Goal: Entertainment & Leisure: Browse casually

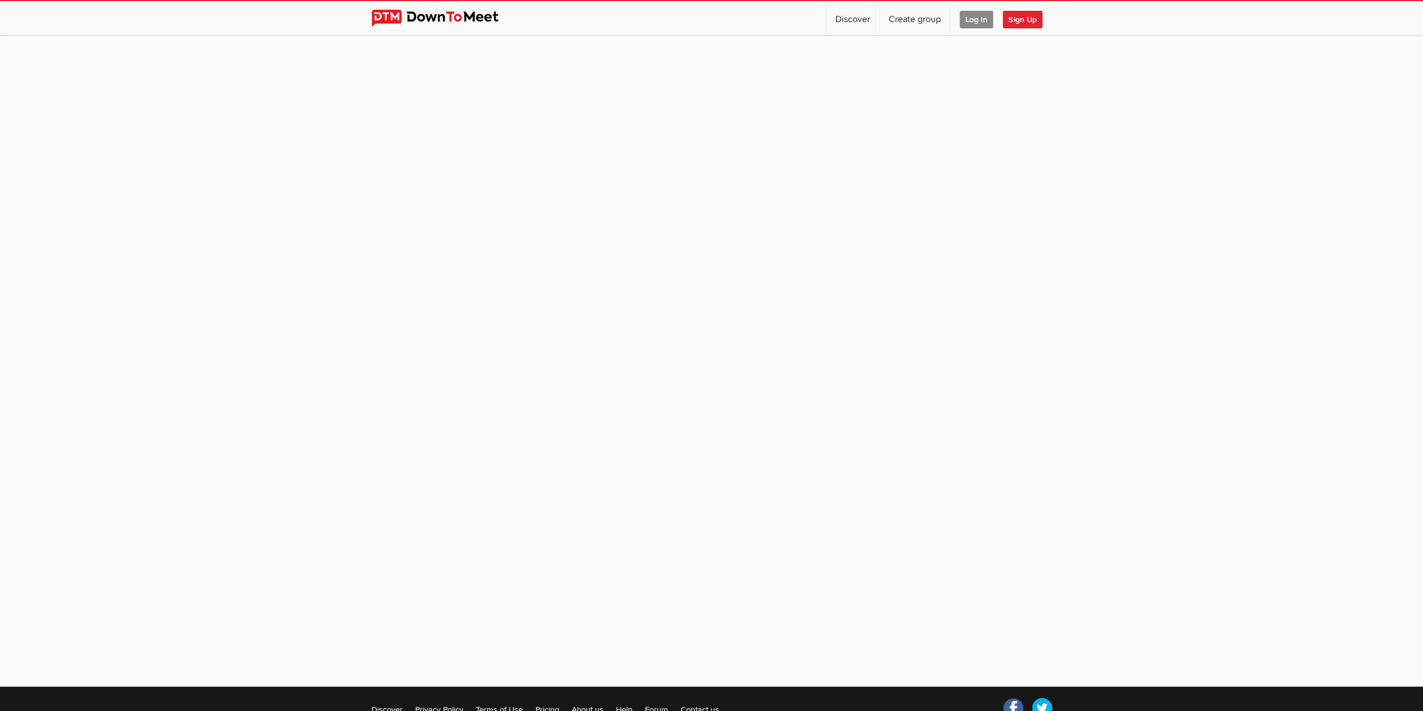
click at [774, 472] on sp-group-item at bounding box center [711, 355] width 1423 height 640
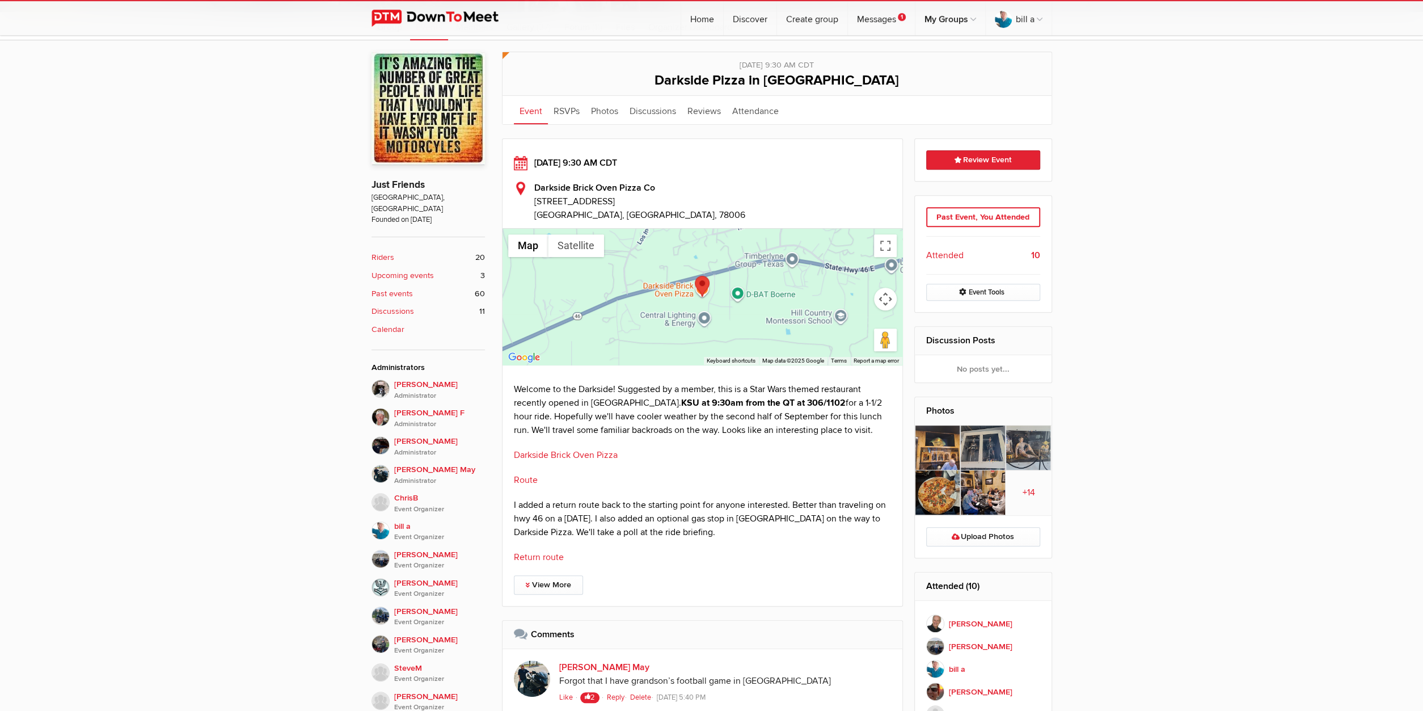
scroll to position [472, 0]
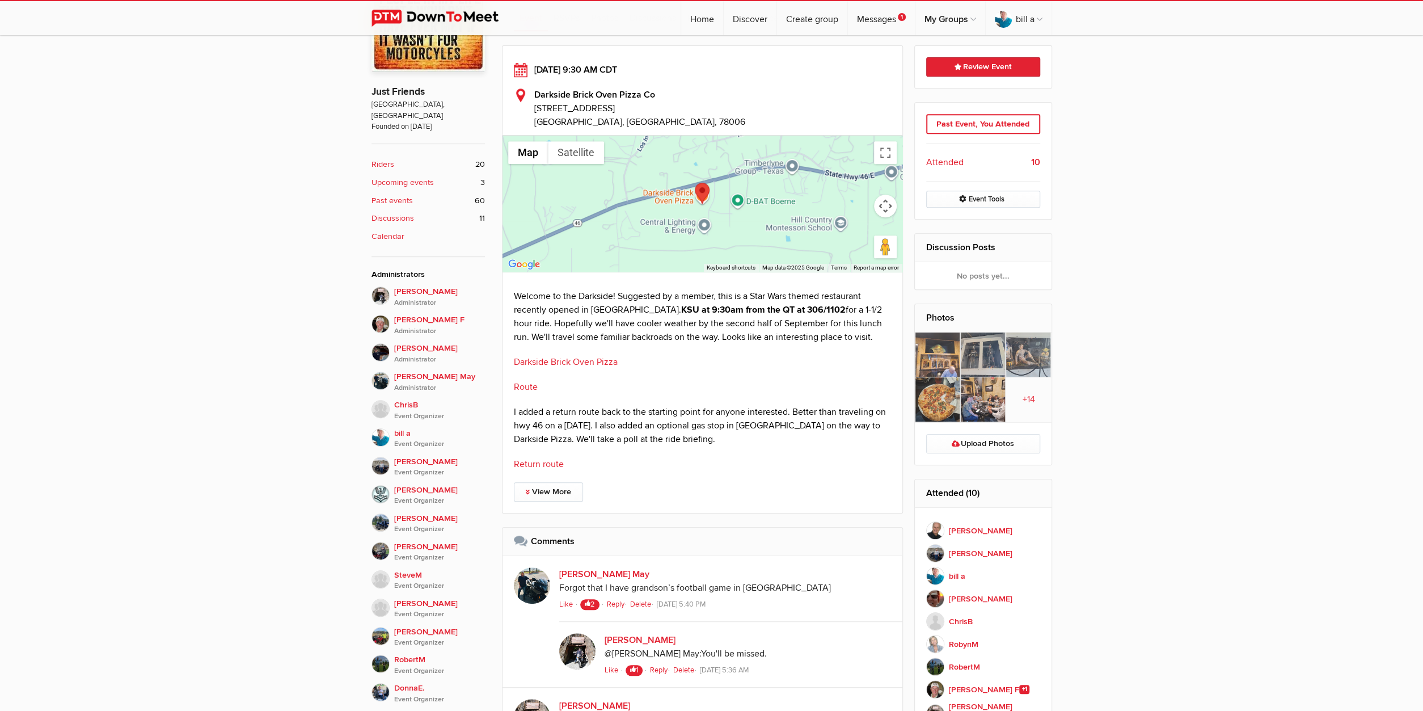
click at [945, 383] on img at bounding box center [937, 399] width 45 height 45
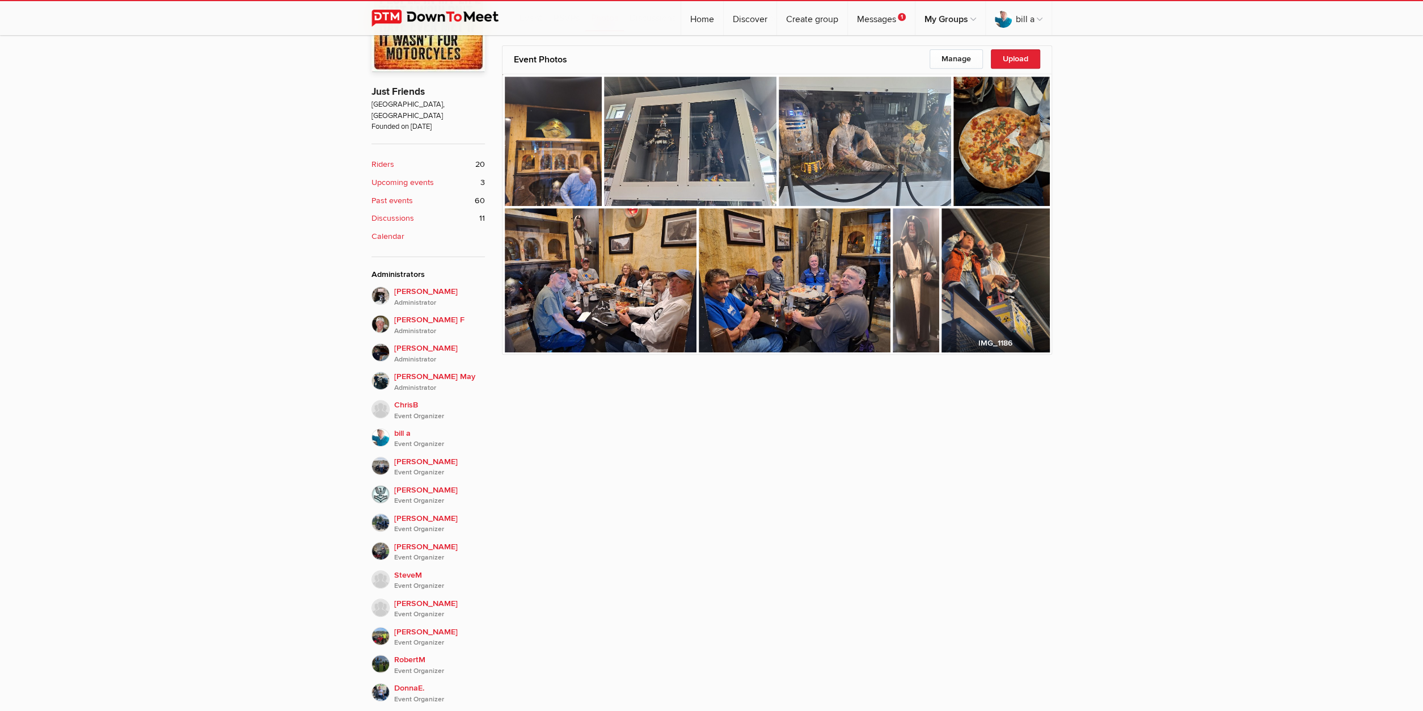
scroll to position [391, 0]
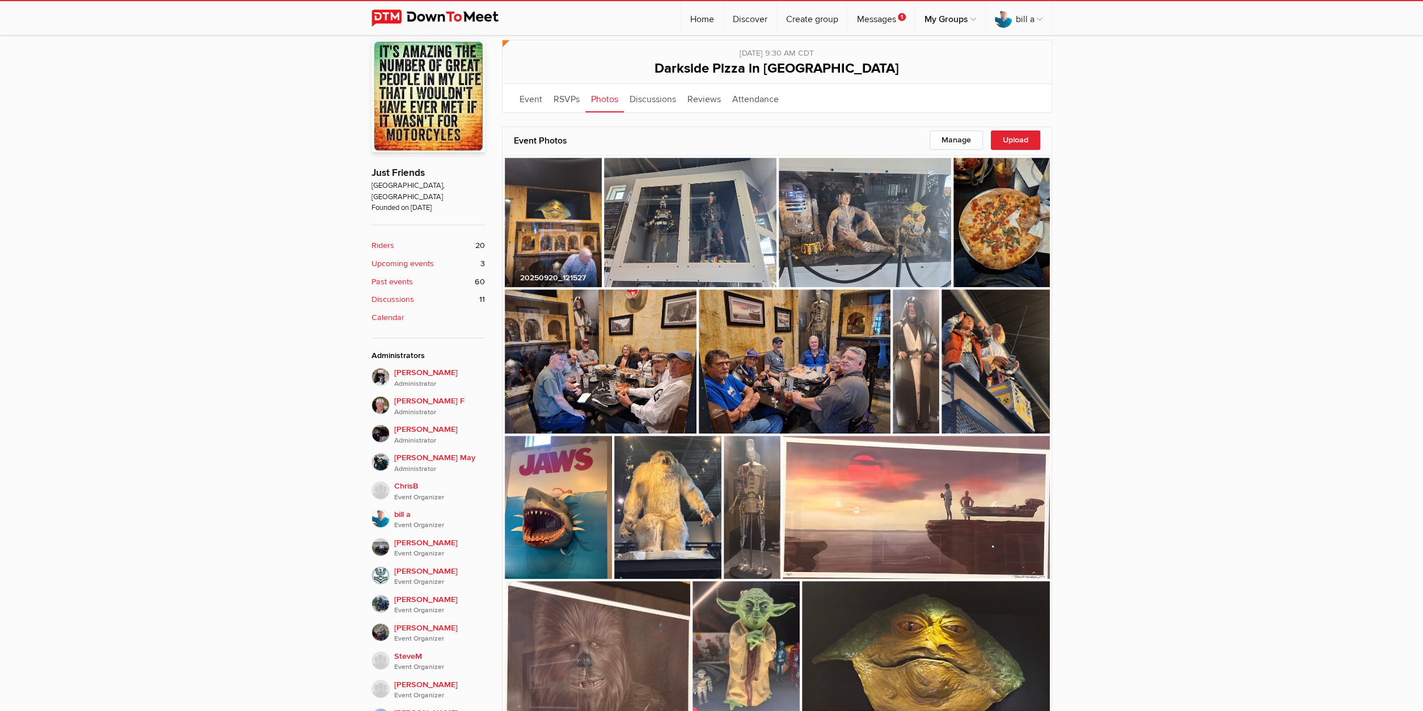
click at [559, 258] on img at bounding box center [553, 222] width 97 height 129
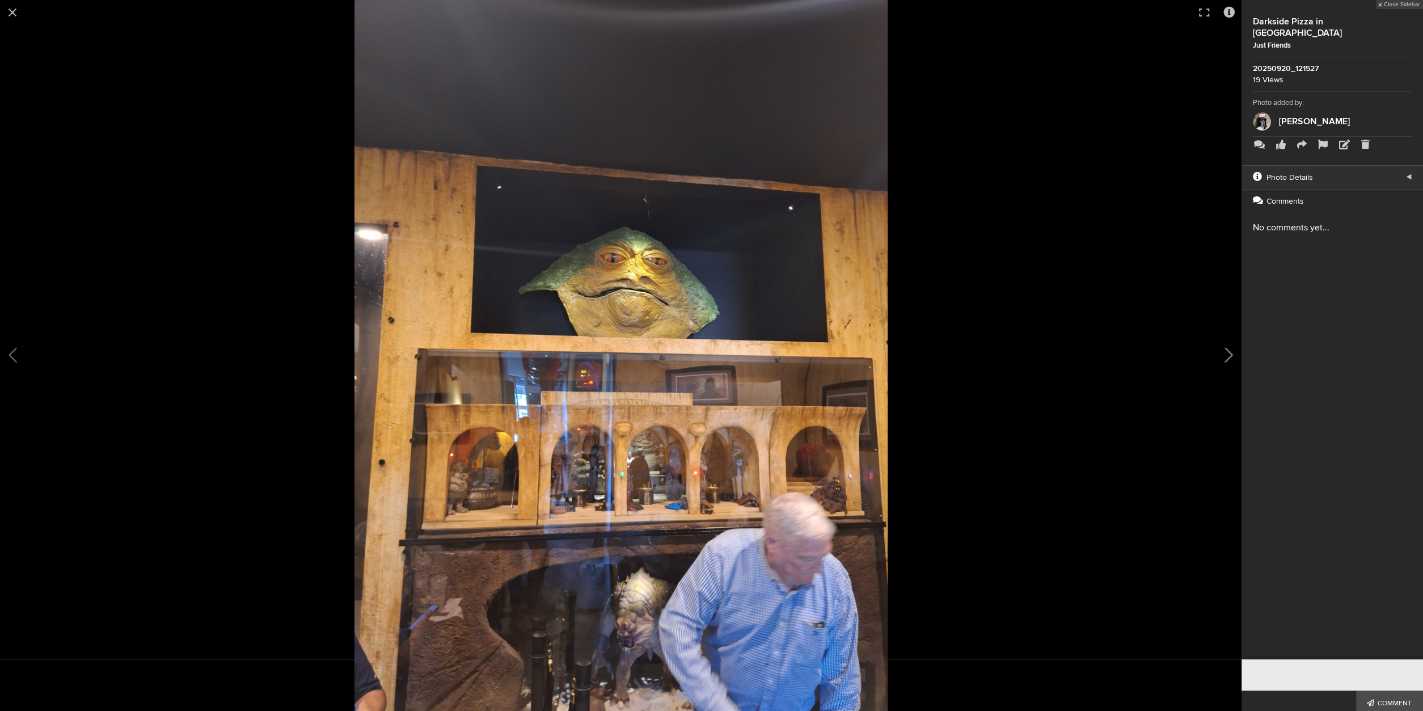
click at [1226, 352] on button at bounding box center [1213, 355] width 57 height 427
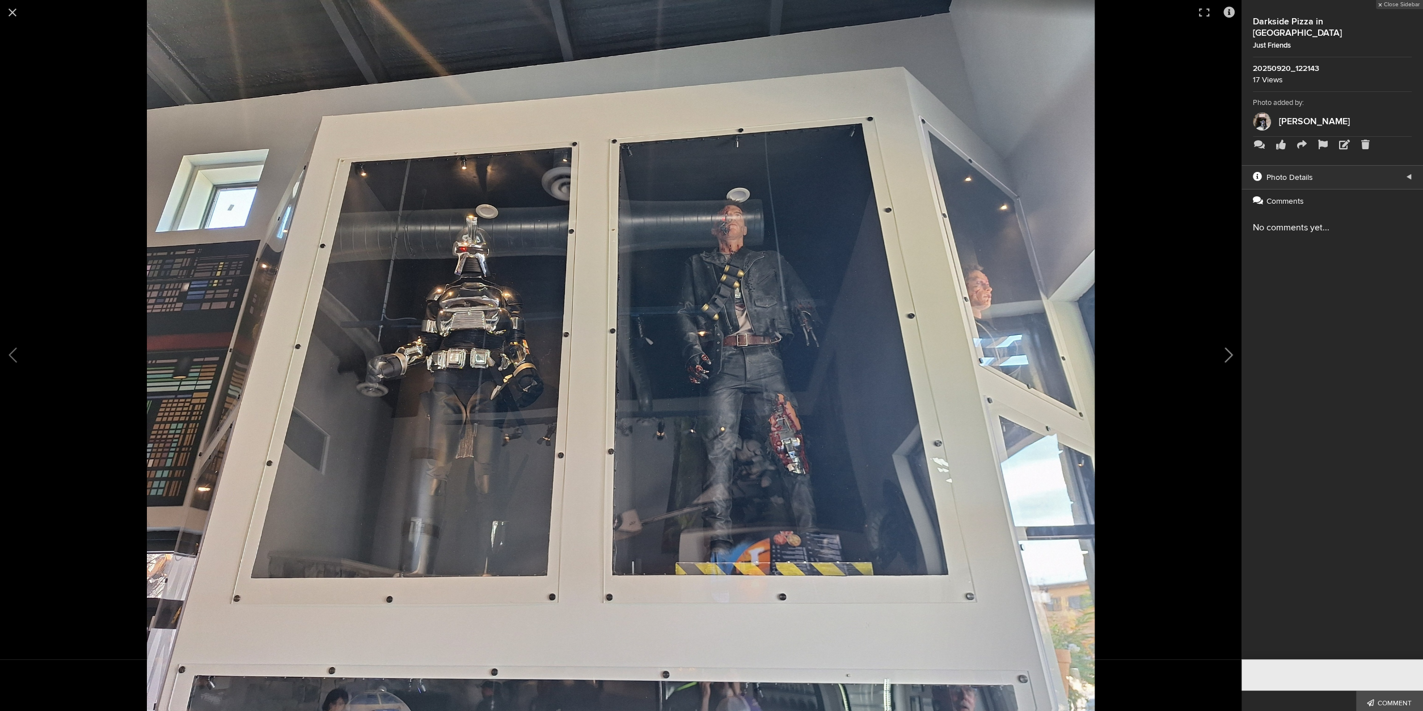
click at [1225, 351] on button at bounding box center [1213, 355] width 57 height 427
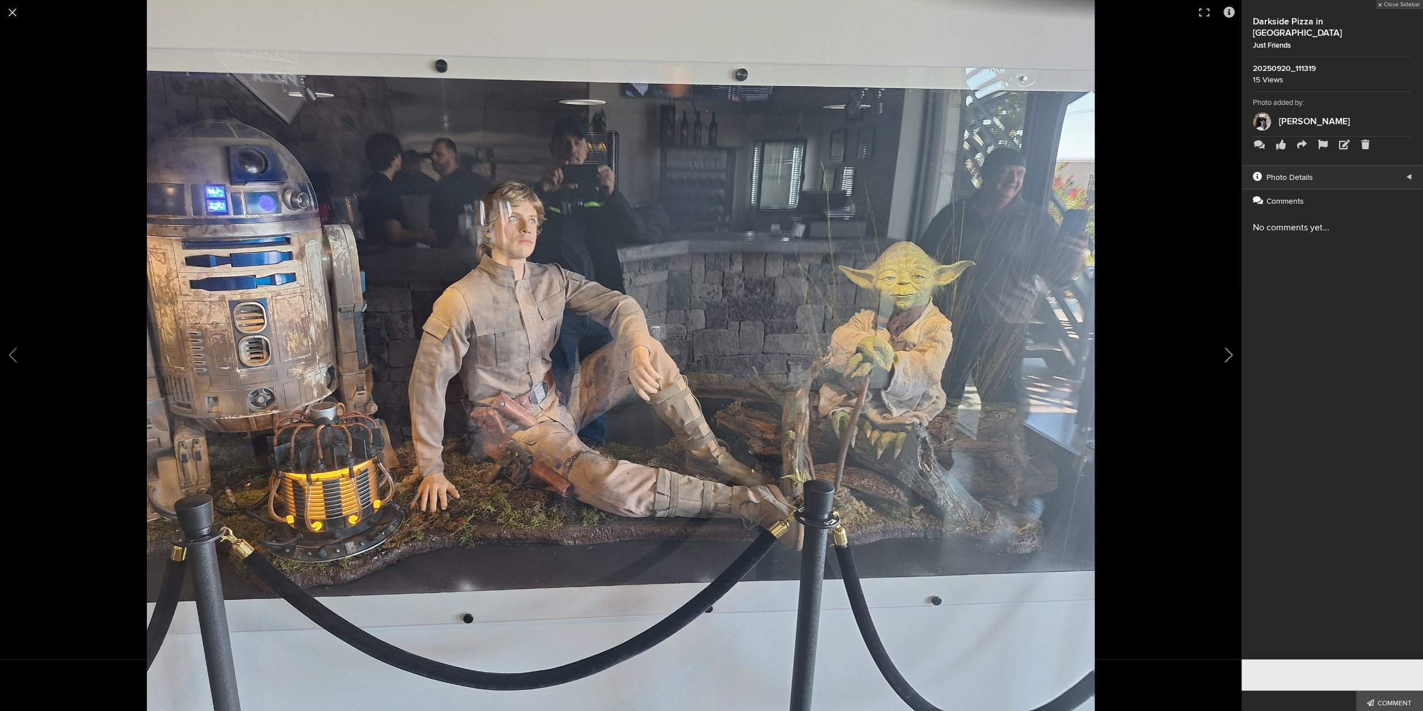
click at [1225, 350] on button at bounding box center [1213, 355] width 57 height 427
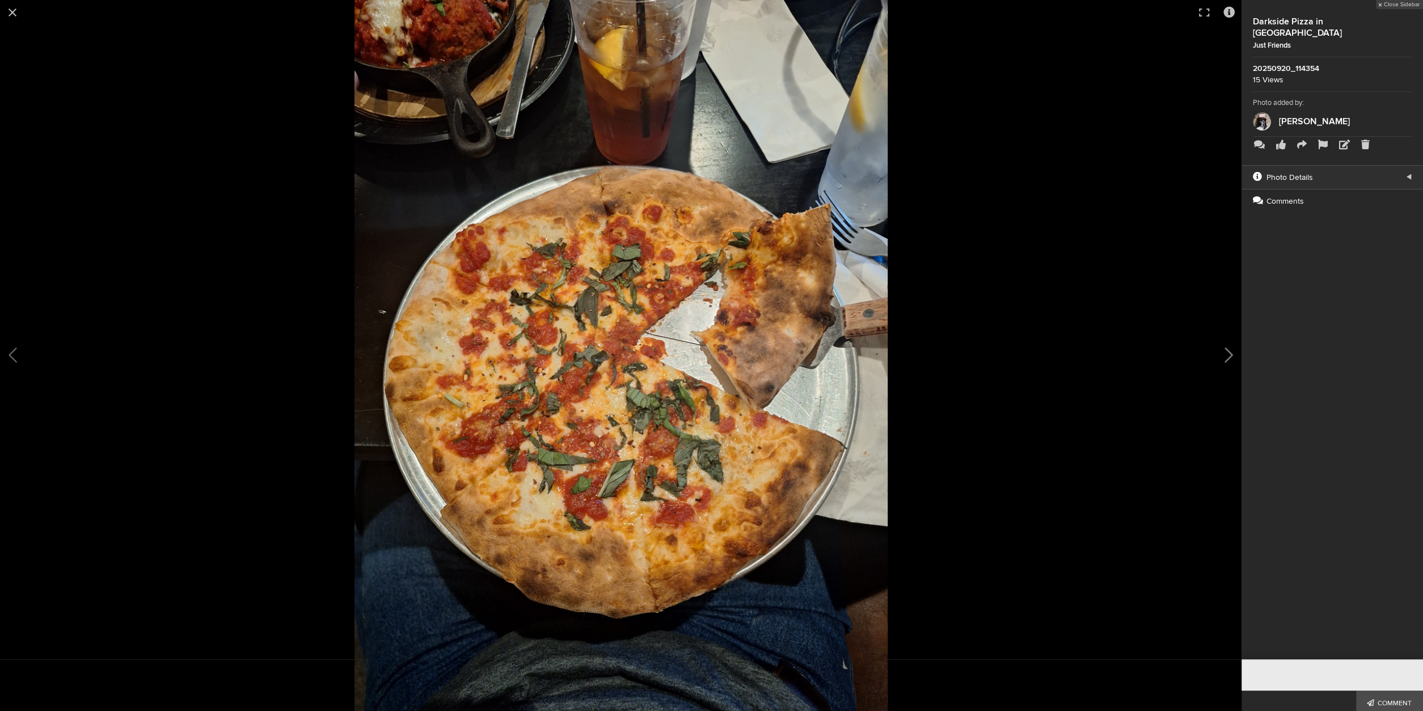
click at [1223, 348] on button at bounding box center [1213, 355] width 57 height 427
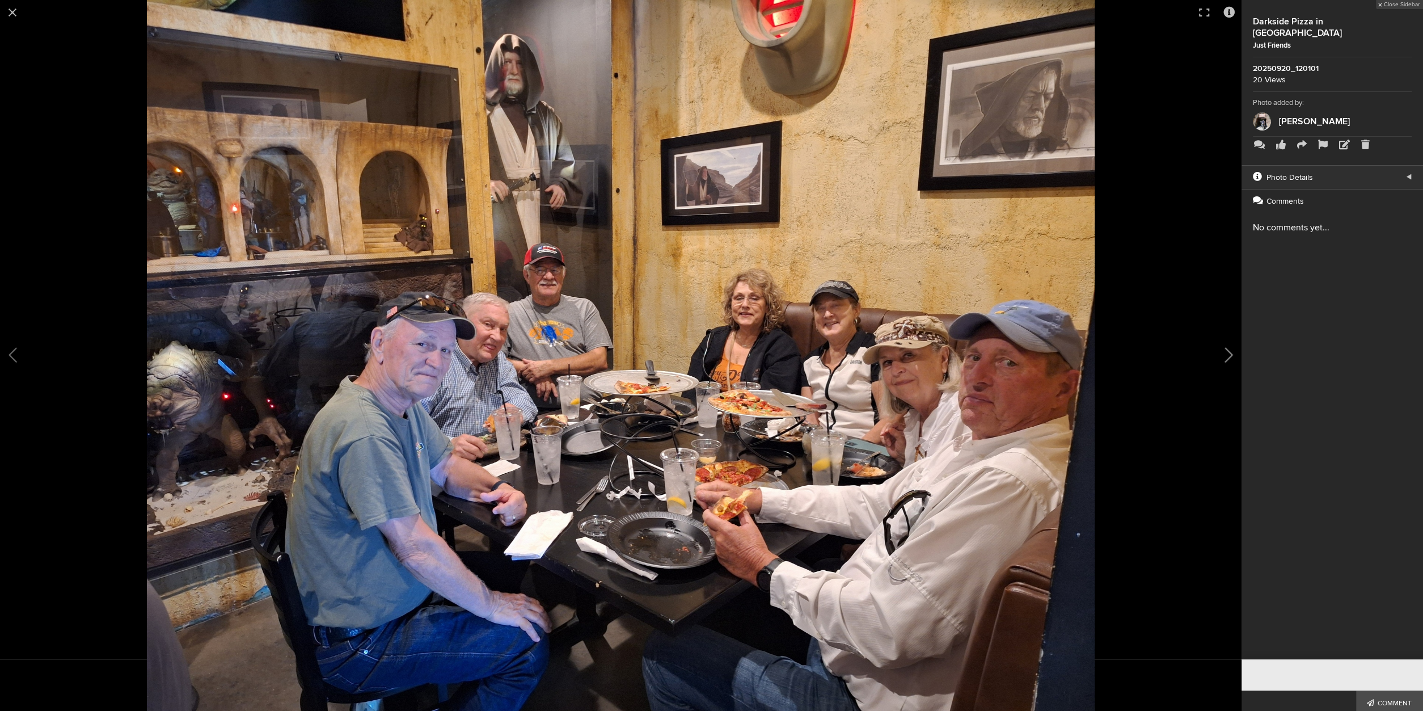
click at [1222, 349] on button at bounding box center [1213, 355] width 57 height 427
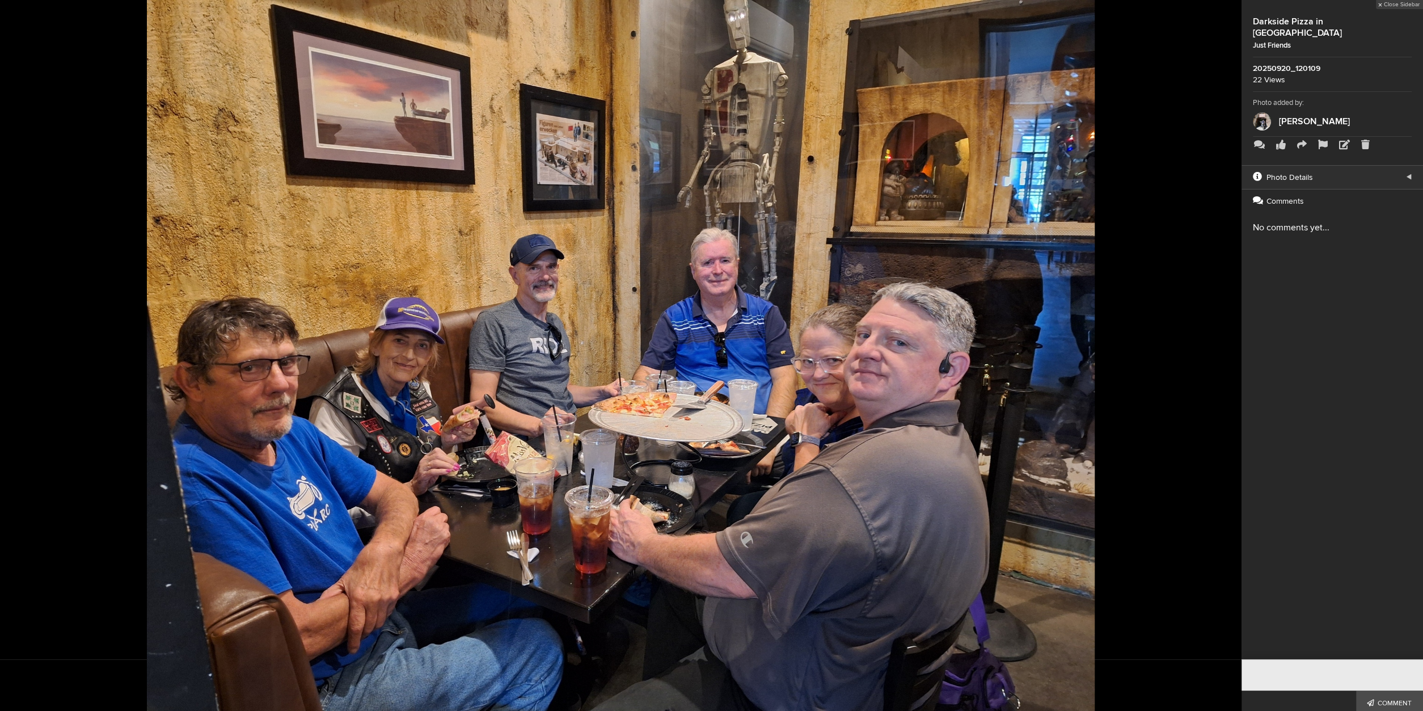
click at [1222, 349] on button at bounding box center [1213, 355] width 57 height 427
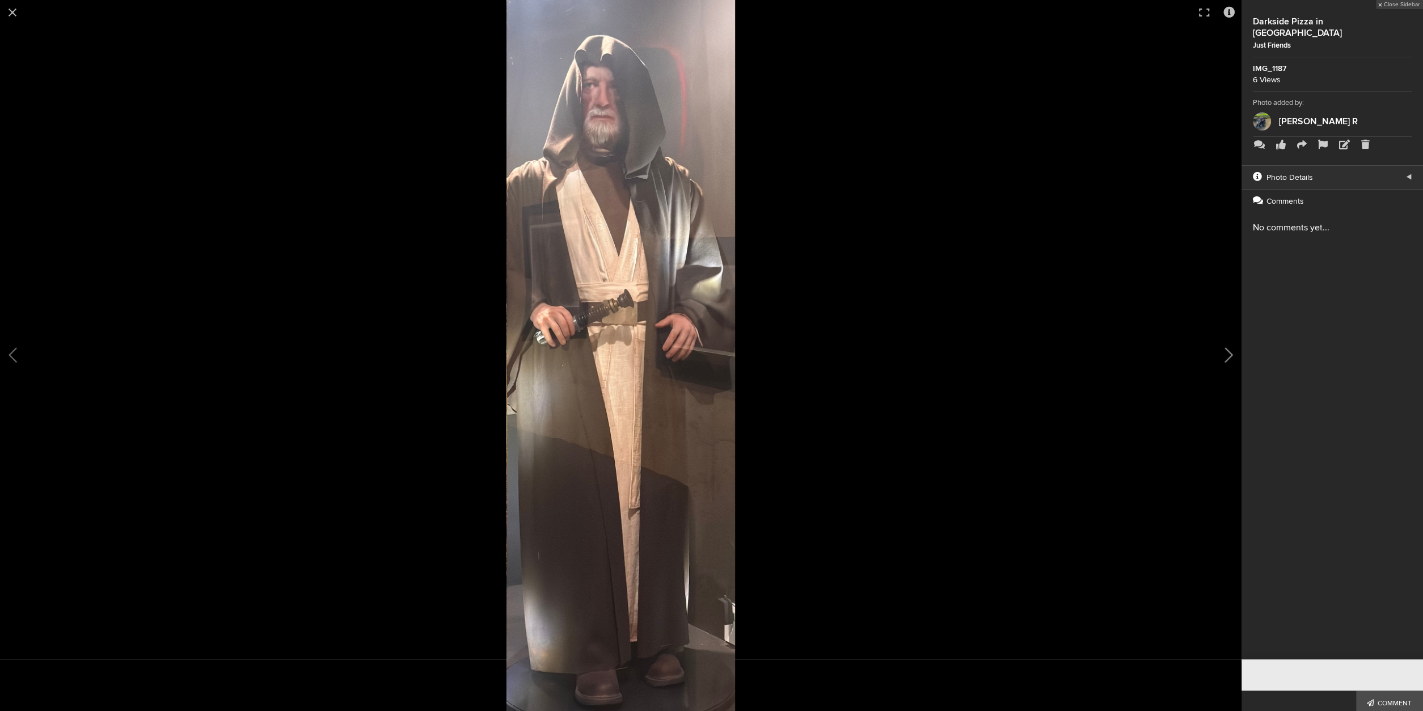
click at [1220, 344] on button at bounding box center [1213, 355] width 57 height 427
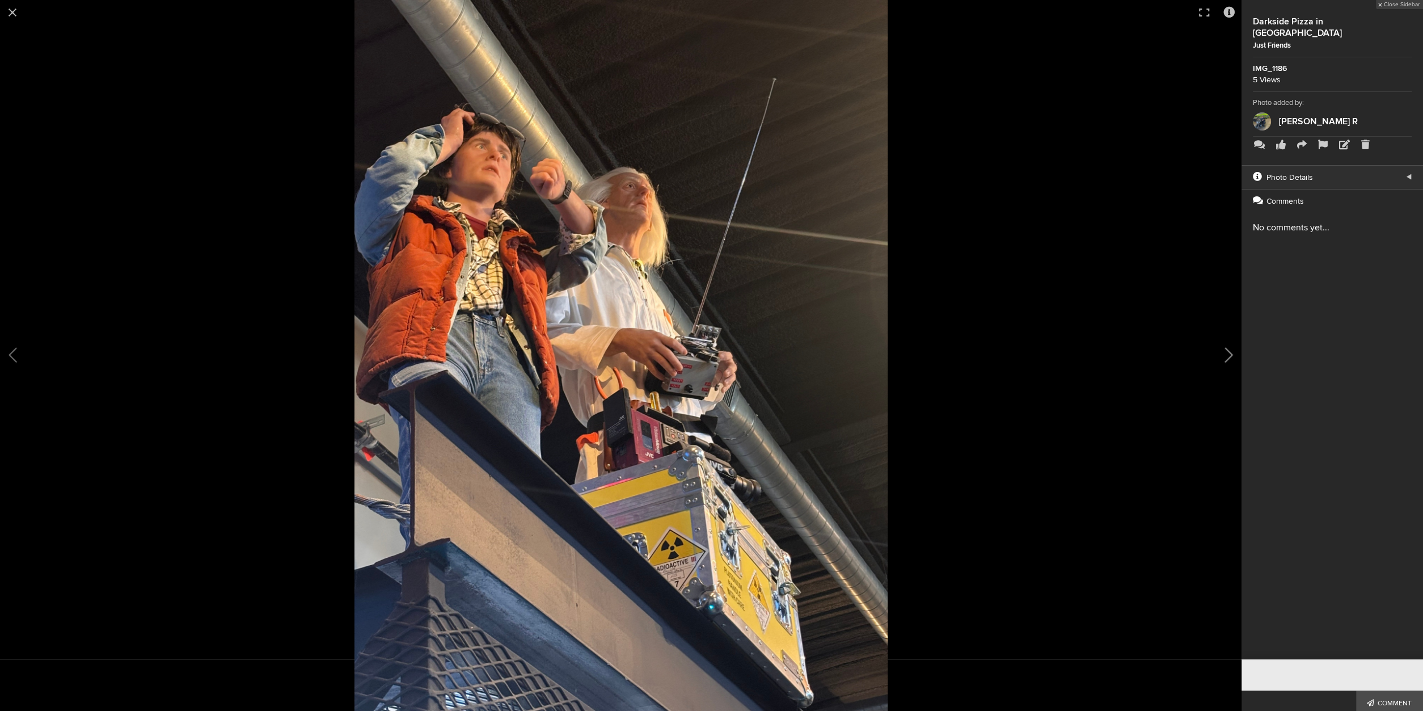
click at [1220, 344] on button at bounding box center [1213, 355] width 57 height 427
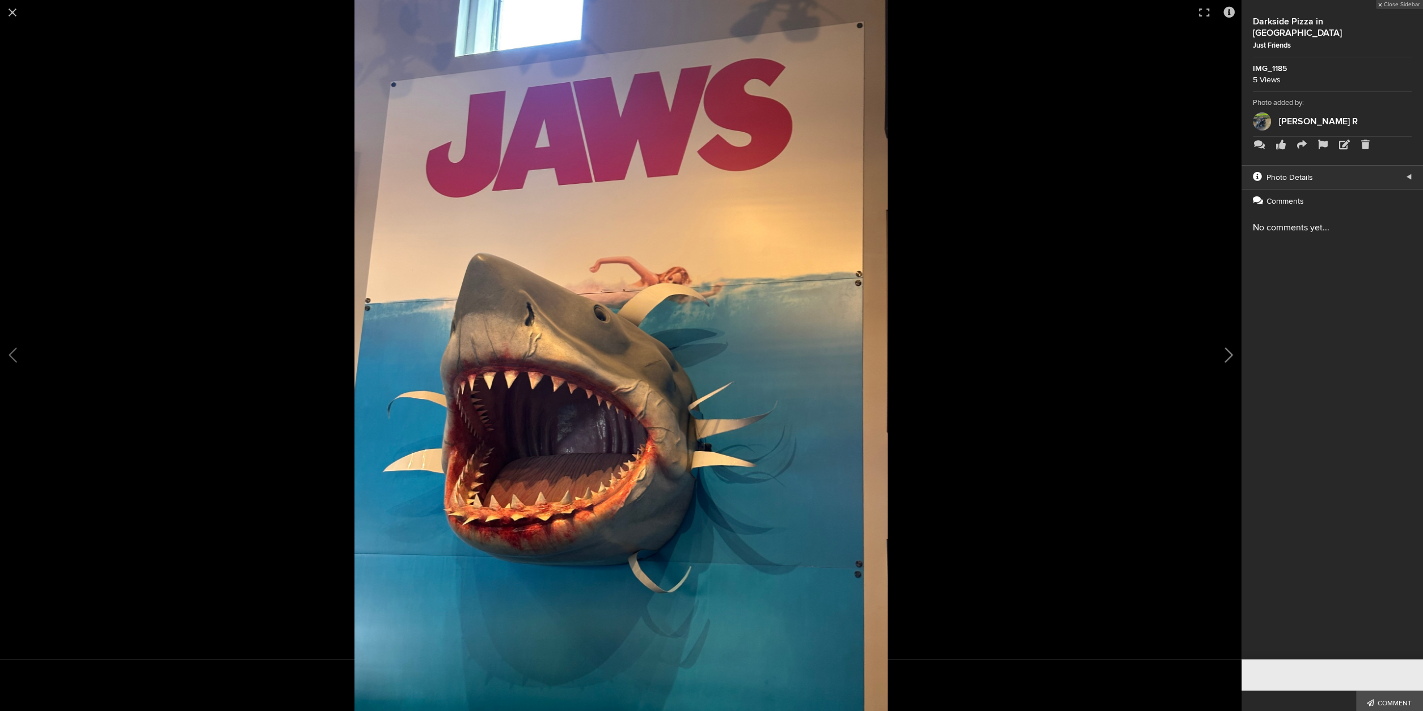
click at [1220, 344] on button at bounding box center [1213, 355] width 57 height 427
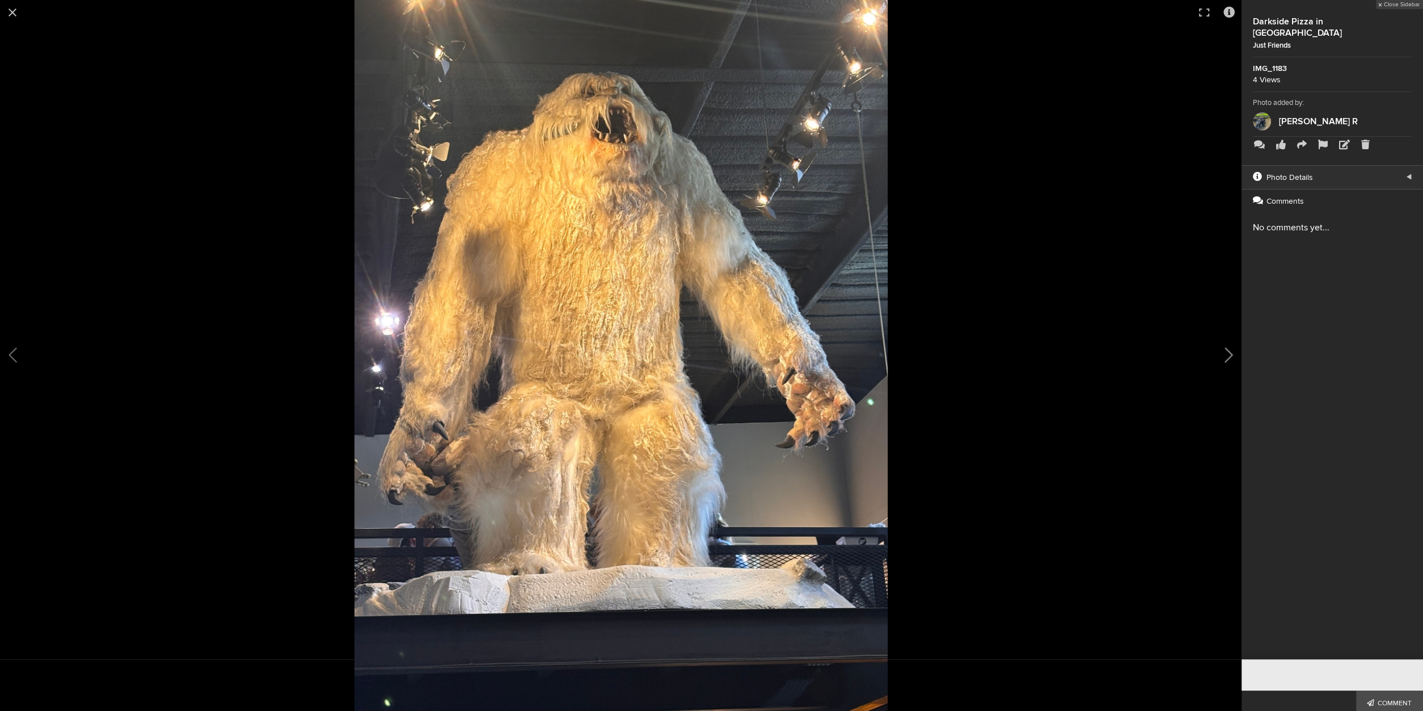
click at [1220, 344] on button at bounding box center [1213, 355] width 57 height 427
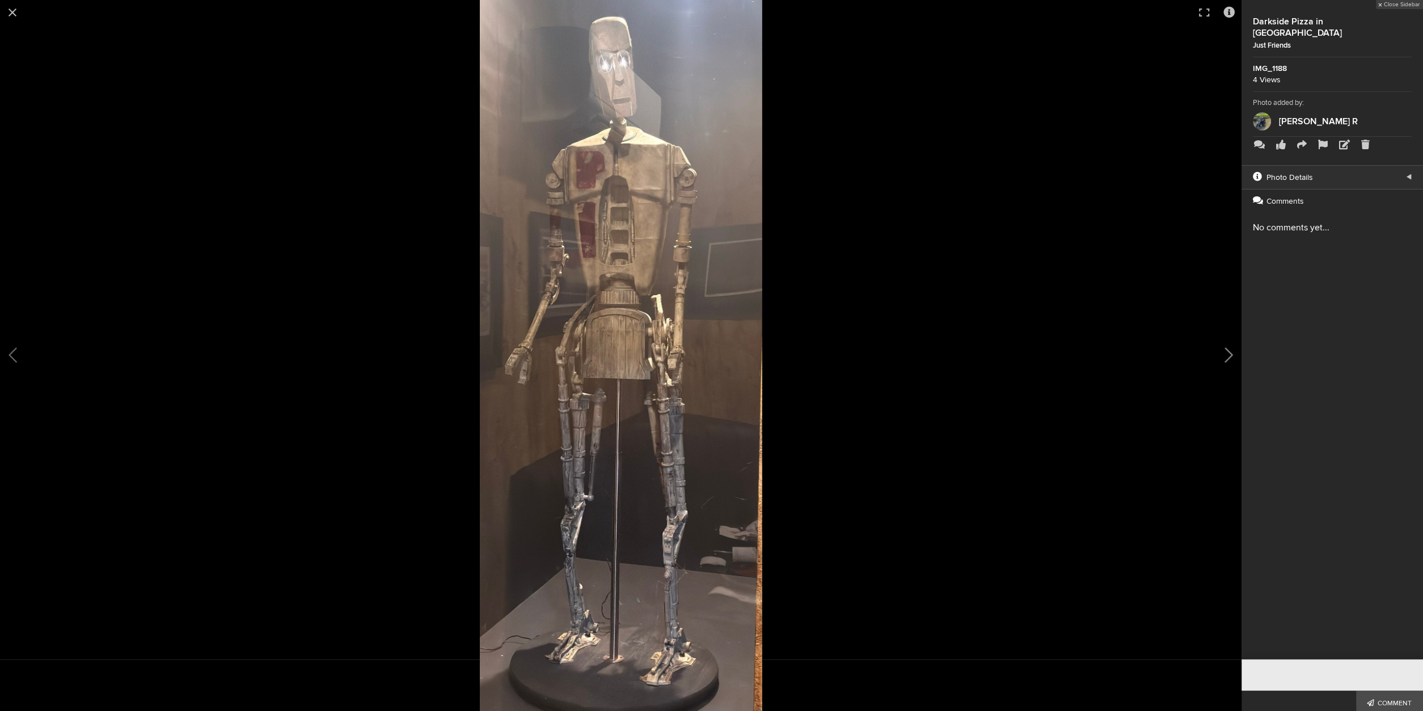
click at [1220, 343] on button at bounding box center [1213, 355] width 57 height 427
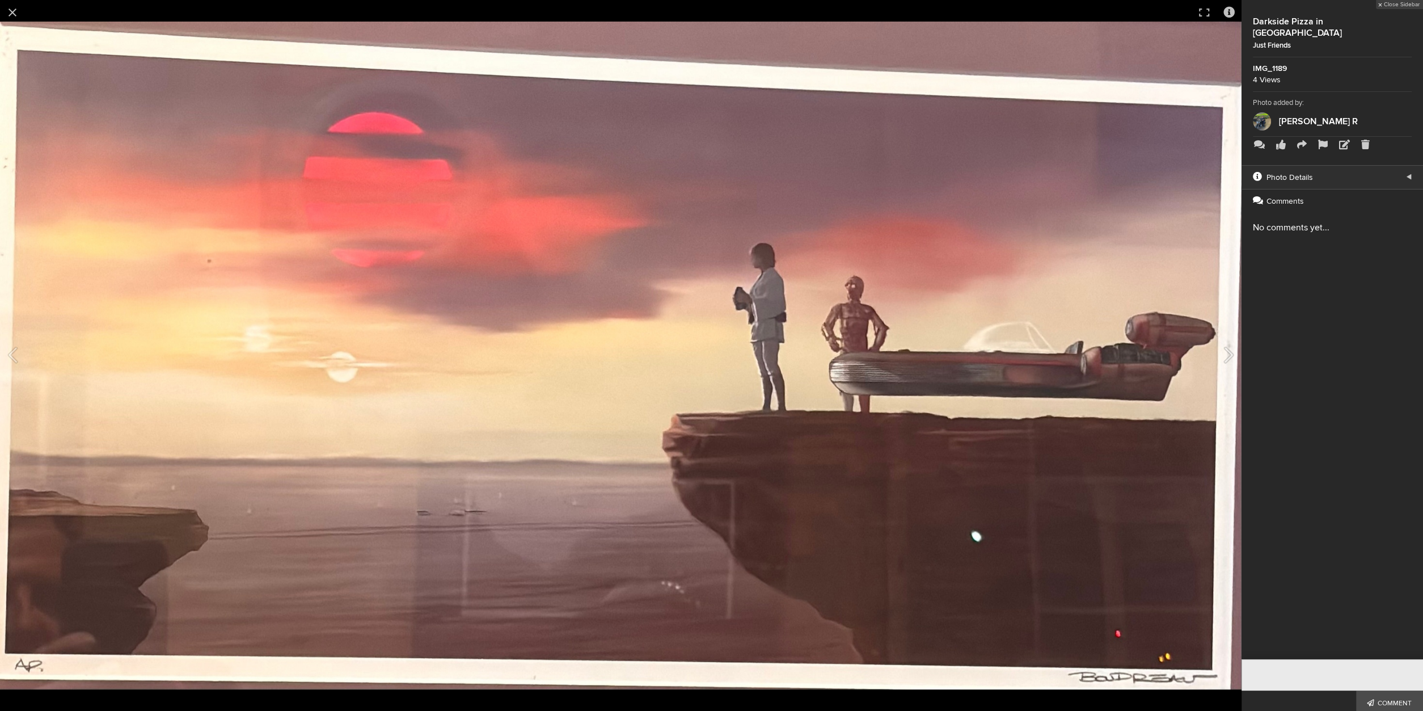
click at [1220, 343] on button at bounding box center [1213, 355] width 57 height 427
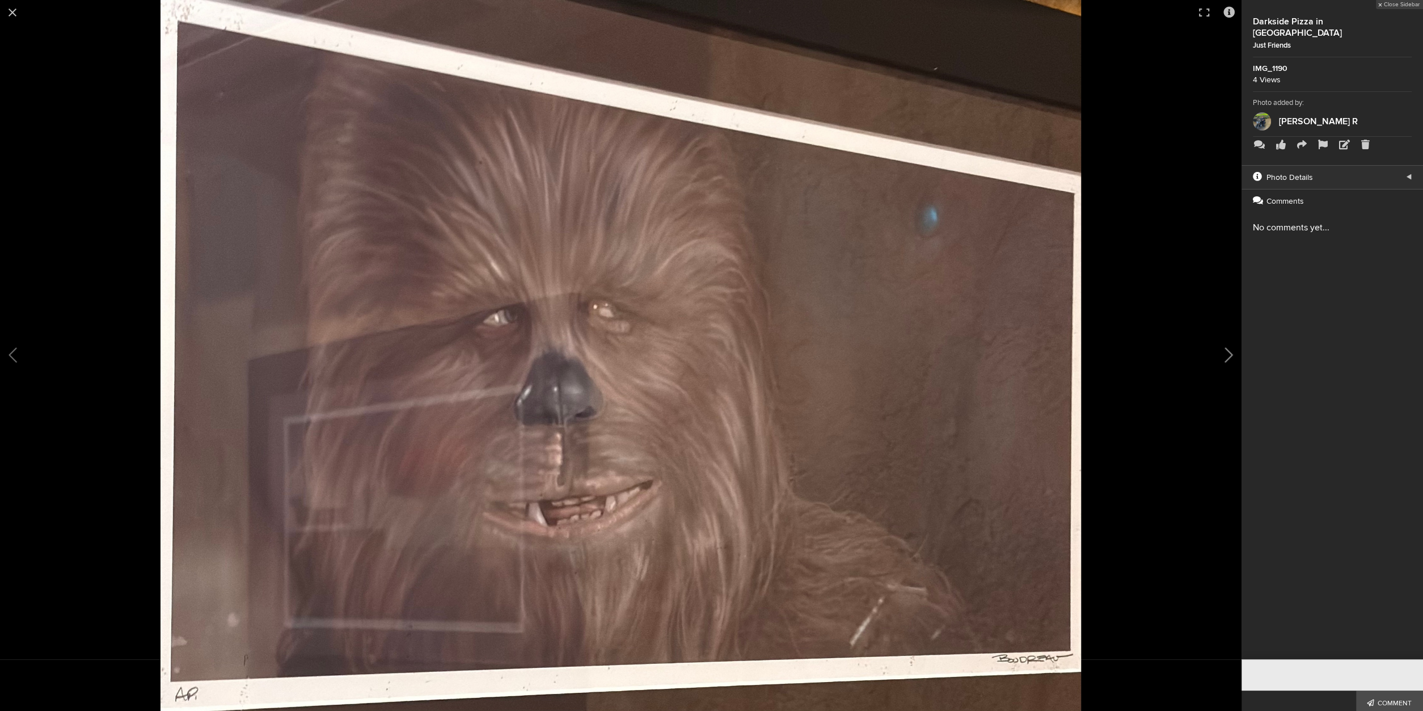
click at [1220, 342] on button at bounding box center [1213, 355] width 57 height 427
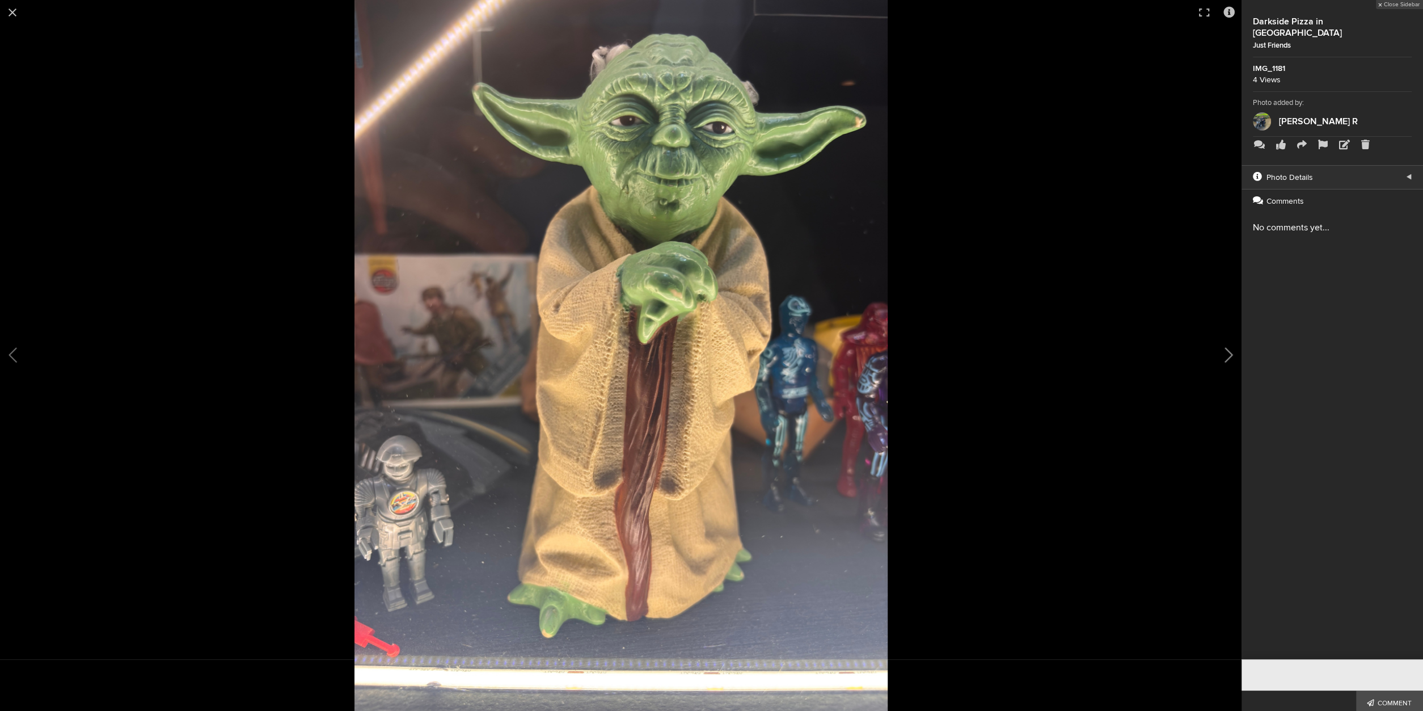
click at [1220, 342] on button at bounding box center [1213, 355] width 57 height 427
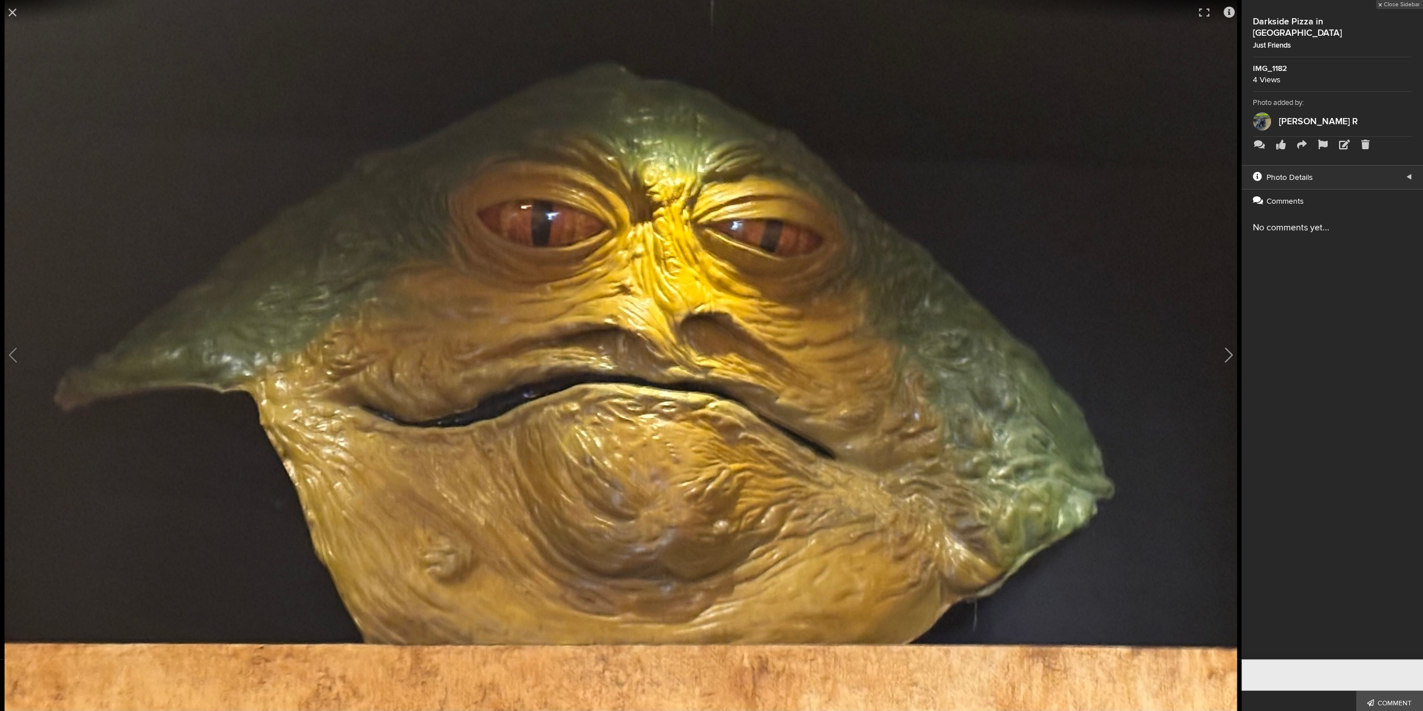
click at [1220, 342] on button at bounding box center [1213, 355] width 57 height 427
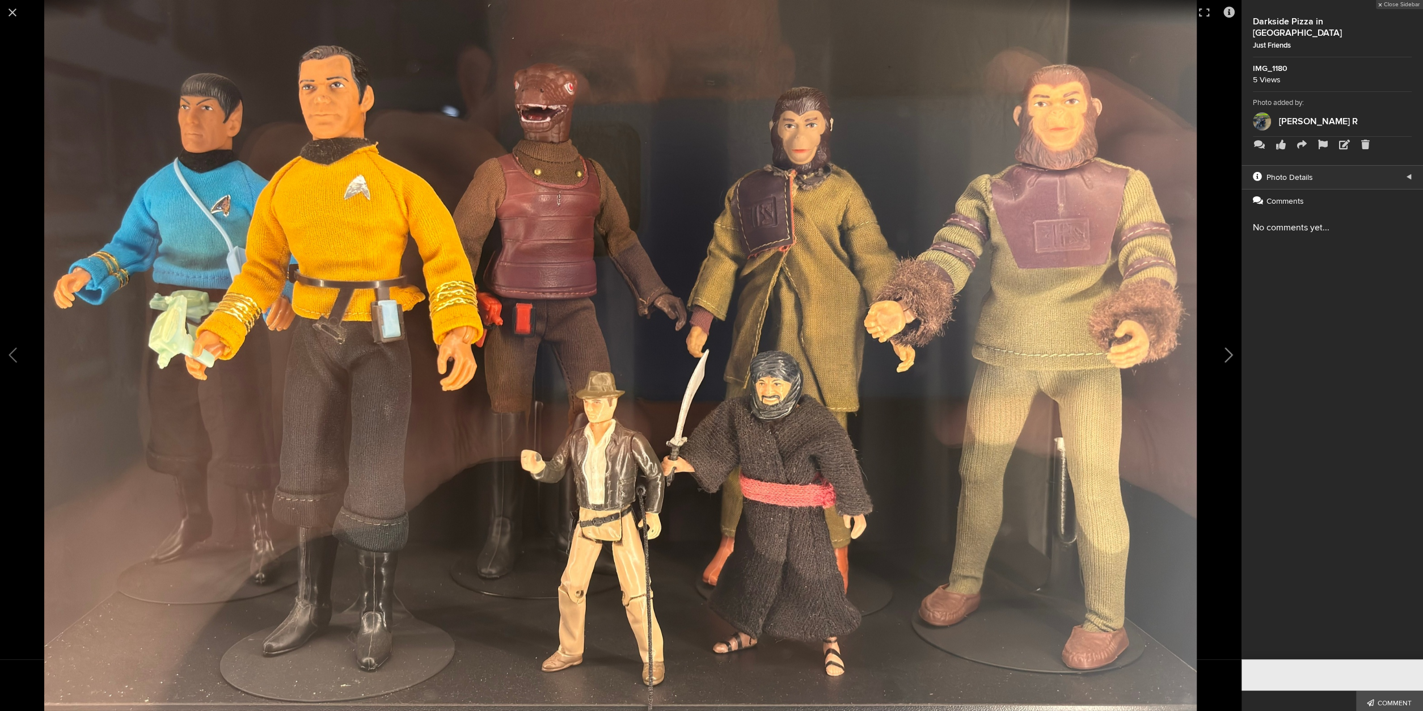
click at [1226, 360] on button at bounding box center [1213, 355] width 57 height 427
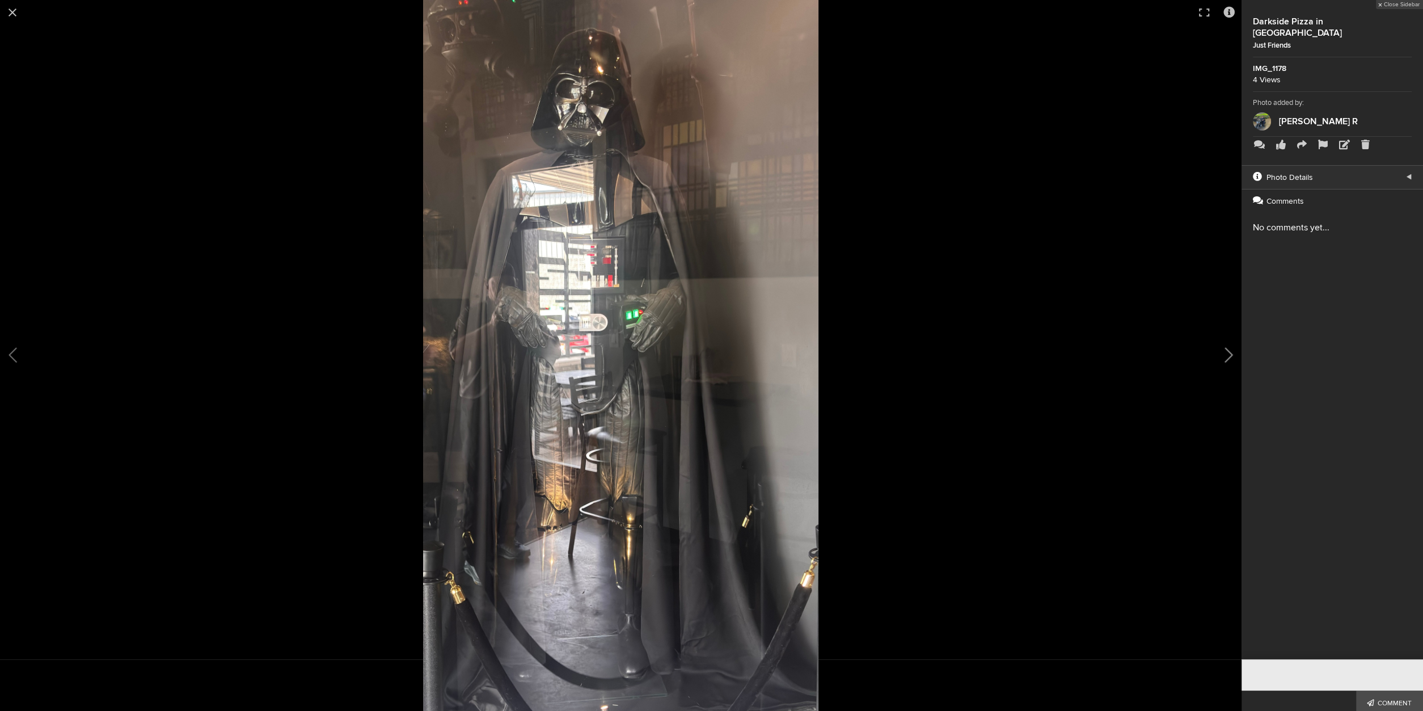
click at [1226, 360] on button at bounding box center [1213, 355] width 57 height 427
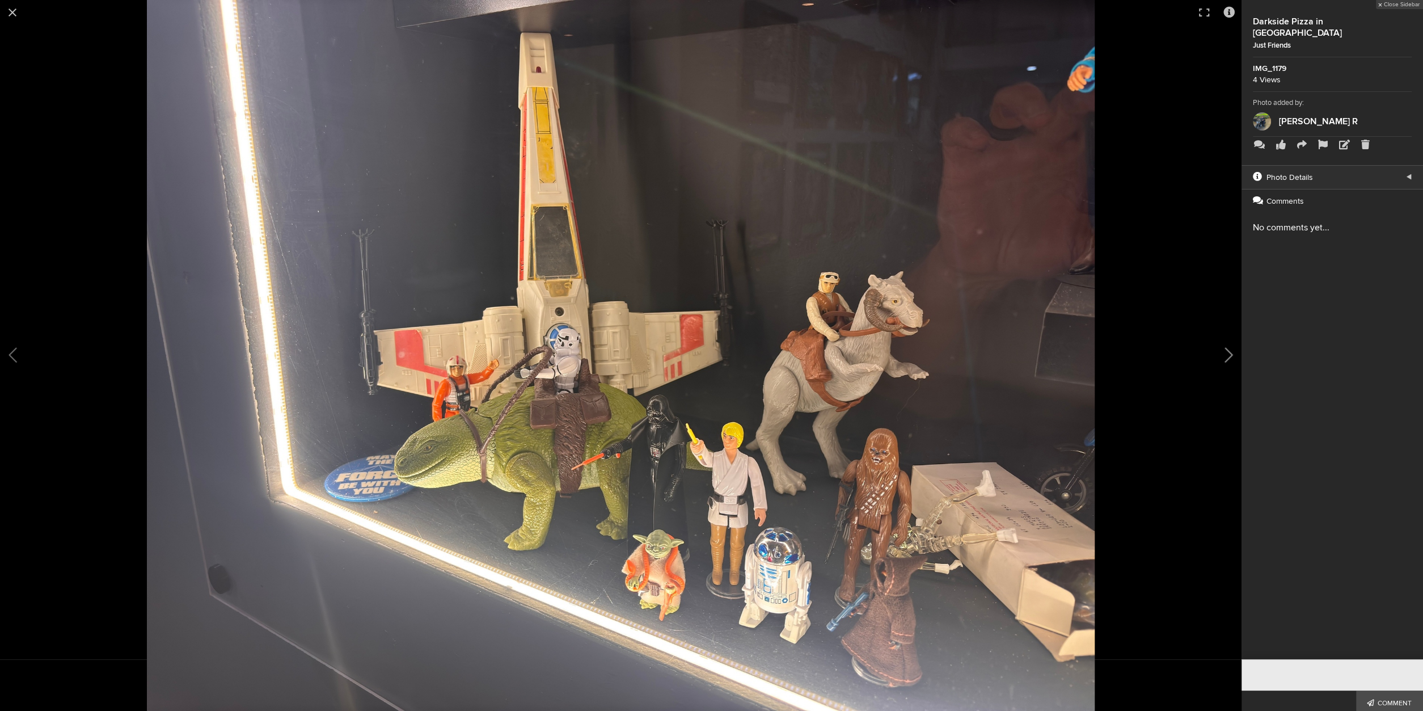
click at [1226, 360] on button at bounding box center [1213, 355] width 57 height 427
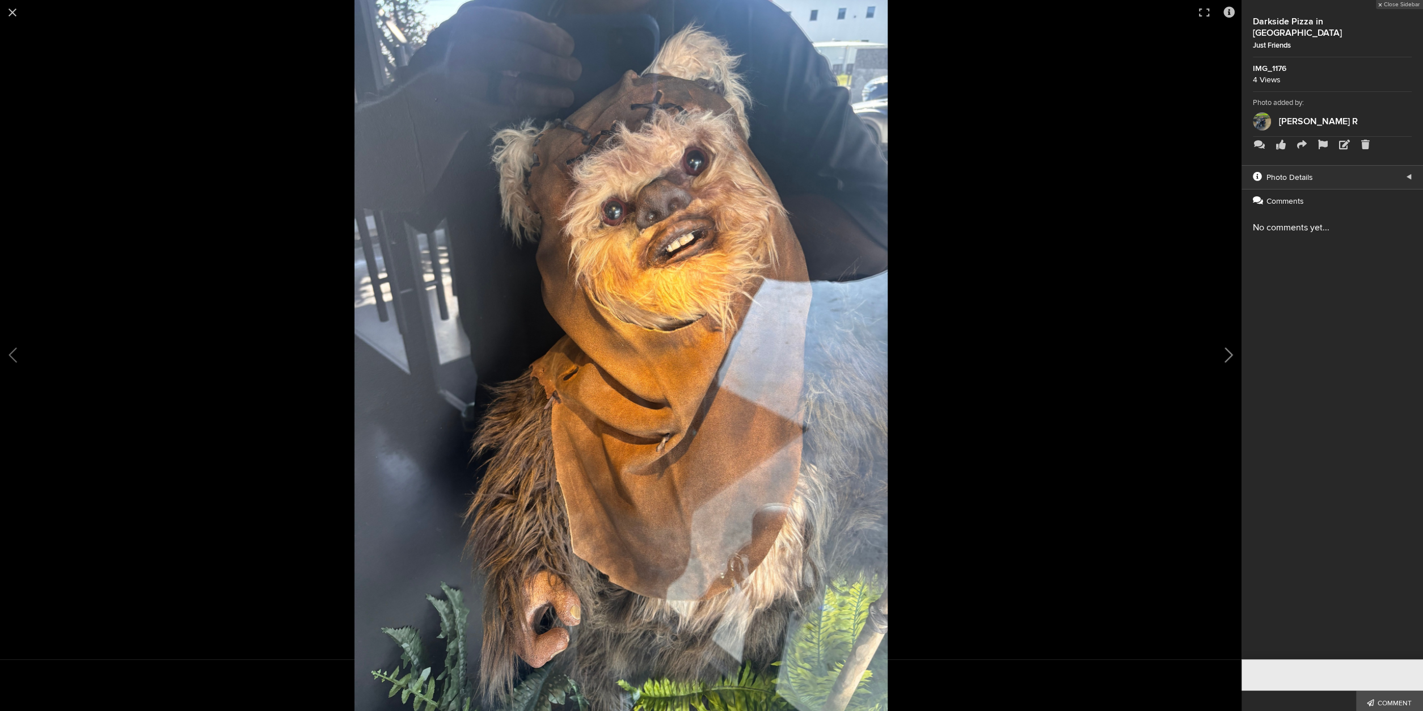
click at [1226, 360] on button at bounding box center [1213, 355] width 57 height 427
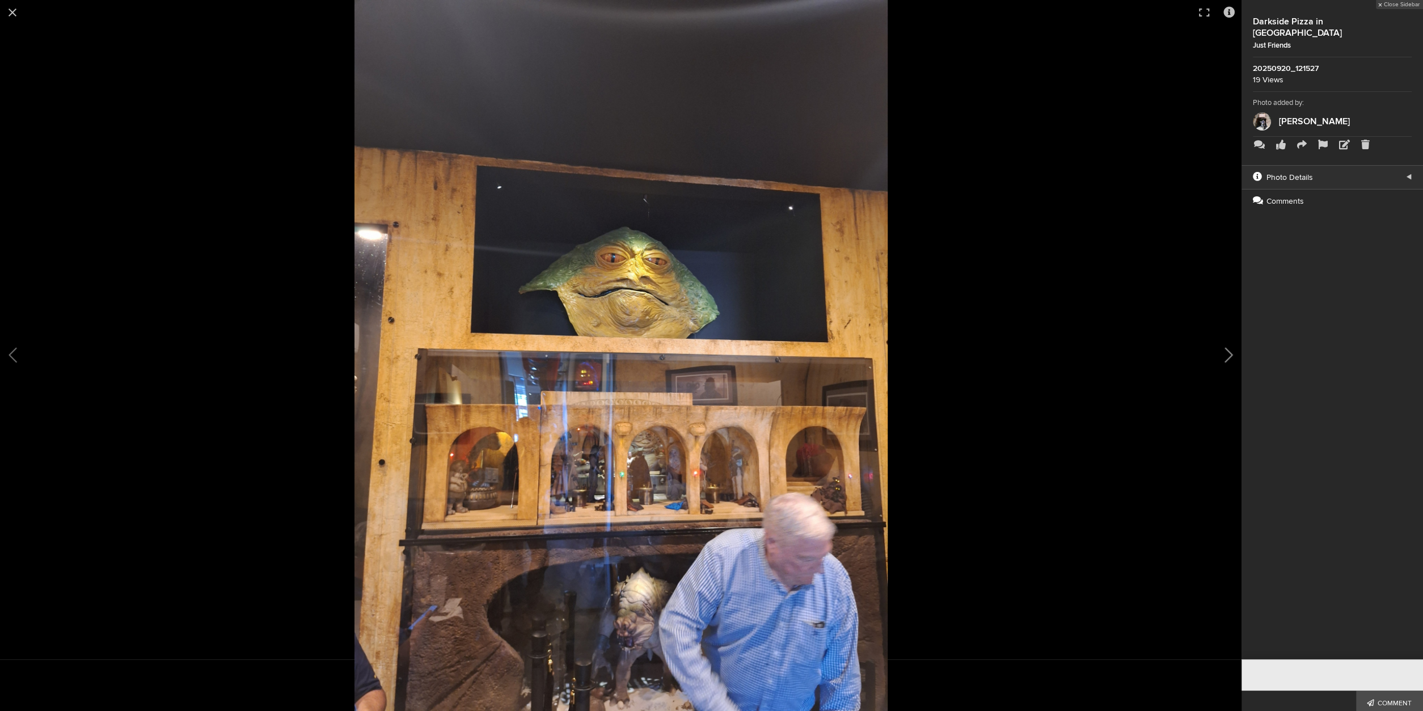
scroll to position [547, 0]
click at [1226, 360] on button at bounding box center [1213, 355] width 57 height 427
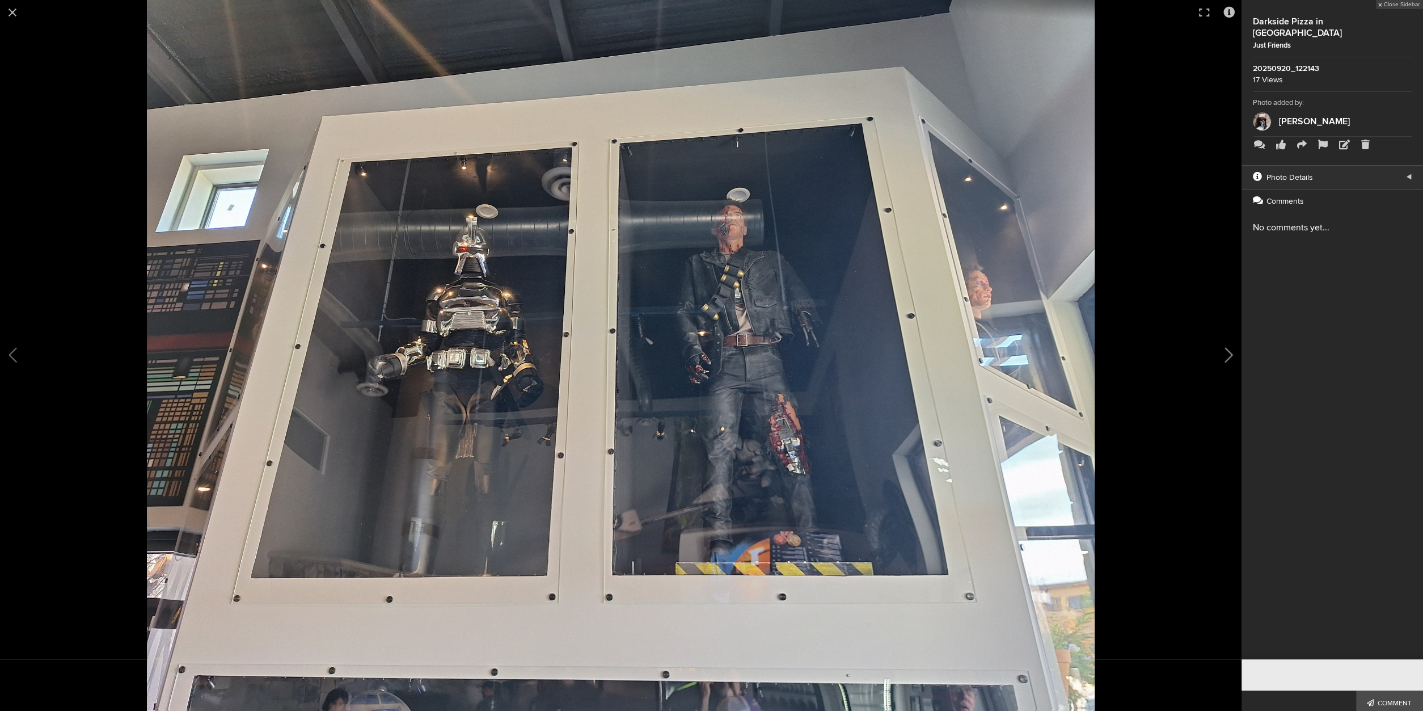
click at [1226, 360] on button at bounding box center [1213, 355] width 57 height 427
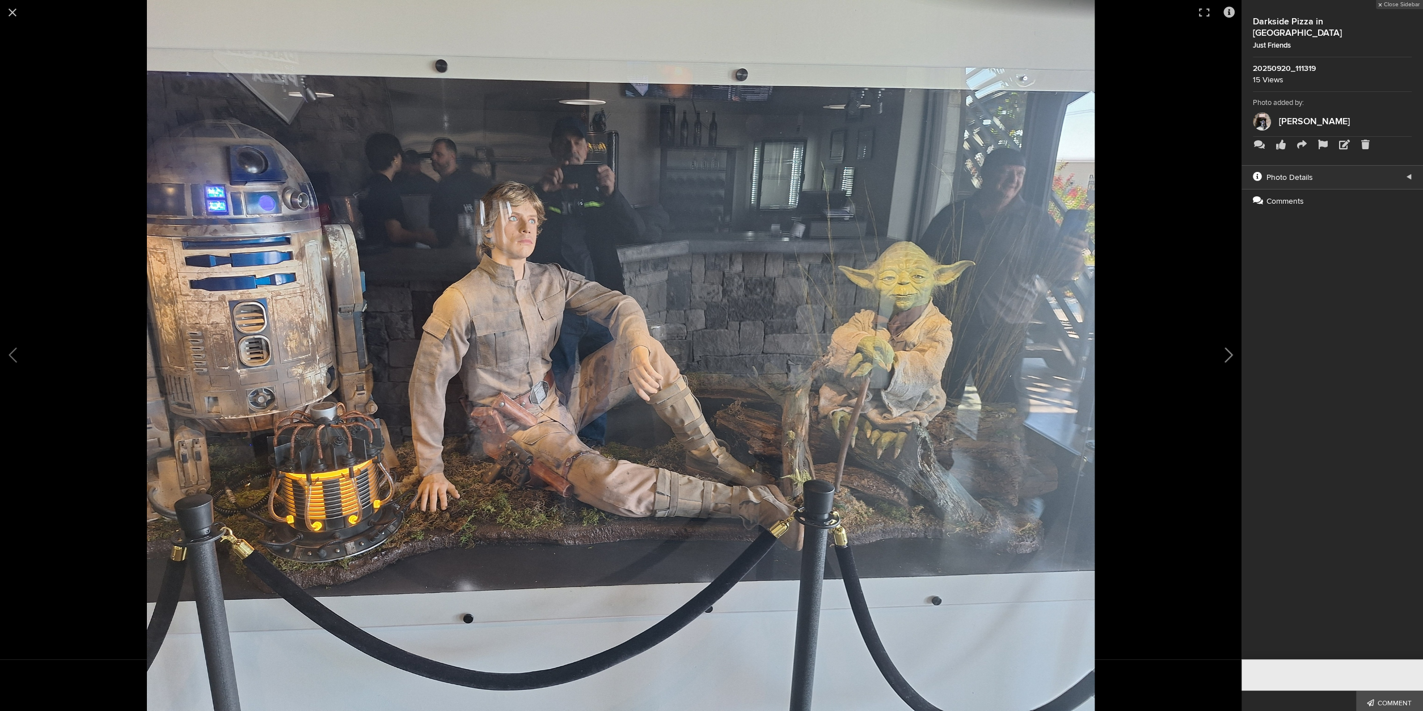
click at [1226, 360] on button at bounding box center [1213, 355] width 57 height 427
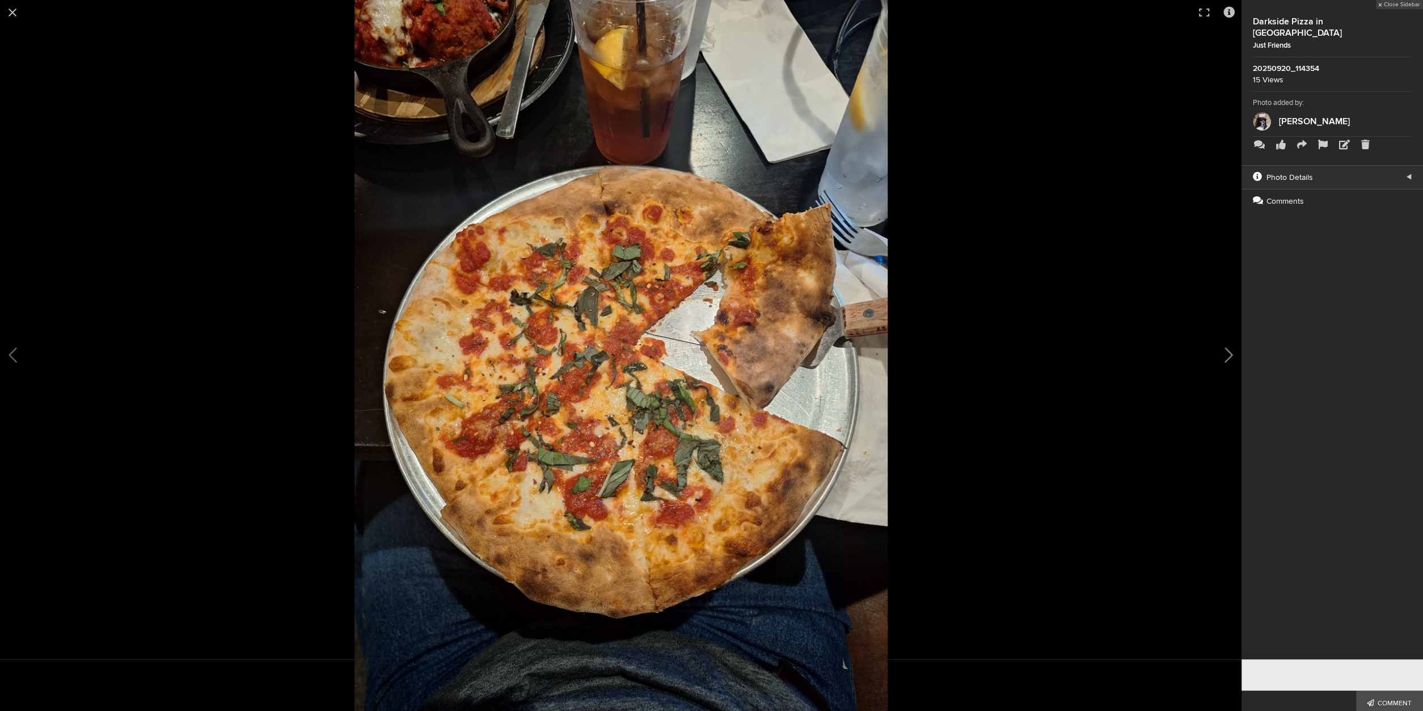
click at [1226, 359] on button at bounding box center [1213, 355] width 57 height 427
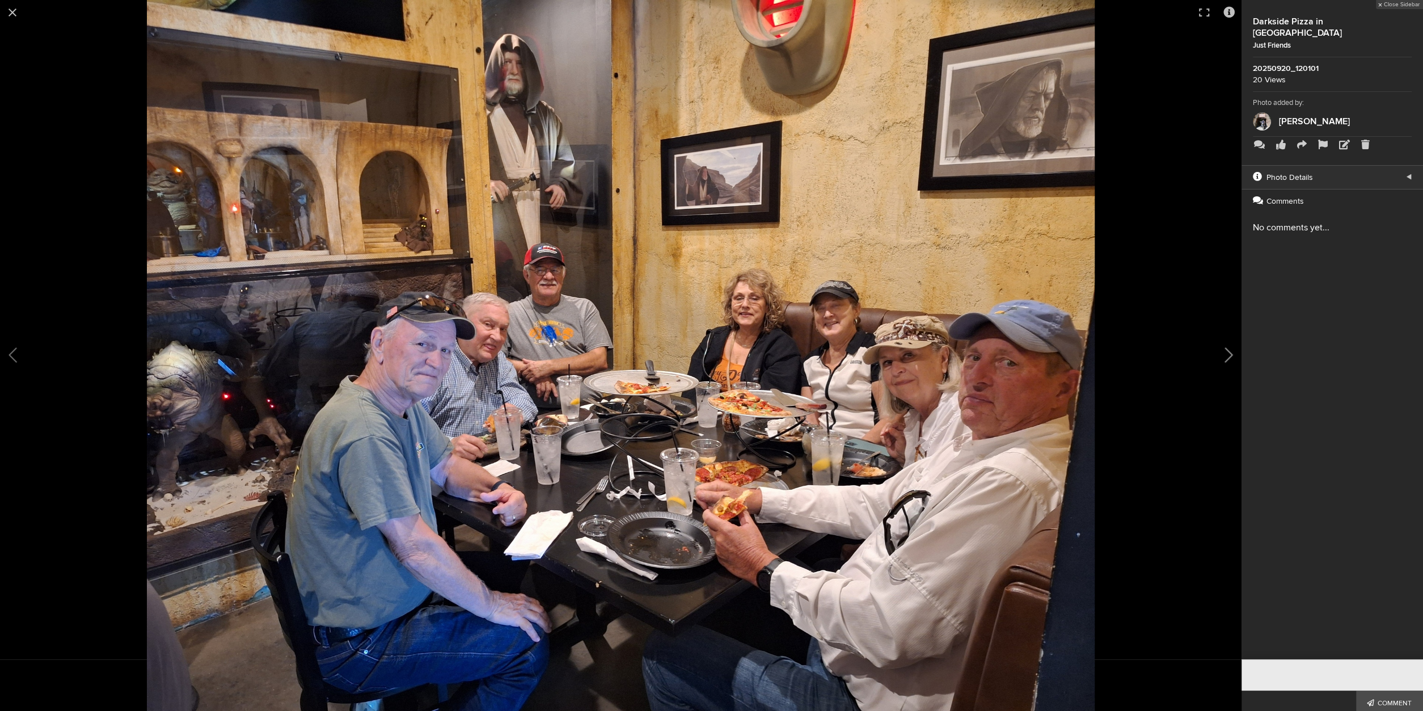
click at [1229, 359] on button at bounding box center [1213, 355] width 57 height 427
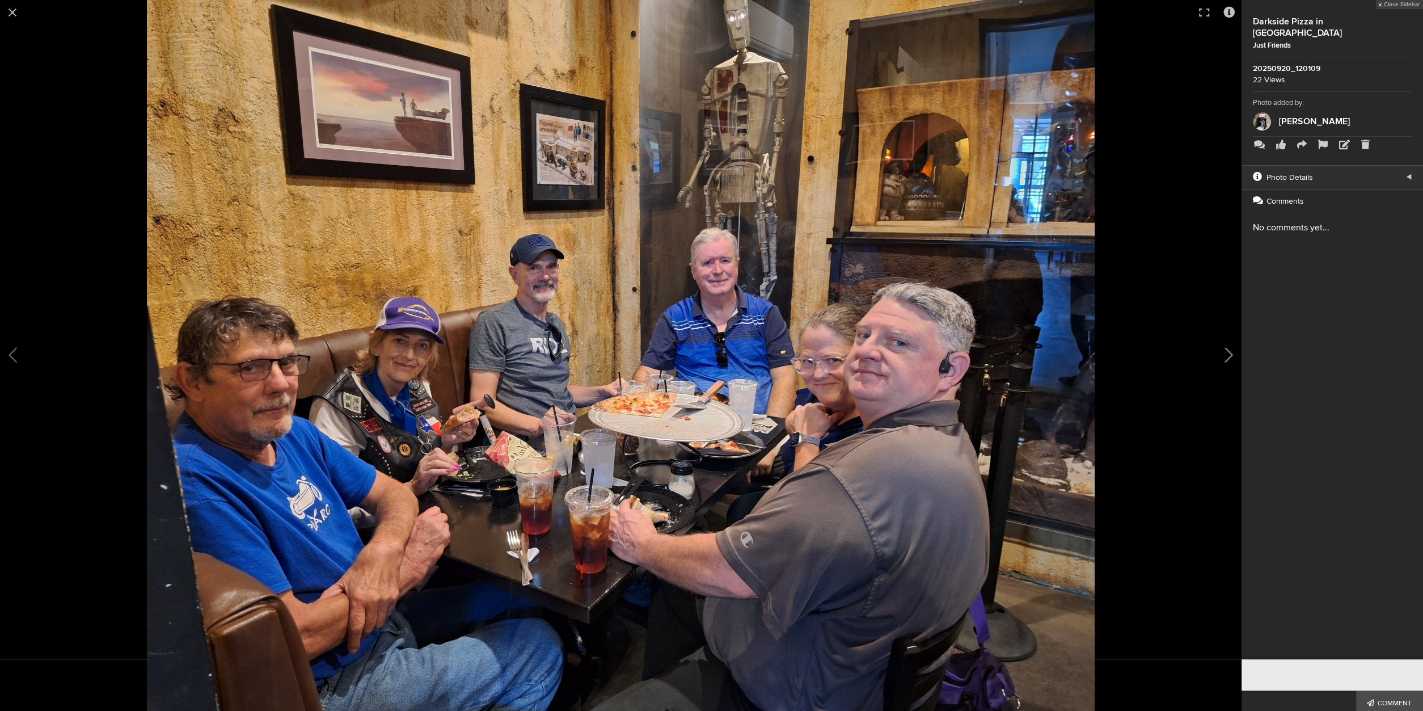
click at [1229, 359] on button at bounding box center [1213, 355] width 57 height 427
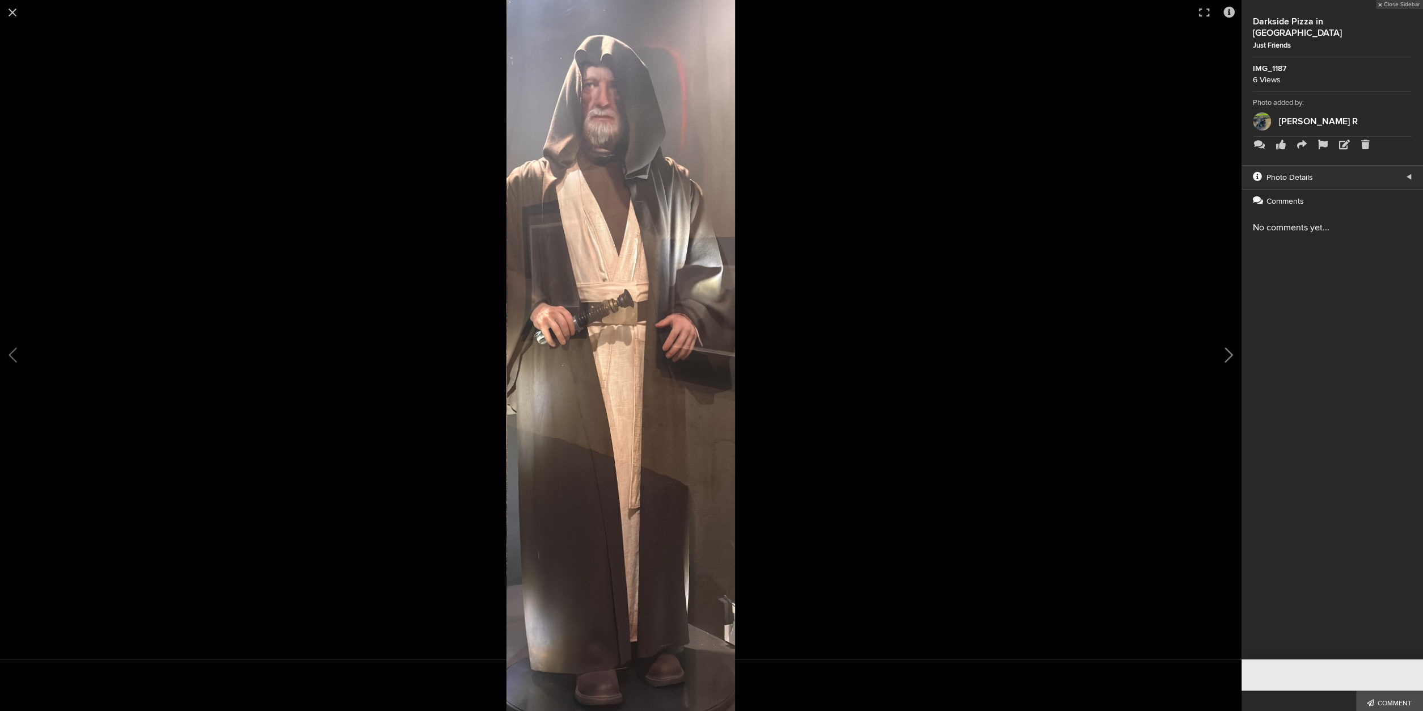
click at [1229, 359] on button at bounding box center [1213, 355] width 57 height 427
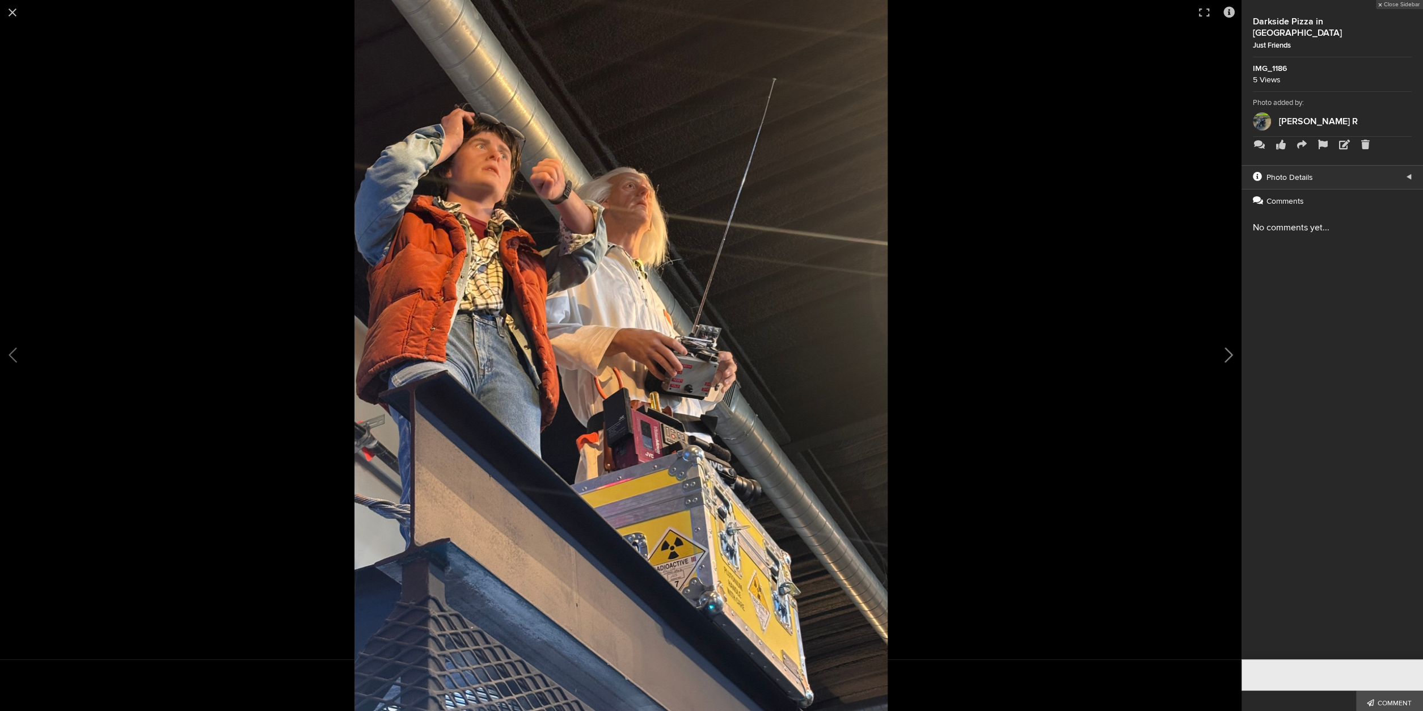
click at [1229, 358] on button at bounding box center [1213, 355] width 57 height 427
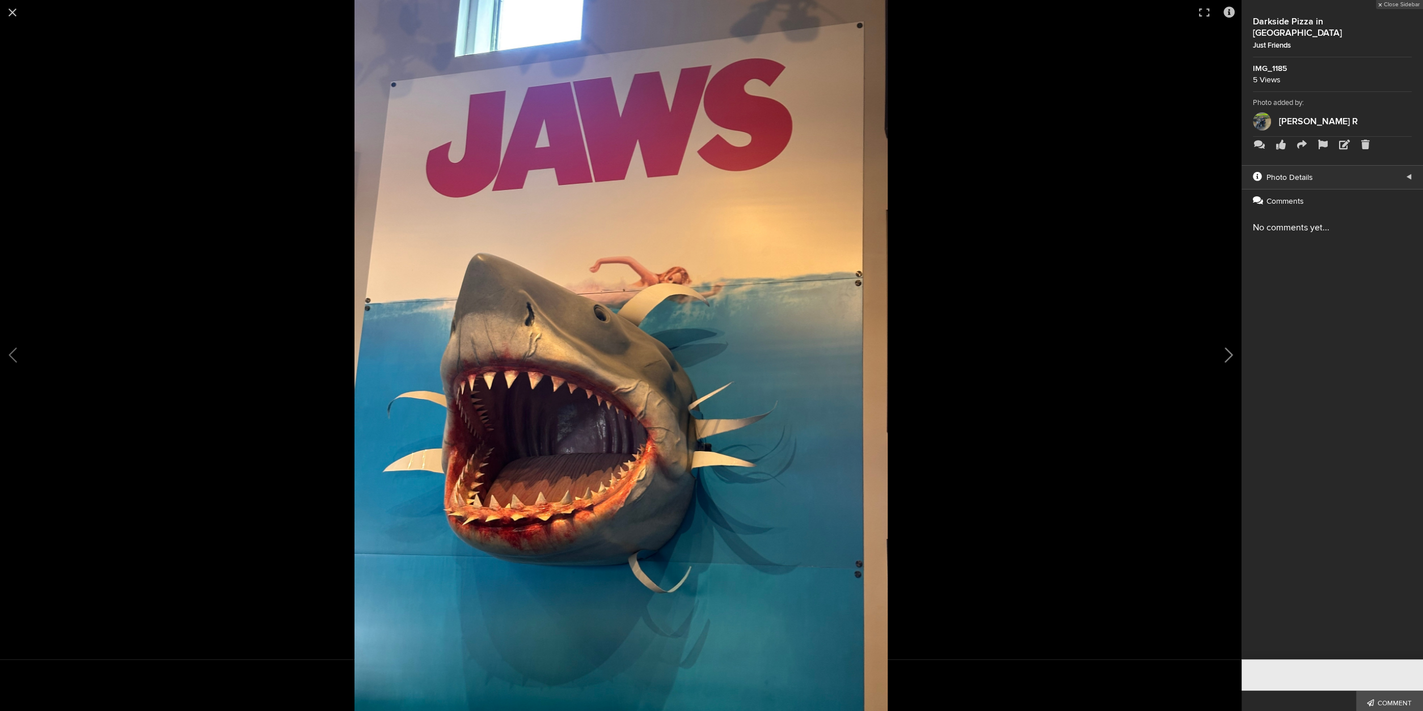
click at [1225, 357] on button at bounding box center [1213, 355] width 57 height 427
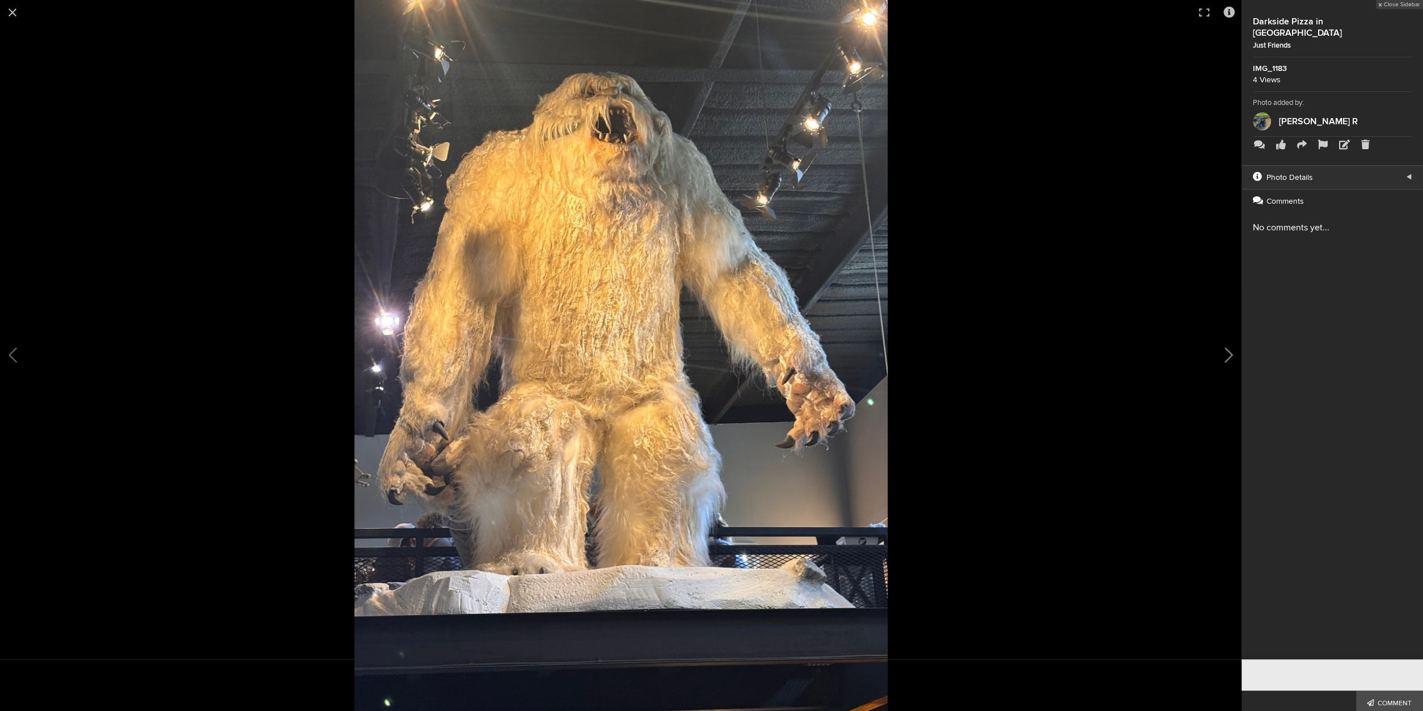
click at [1225, 357] on button at bounding box center [1213, 355] width 57 height 427
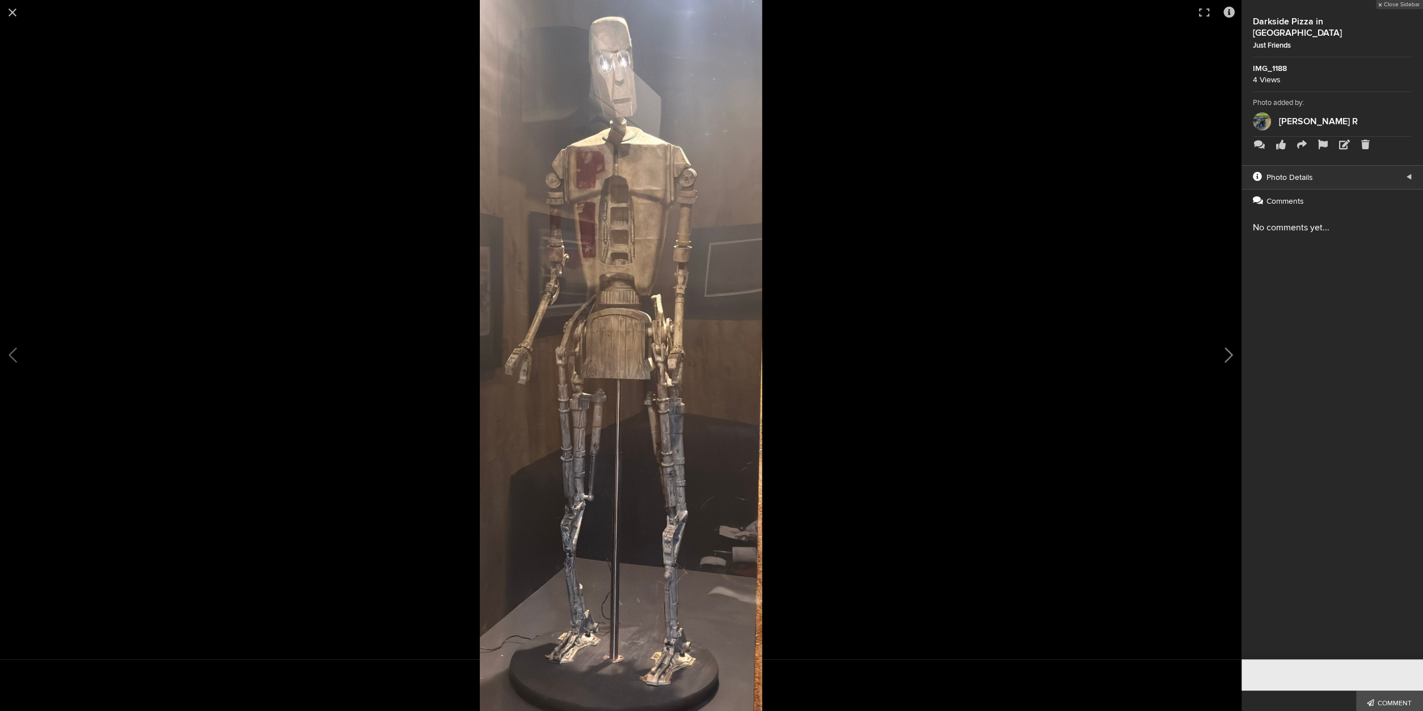
click at [1225, 357] on button at bounding box center [1213, 355] width 57 height 427
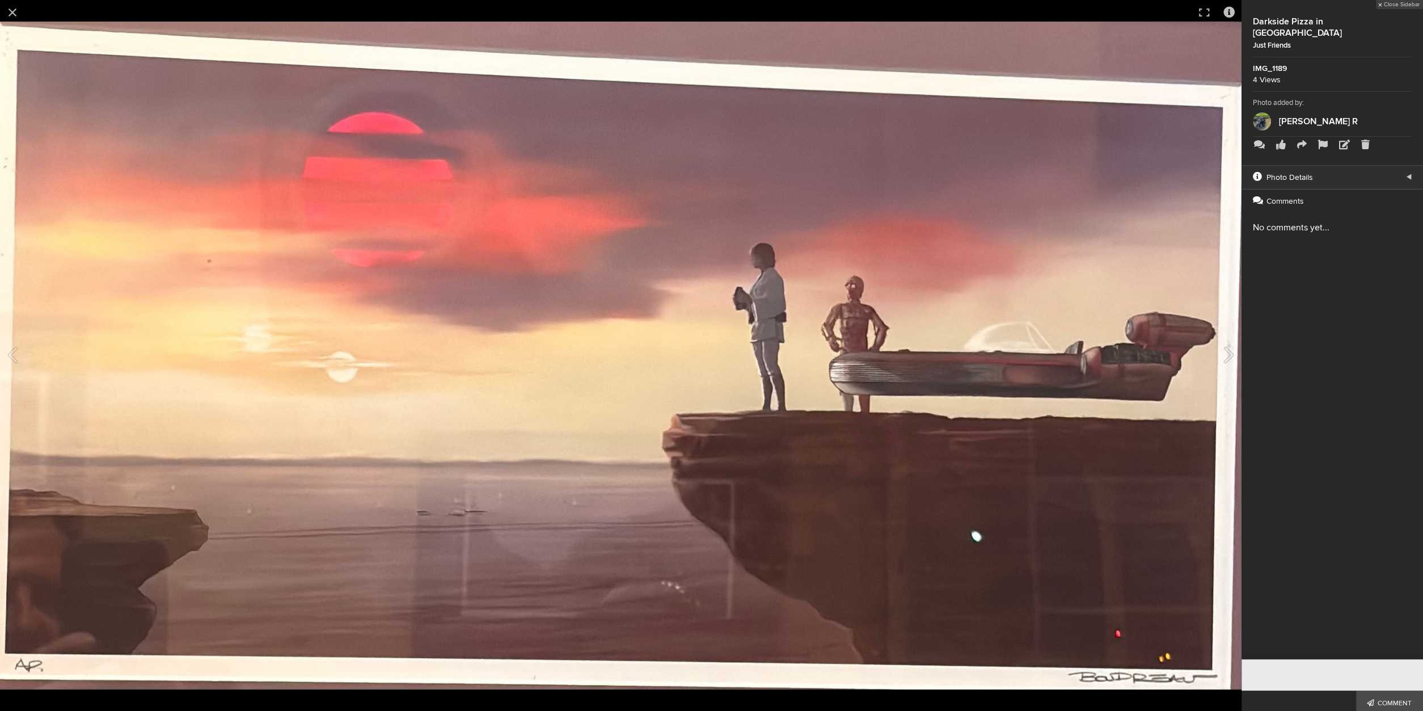
click at [1225, 357] on button at bounding box center [1213, 355] width 57 height 427
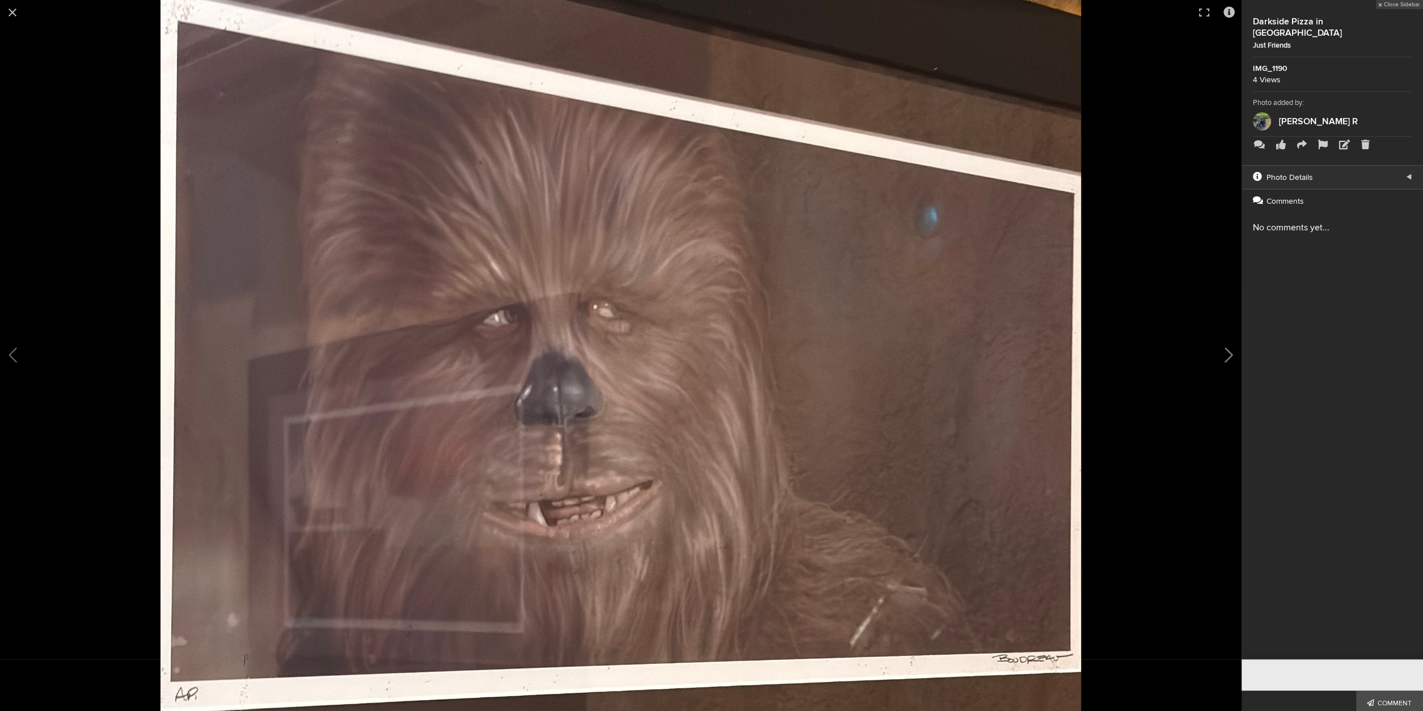
click at [1225, 357] on button at bounding box center [1213, 355] width 57 height 427
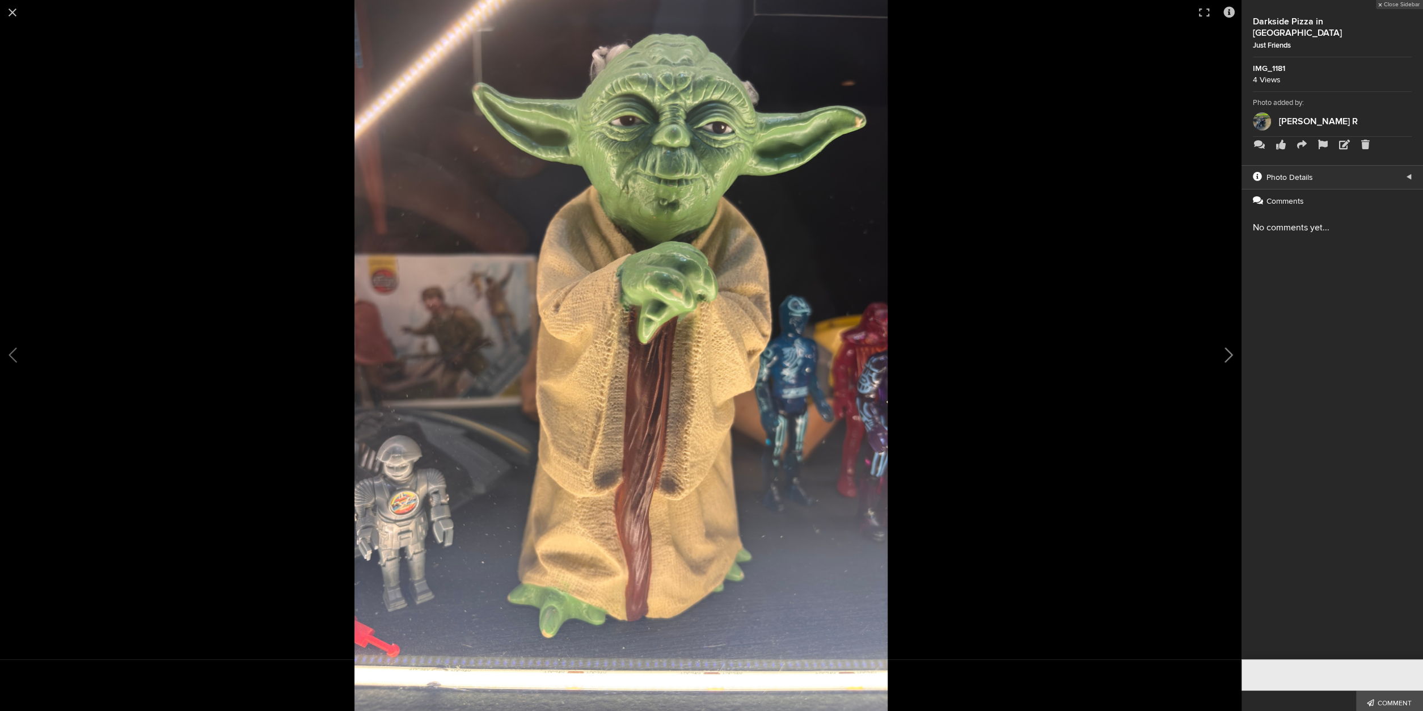
click at [1225, 357] on button at bounding box center [1213, 355] width 57 height 427
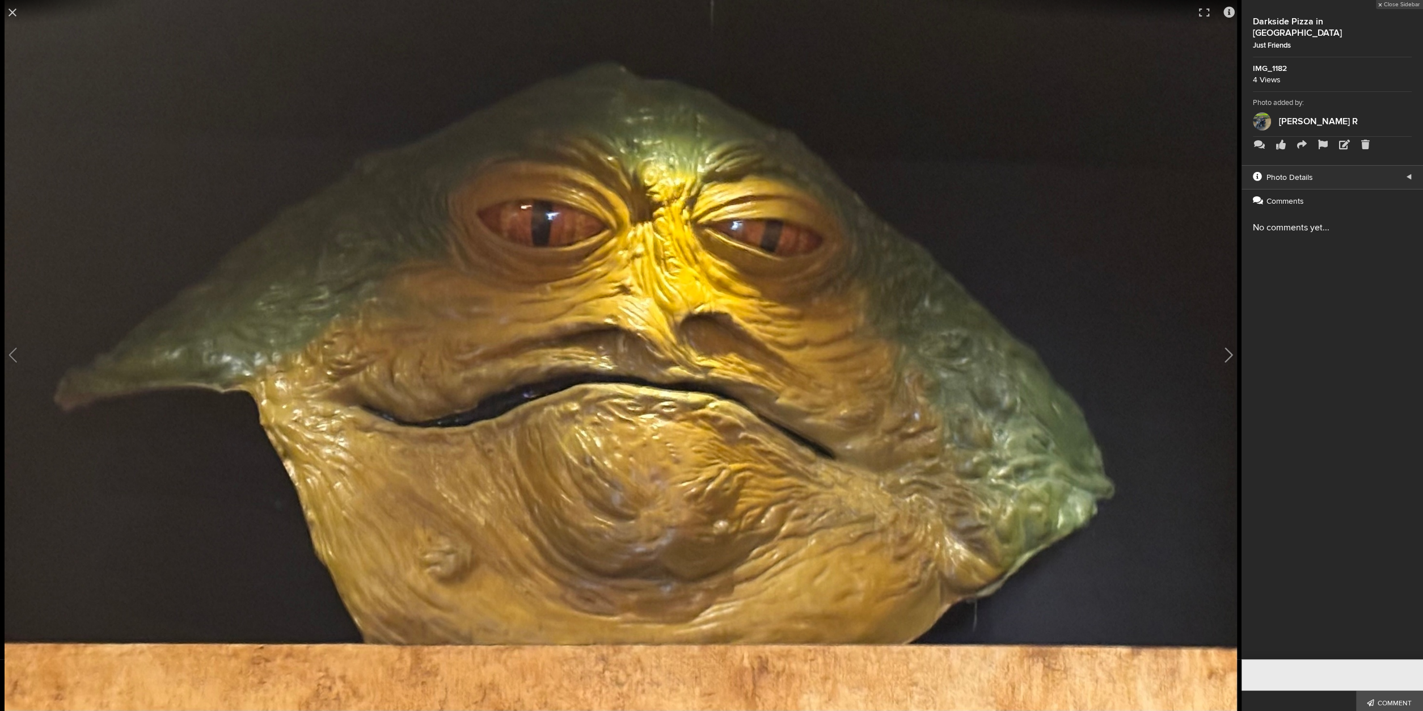
click at [1225, 357] on button at bounding box center [1213, 355] width 57 height 427
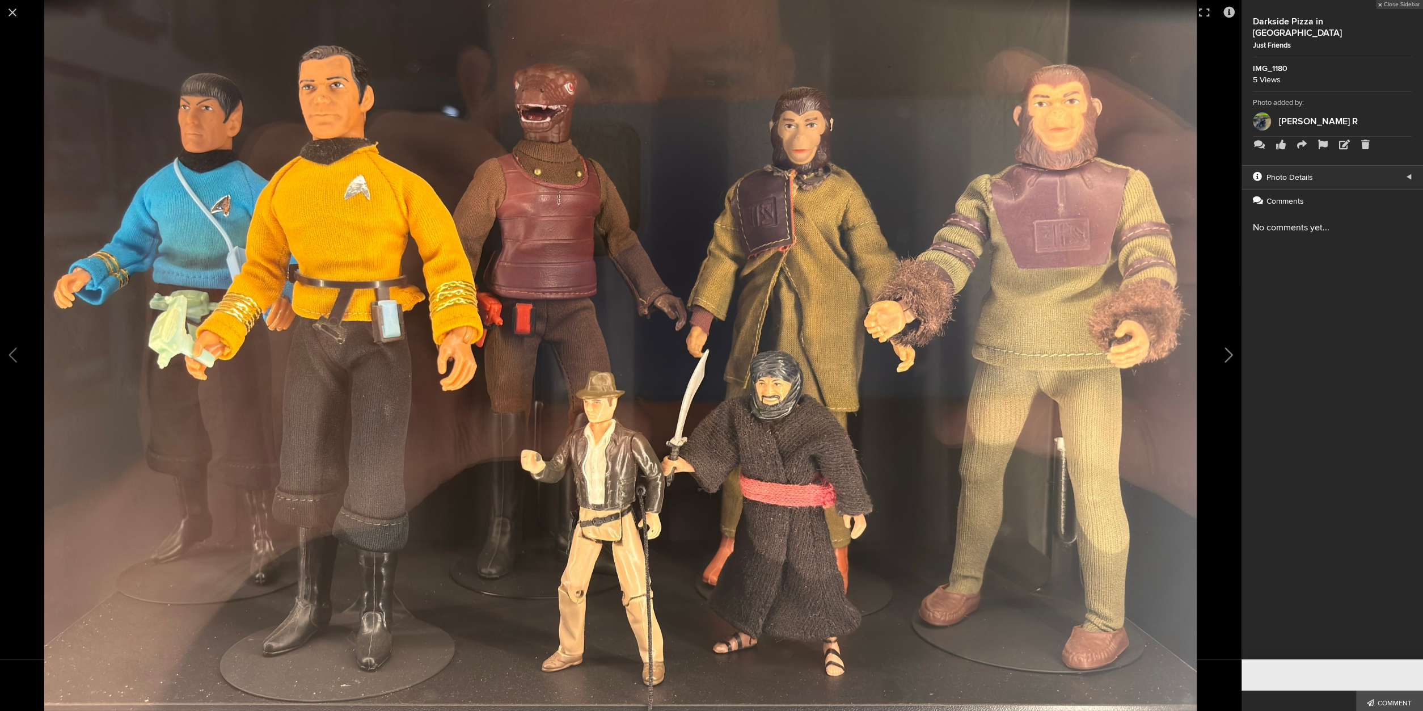
click at [1225, 357] on button at bounding box center [1213, 355] width 57 height 427
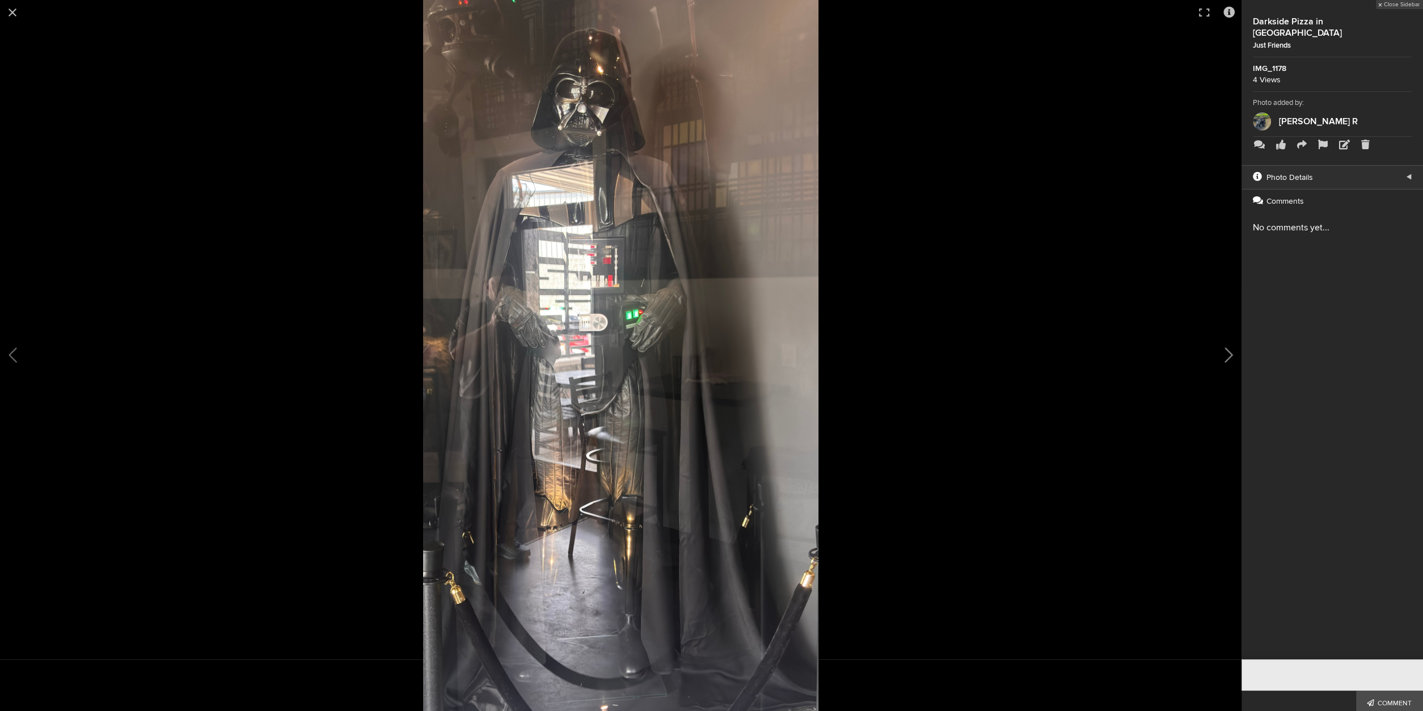
click at [1225, 357] on button at bounding box center [1213, 355] width 57 height 427
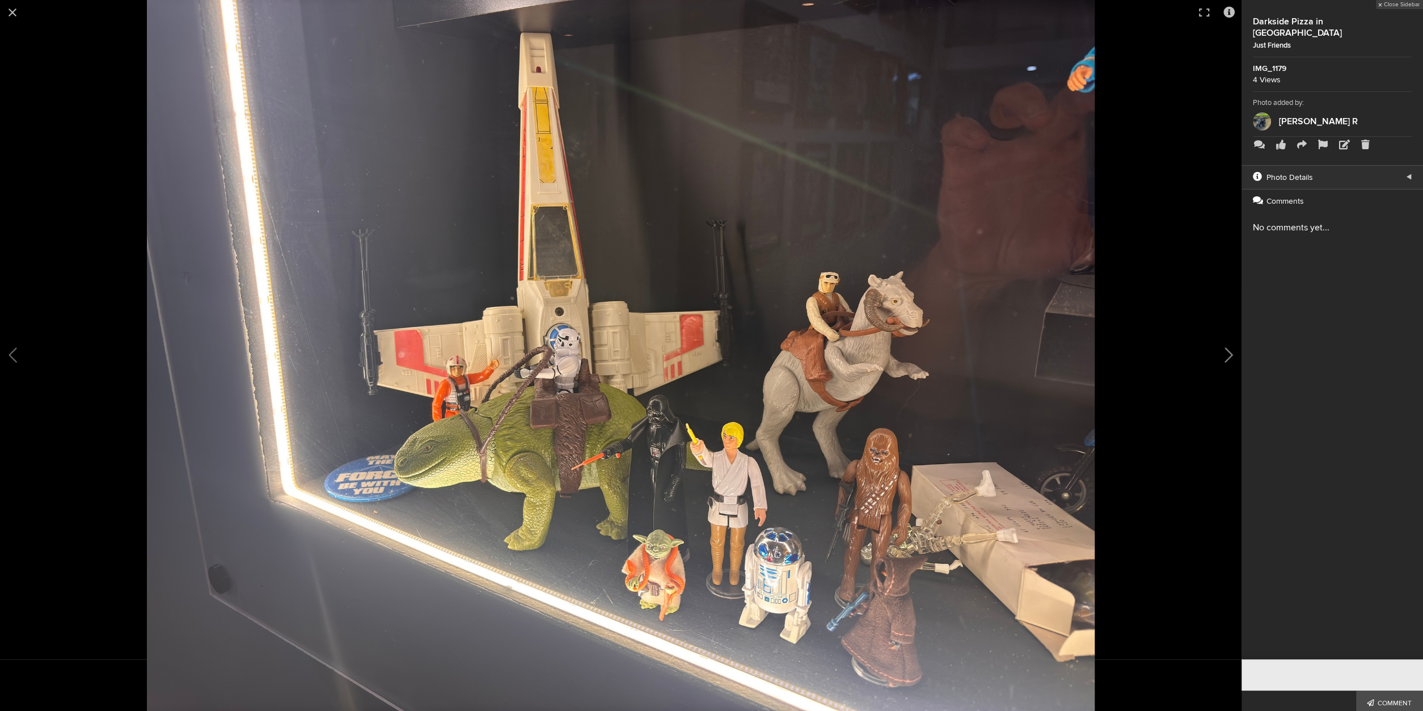
click at [1225, 357] on button at bounding box center [1213, 355] width 57 height 427
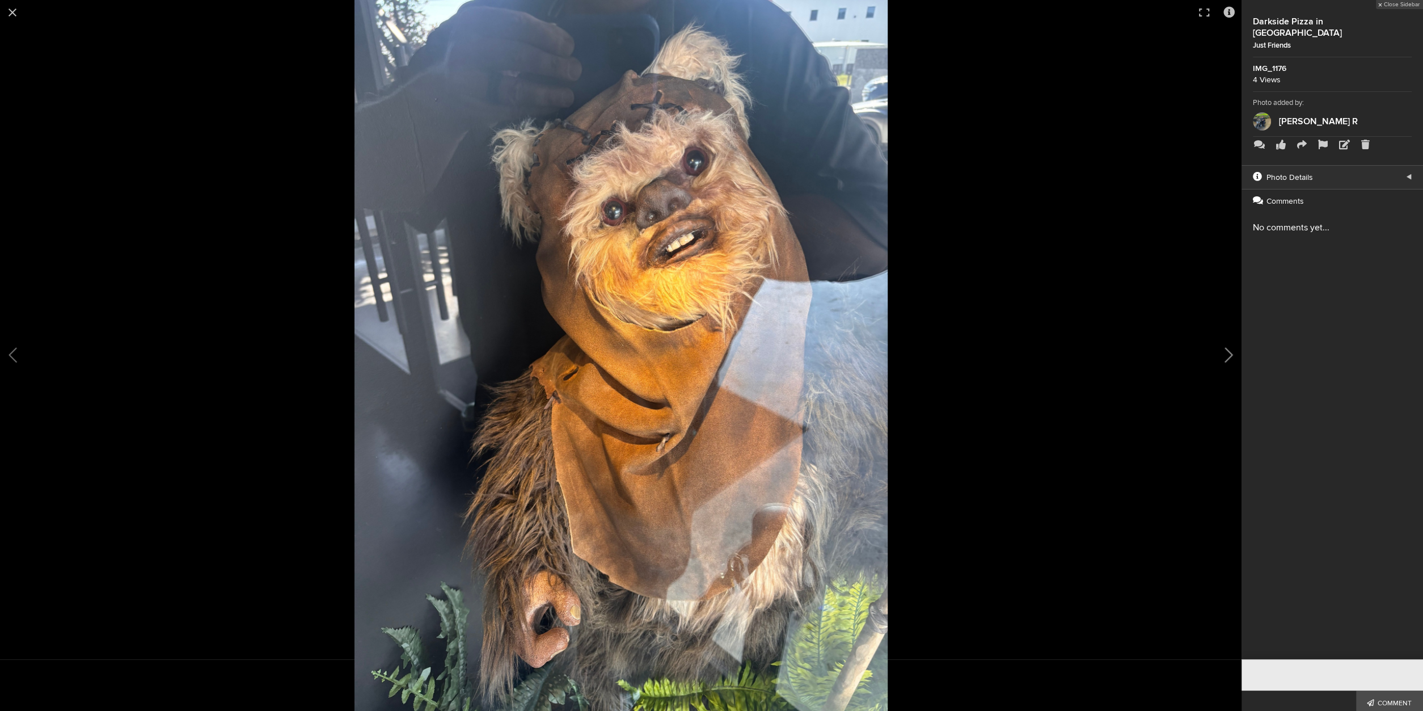
click at [1224, 356] on button at bounding box center [1213, 355] width 57 height 427
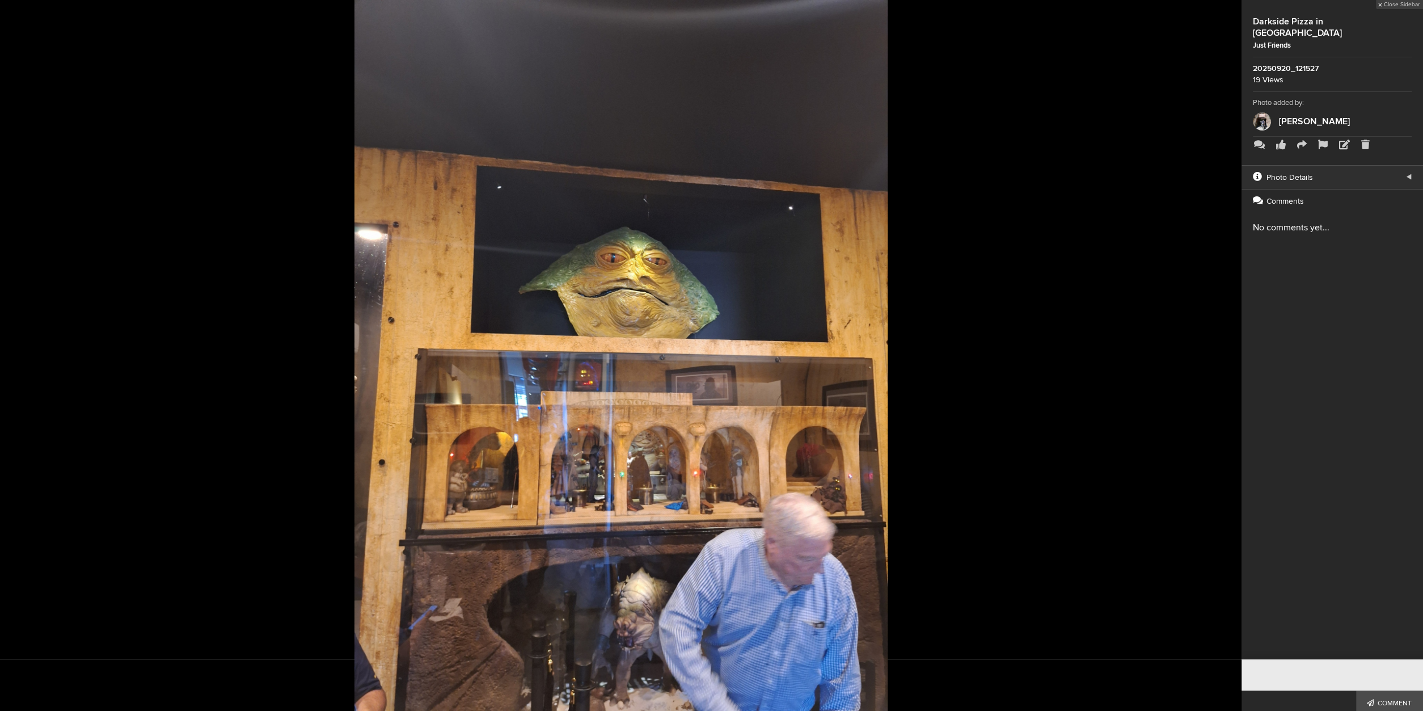
click at [1224, 356] on button at bounding box center [1213, 355] width 57 height 427
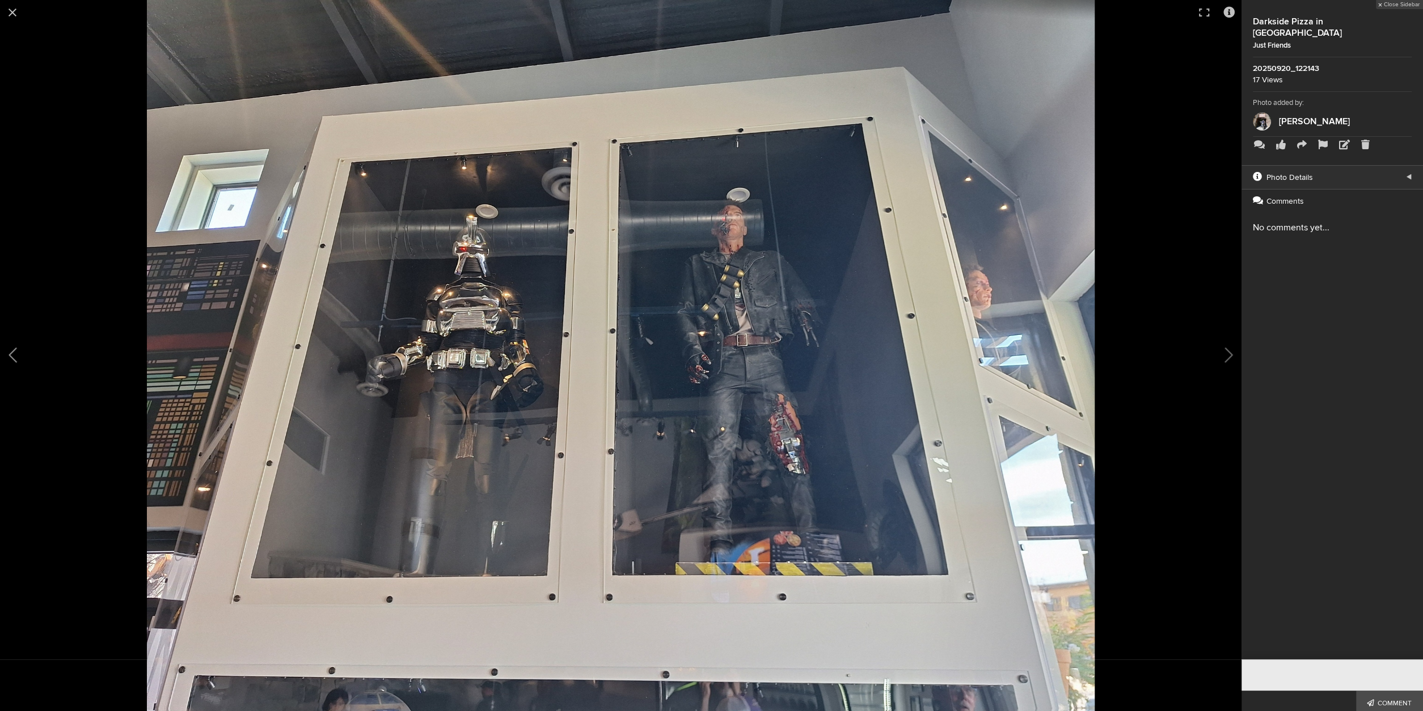
click at [18, 354] on button at bounding box center [28, 355] width 57 height 427
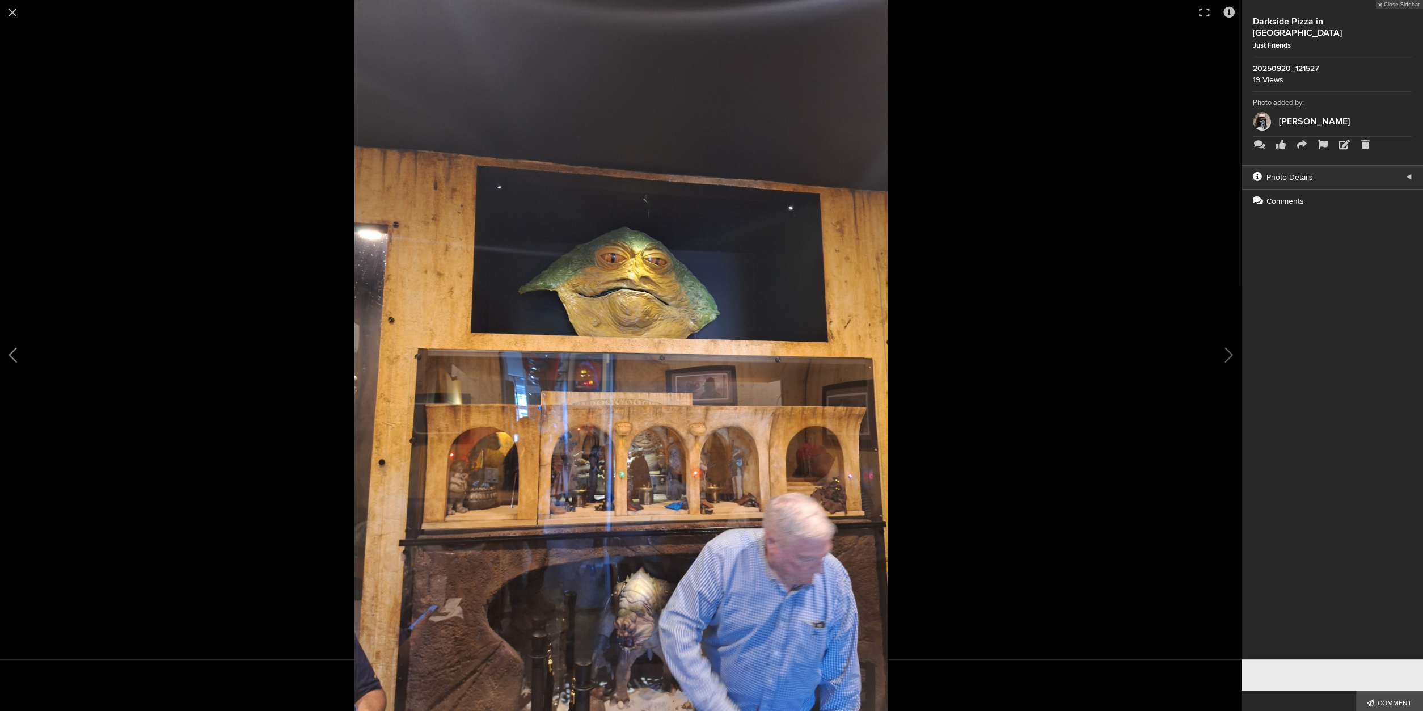
click at [18, 354] on button at bounding box center [28, 355] width 57 height 427
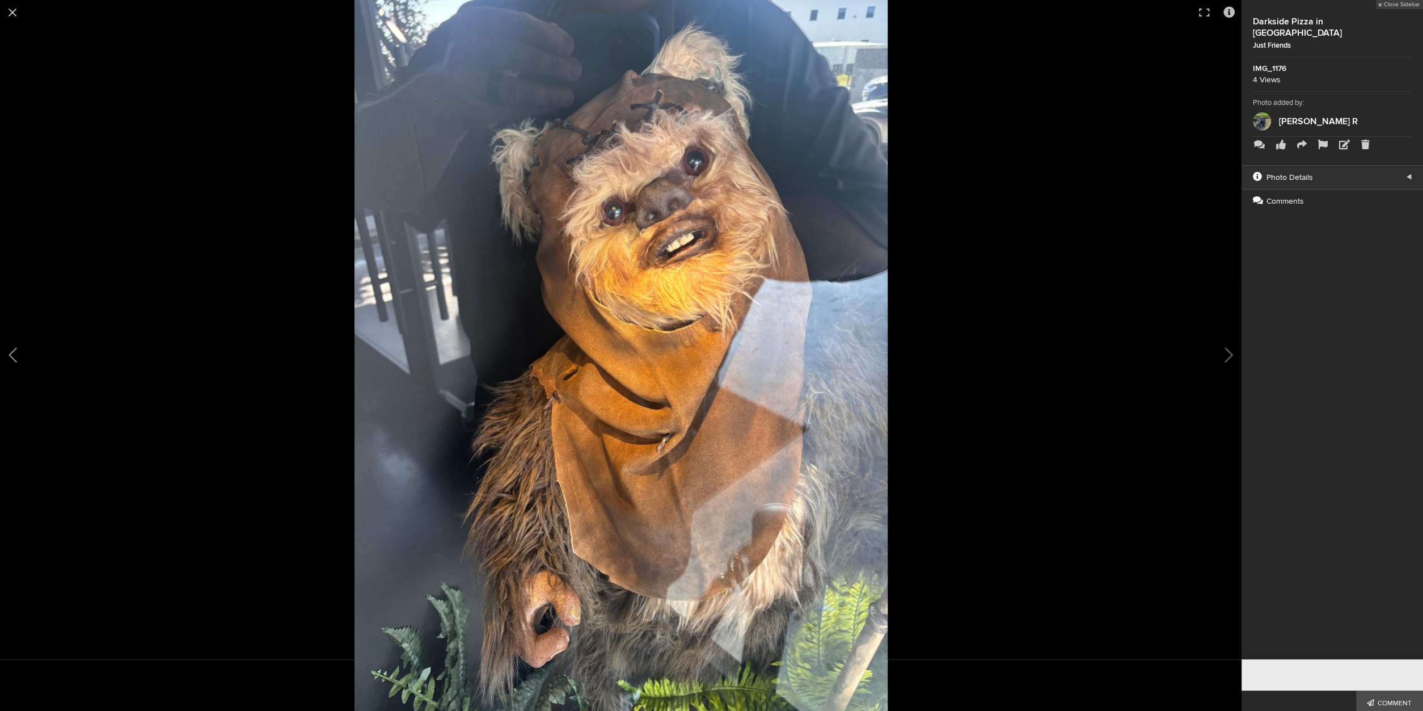
click at [18, 354] on button at bounding box center [28, 355] width 57 height 427
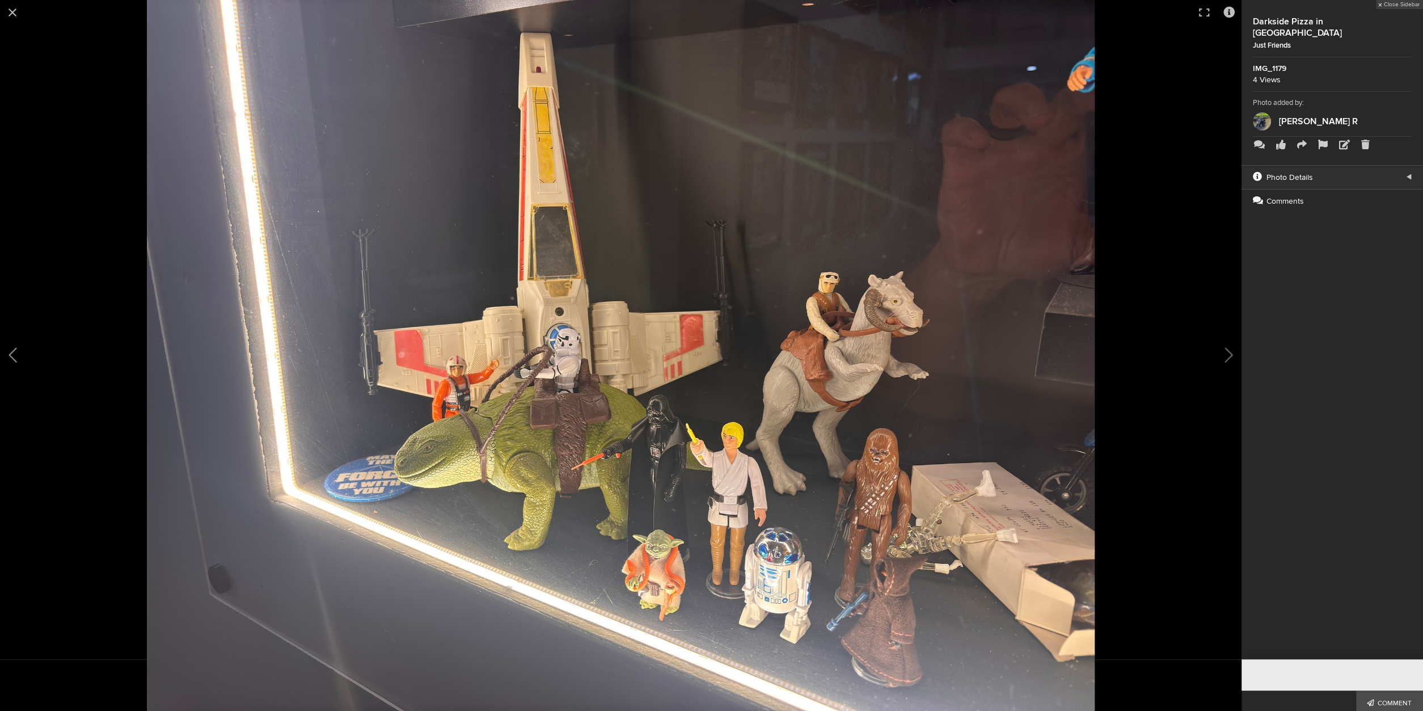
click at [18, 354] on button at bounding box center [28, 355] width 57 height 427
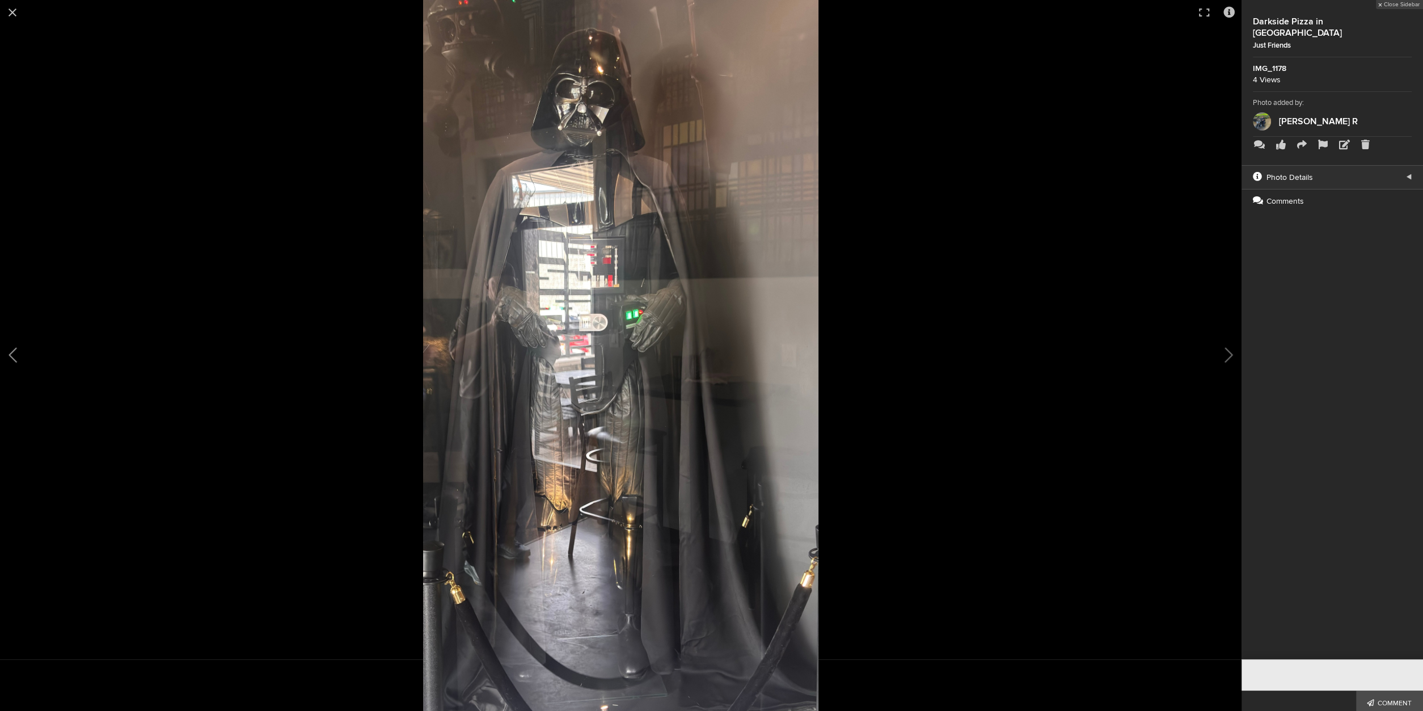
click at [19, 354] on button at bounding box center [28, 355] width 57 height 427
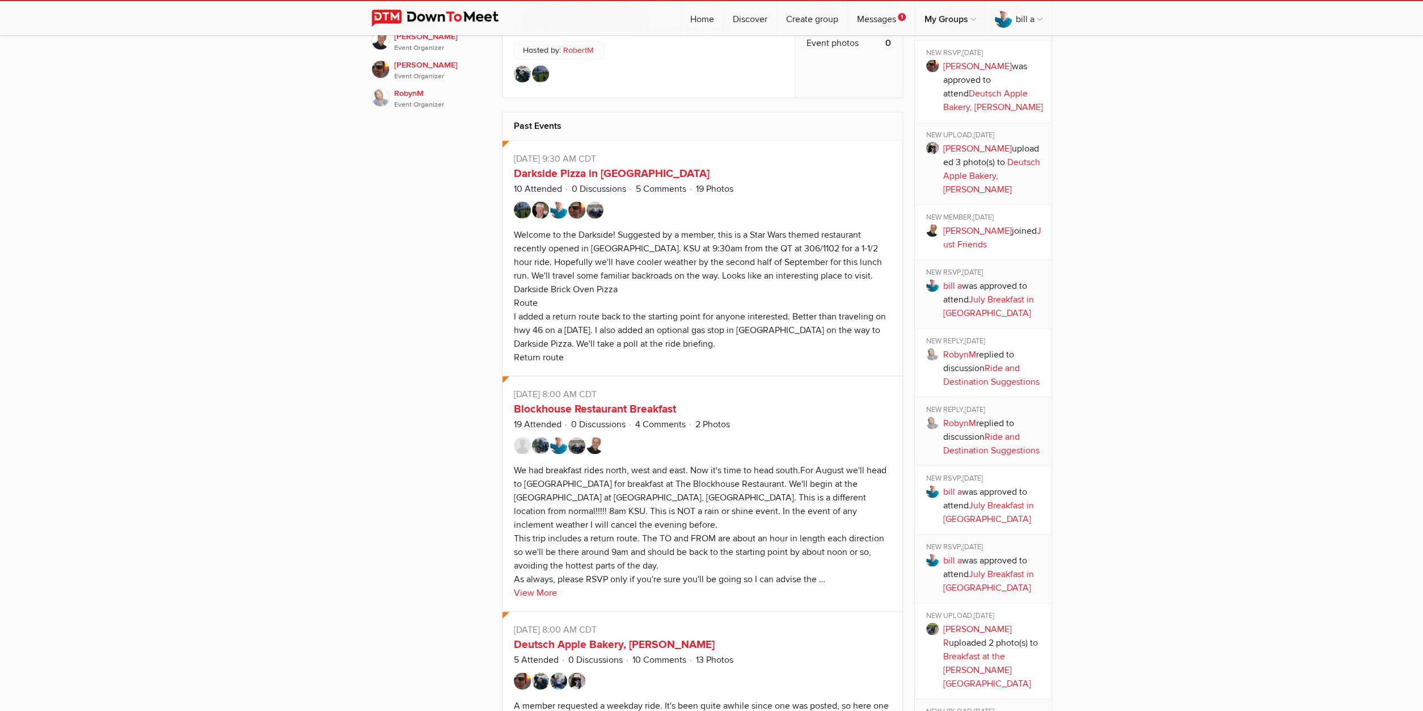
scroll to position [1239, 0]
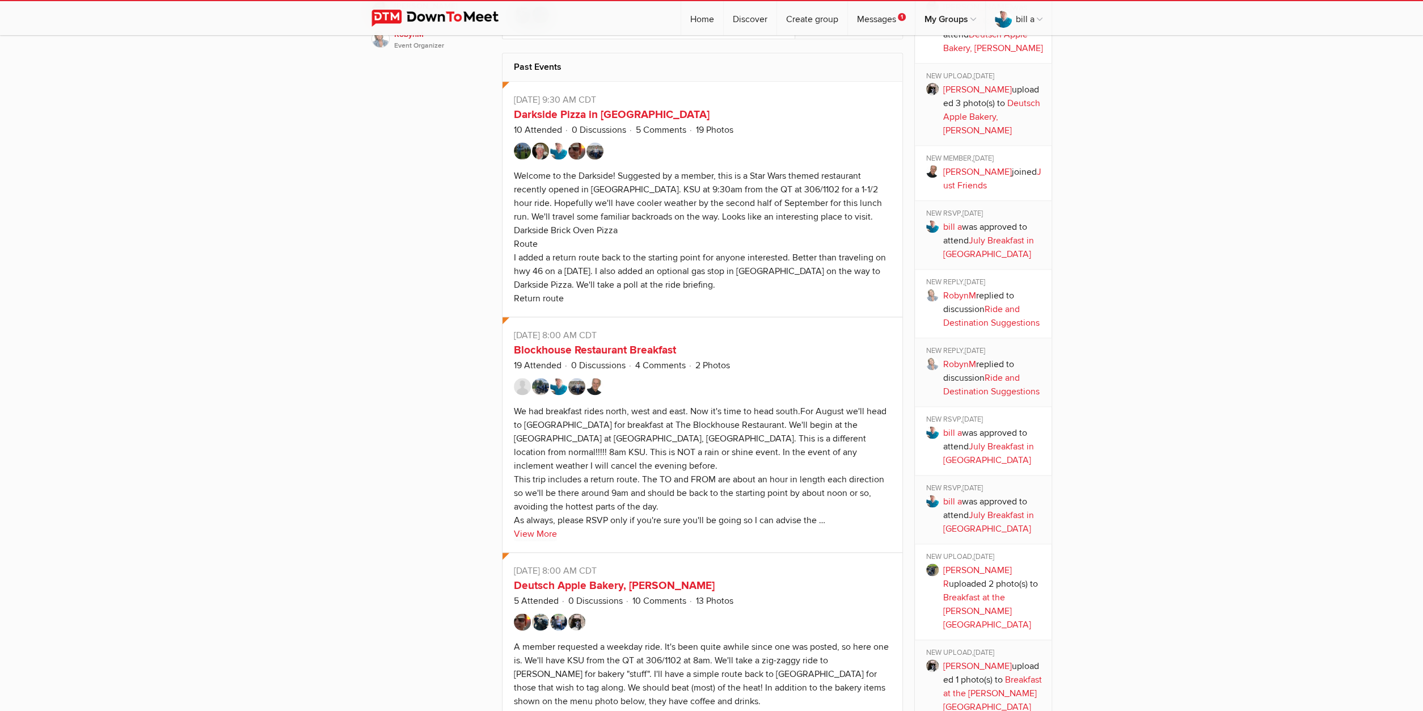
click at [555, 378] on img at bounding box center [558, 386] width 17 height 17
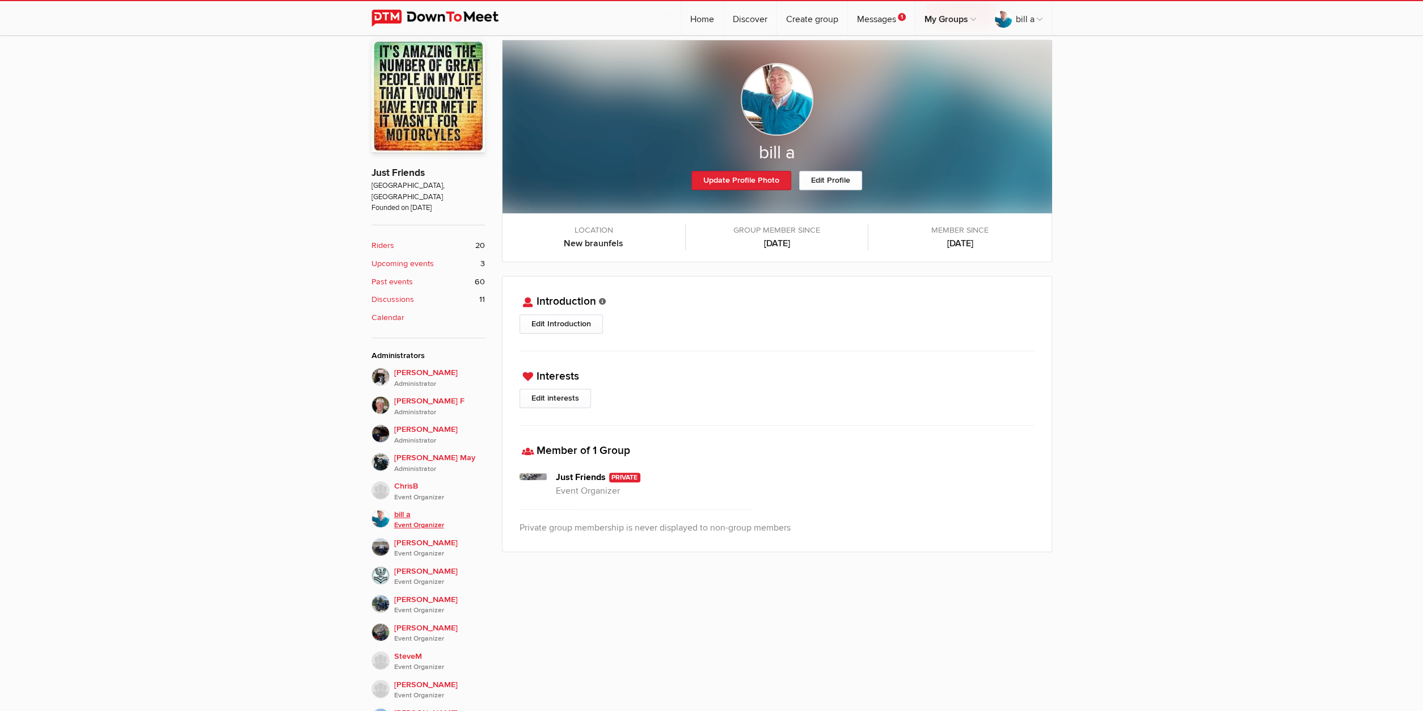
click at [380, 509] on img at bounding box center [381, 518] width 18 height 18
click at [379, 509] on img at bounding box center [381, 518] width 18 height 18
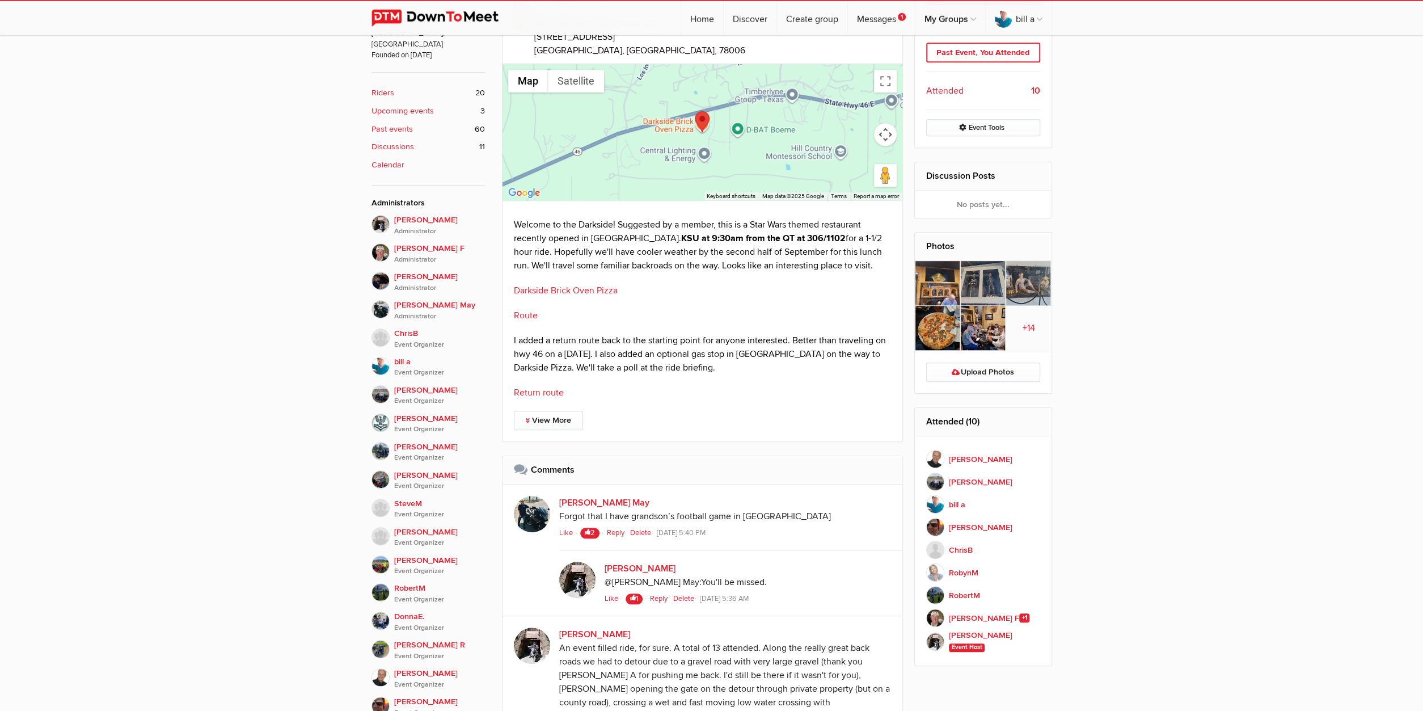
scroll to position [531, 0]
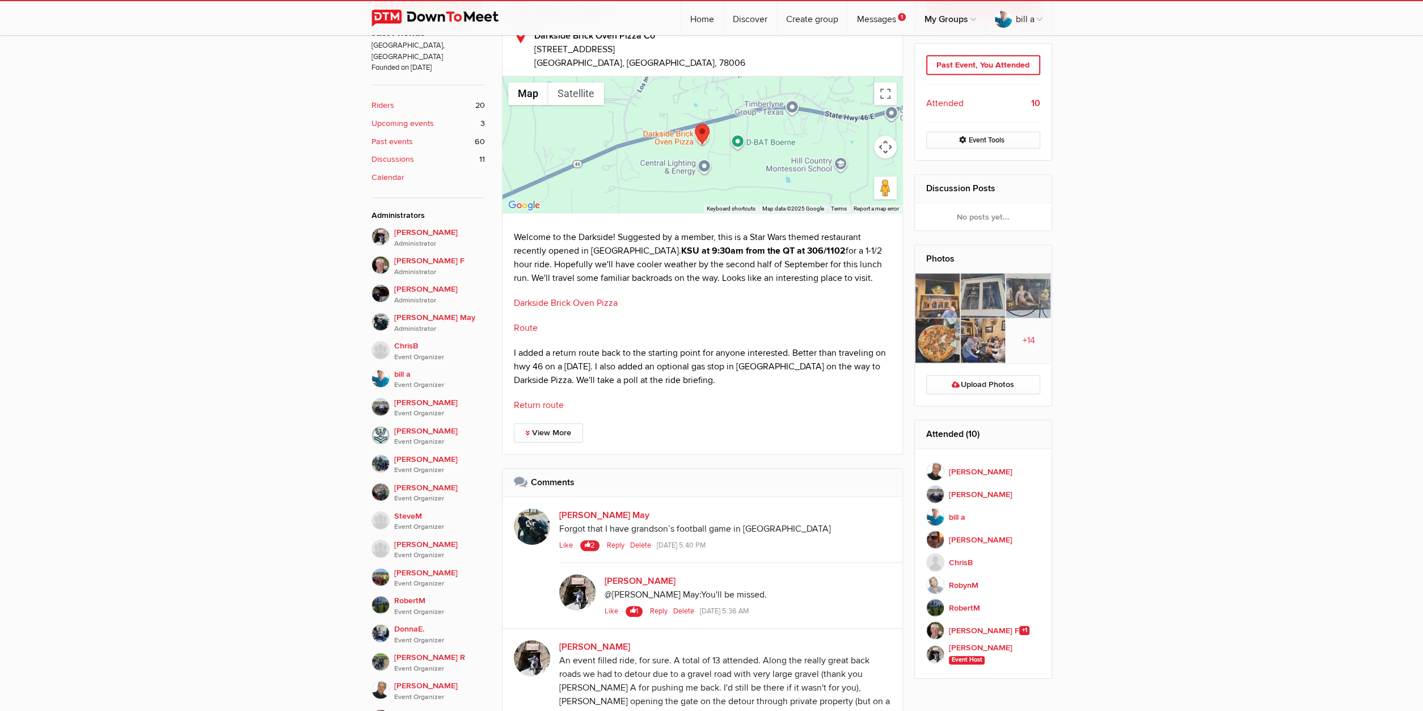
click at [1028, 334] on span "+14" at bounding box center [1028, 341] width 45 height 14
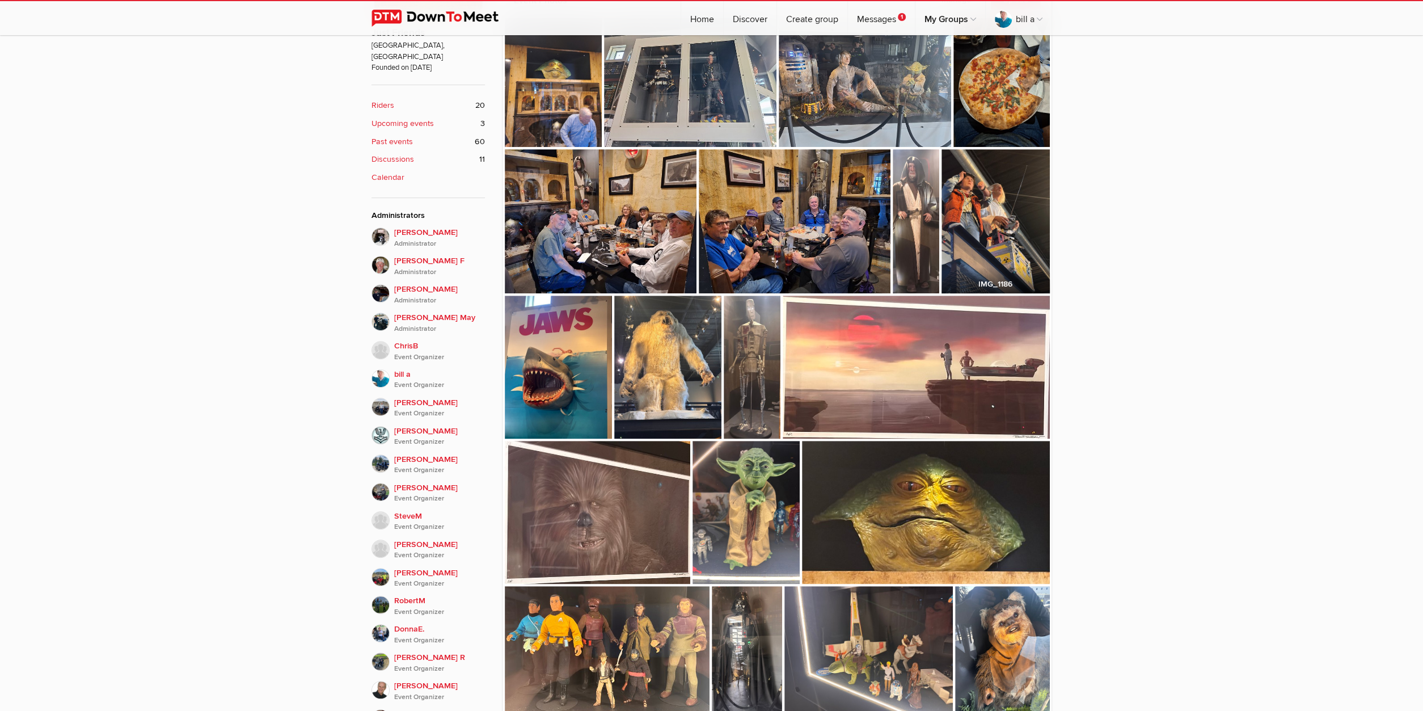
scroll to position [391, 0]
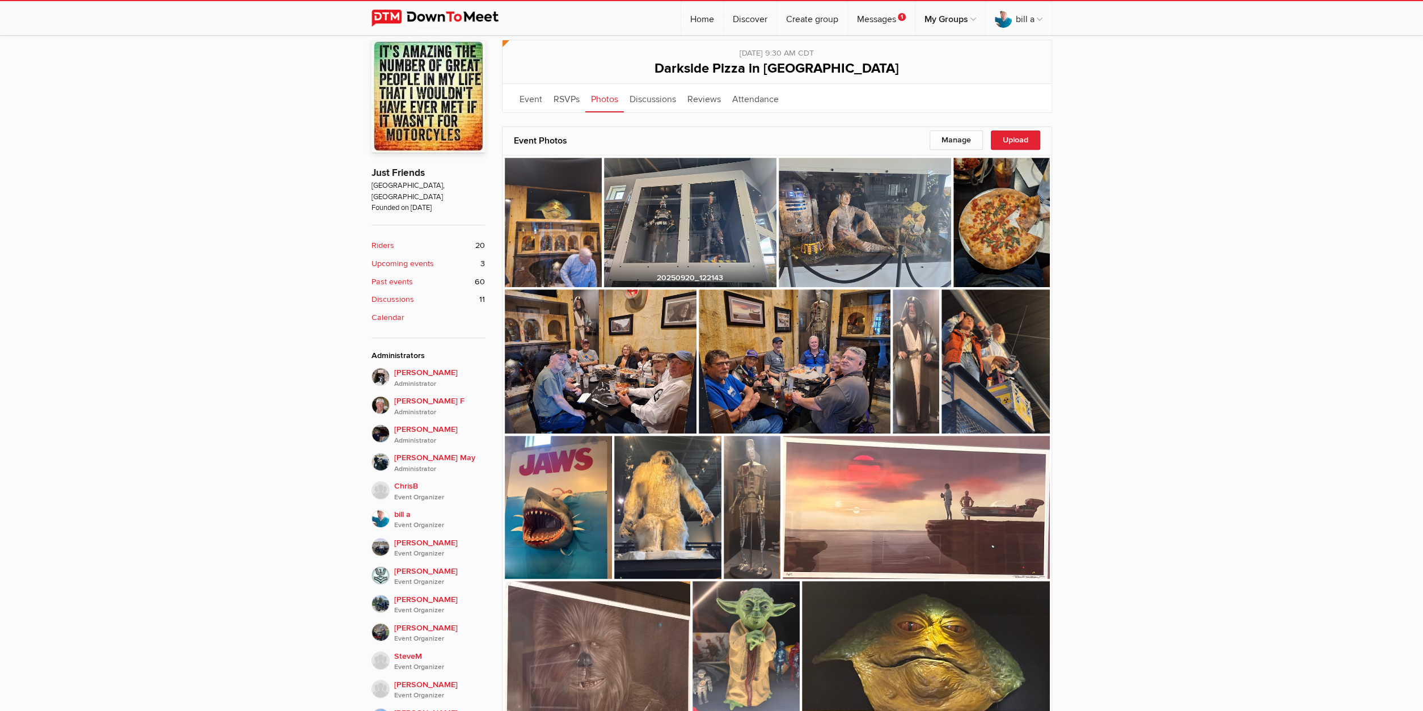
click at [713, 263] on img at bounding box center [690, 222] width 172 height 129
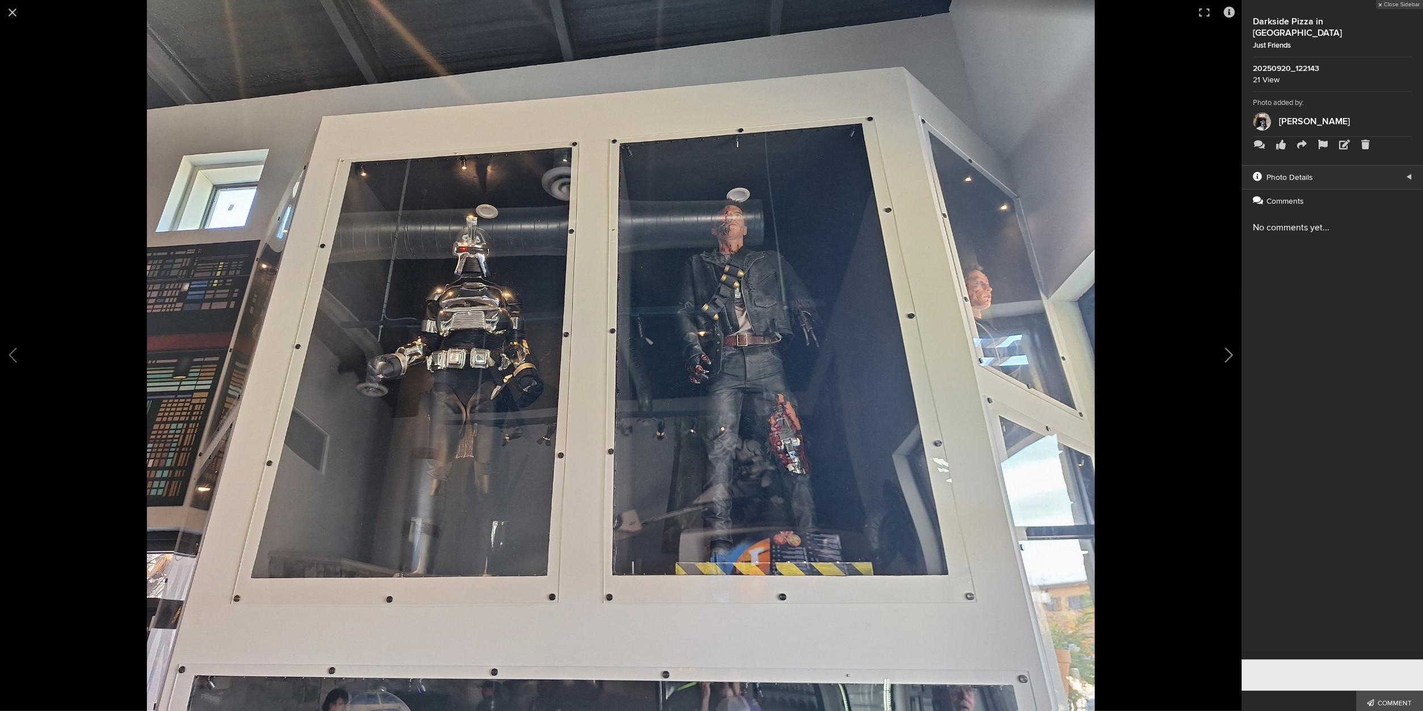
click at [1225, 351] on button at bounding box center [1213, 355] width 57 height 427
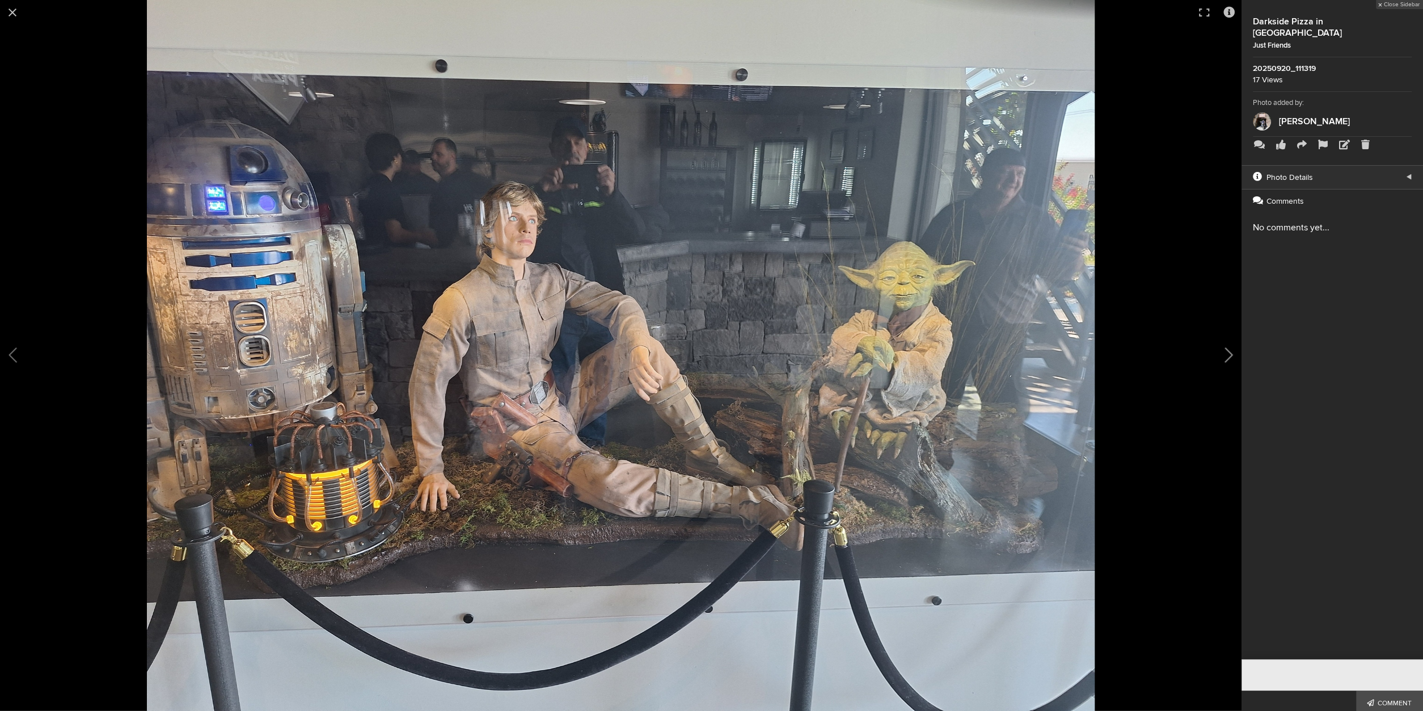
click at [1225, 350] on button at bounding box center [1213, 355] width 57 height 427
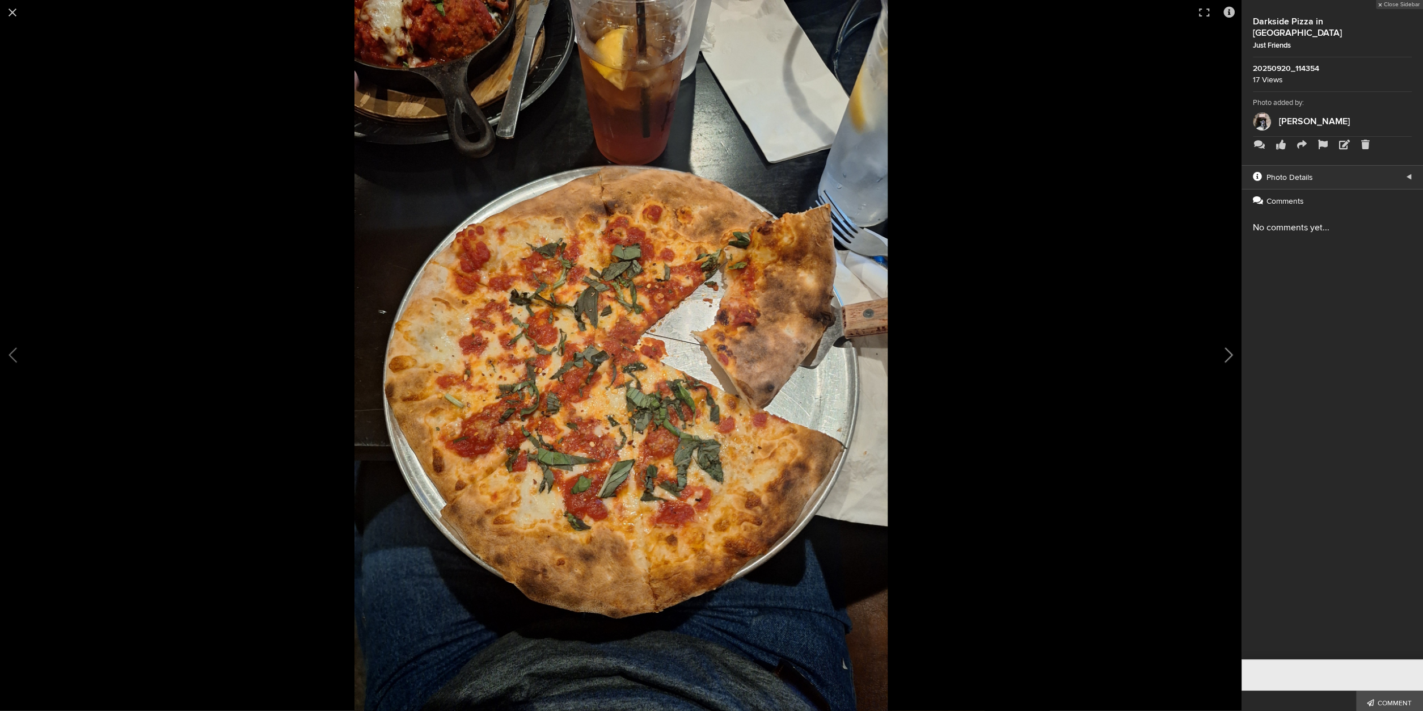
click at [1223, 350] on button at bounding box center [1213, 355] width 57 height 427
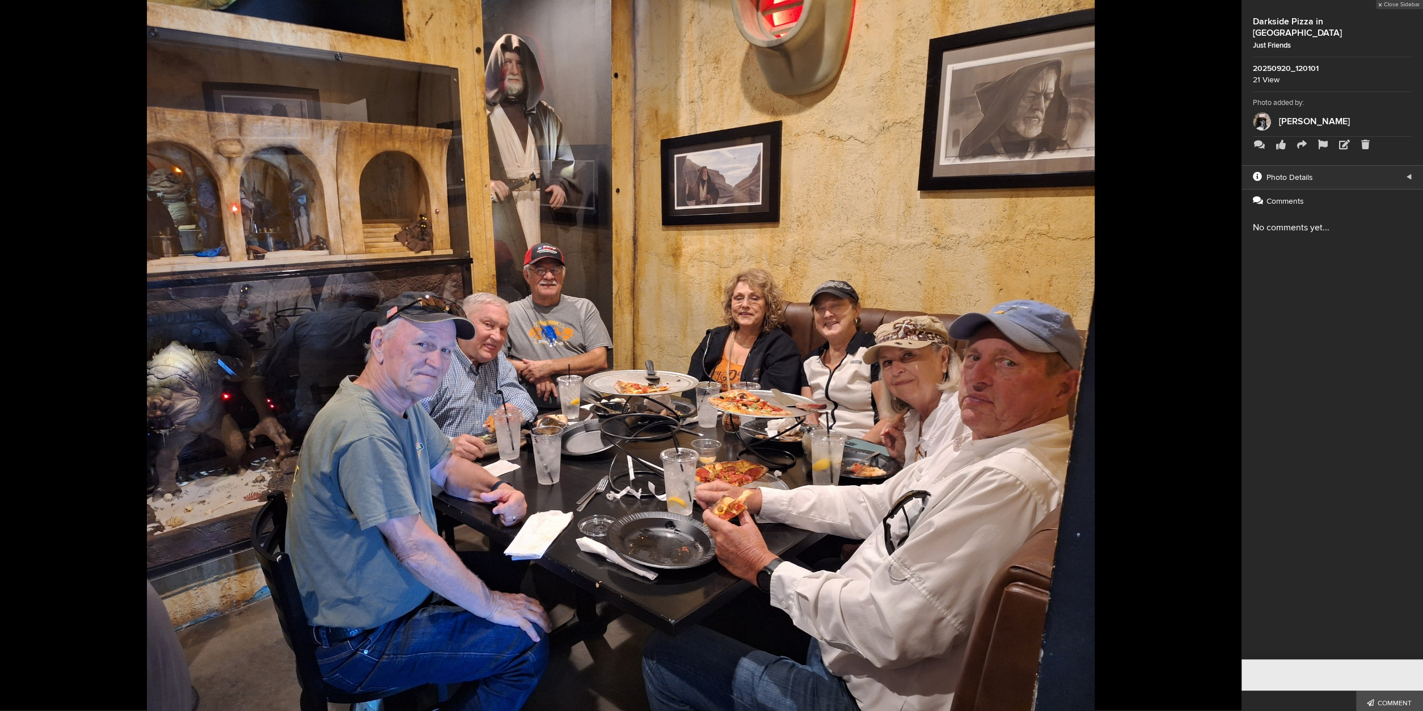
click at [1223, 350] on button at bounding box center [1213, 355] width 57 height 427
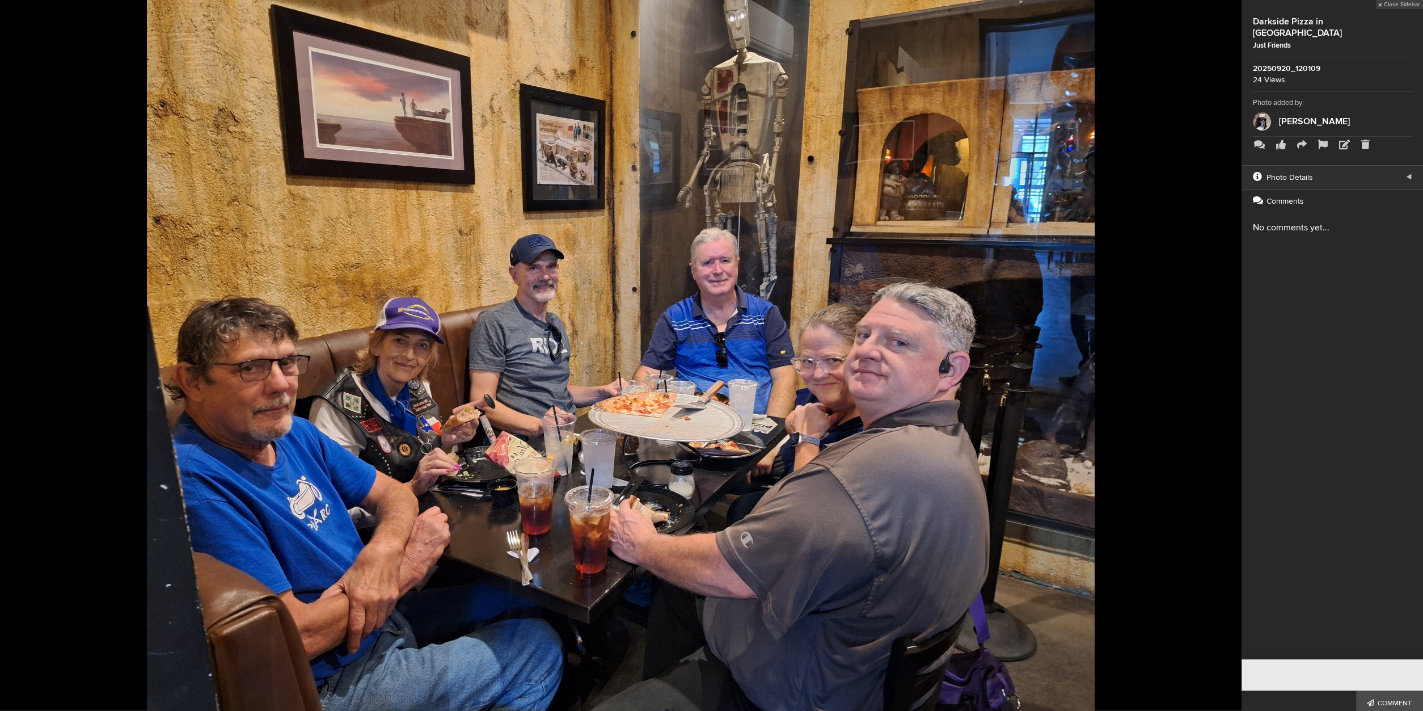
click at [1223, 350] on button at bounding box center [1213, 355] width 57 height 427
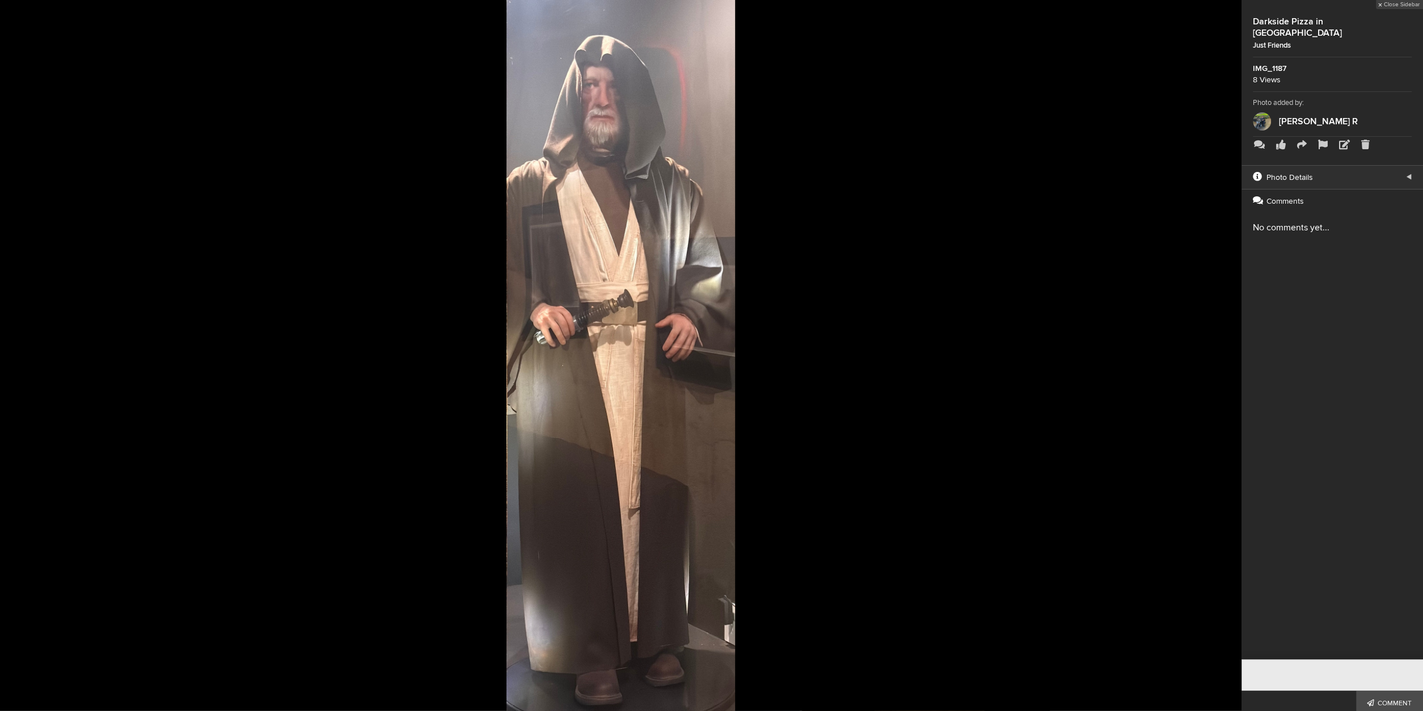
click at [1223, 350] on button at bounding box center [1213, 355] width 57 height 427
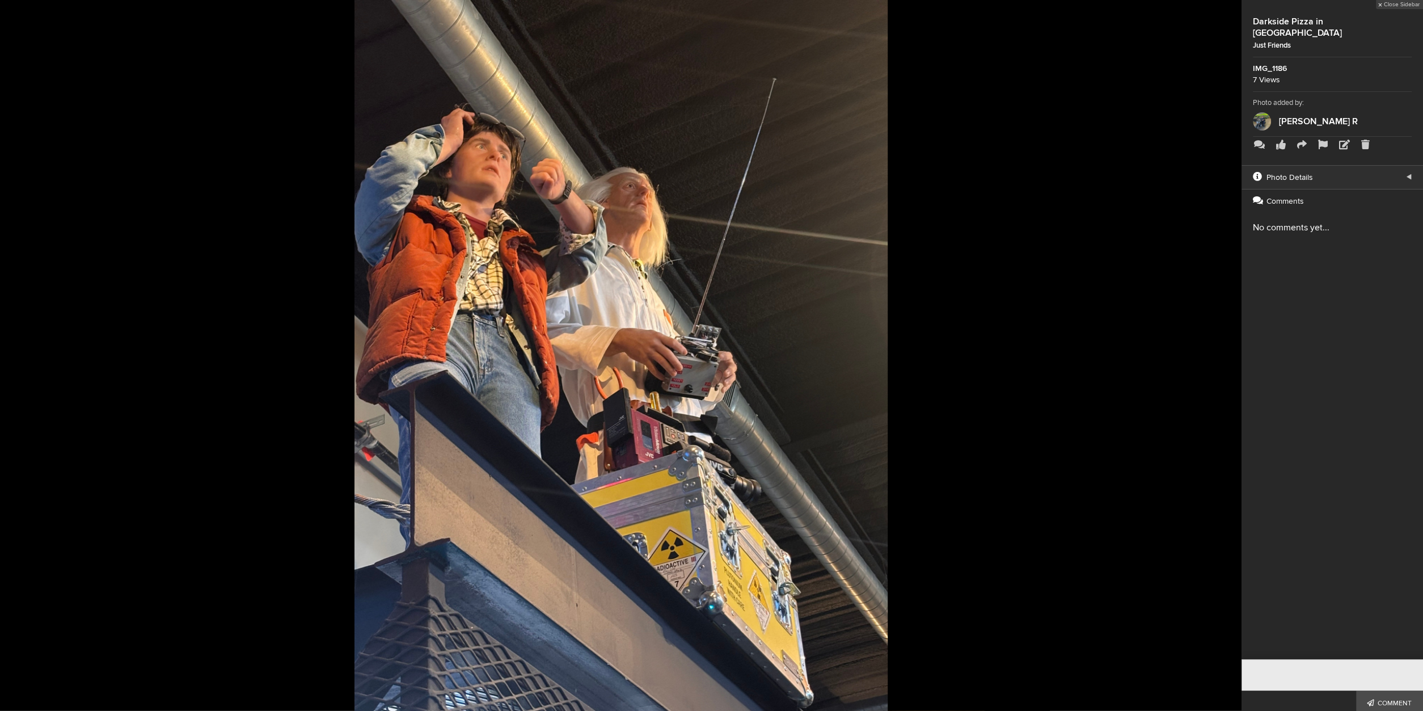
click at [1223, 350] on button at bounding box center [1213, 355] width 57 height 427
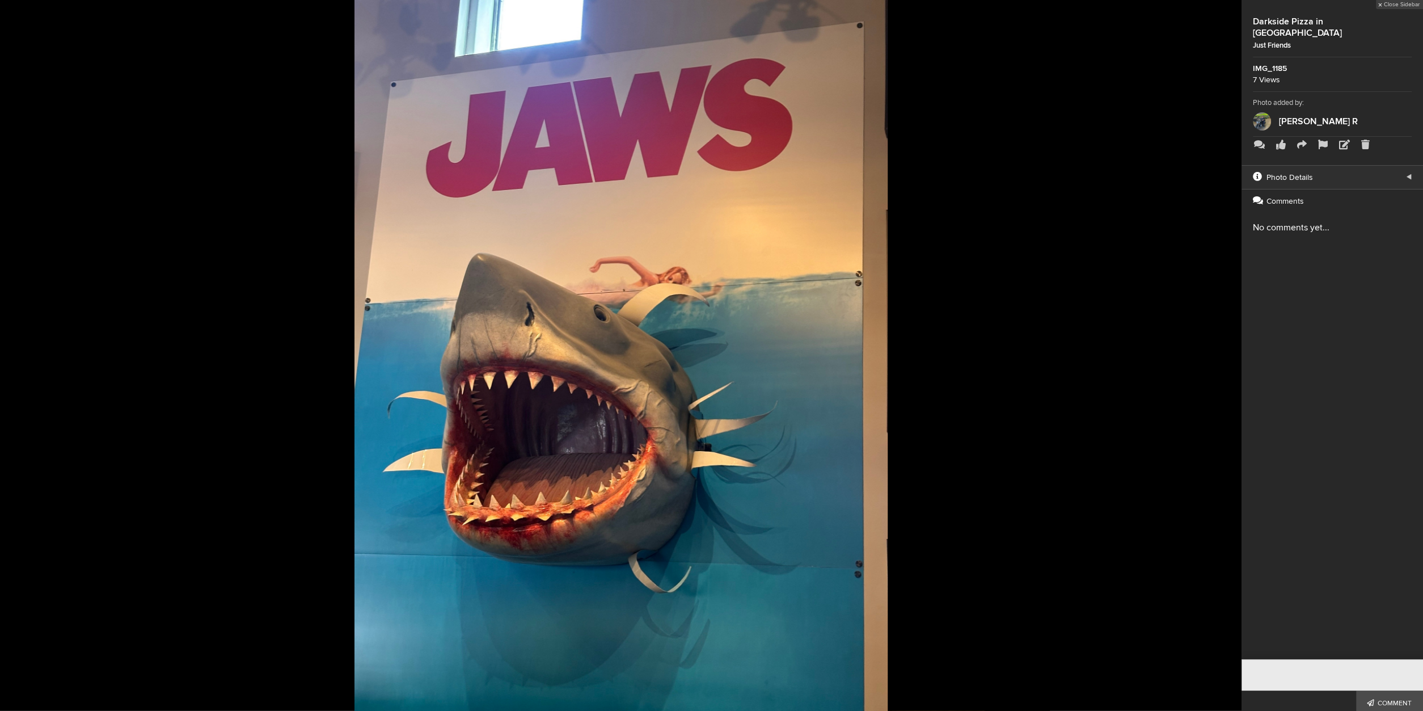
click at [1223, 350] on button at bounding box center [1213, 355] width 57 height 427
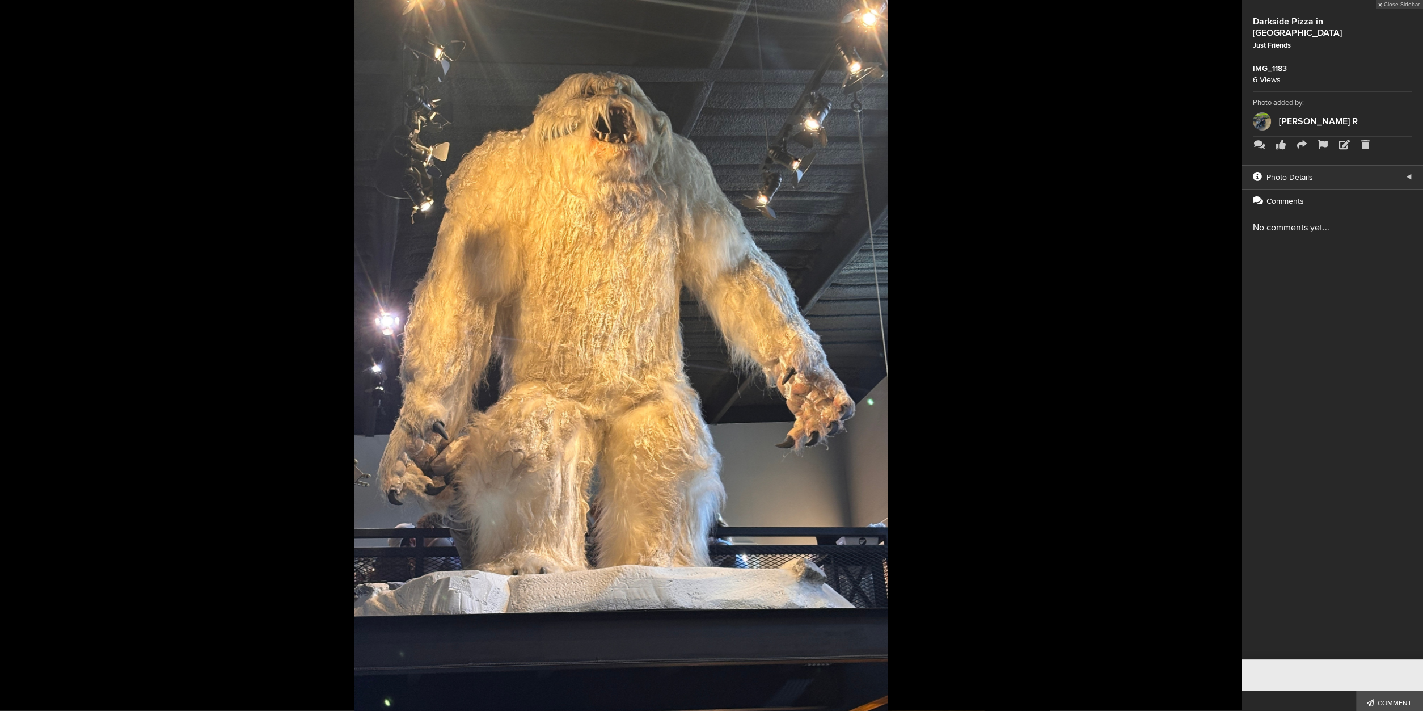
click at [1223, 350] on button at bounding box center [1213, 355] width 57 height 427
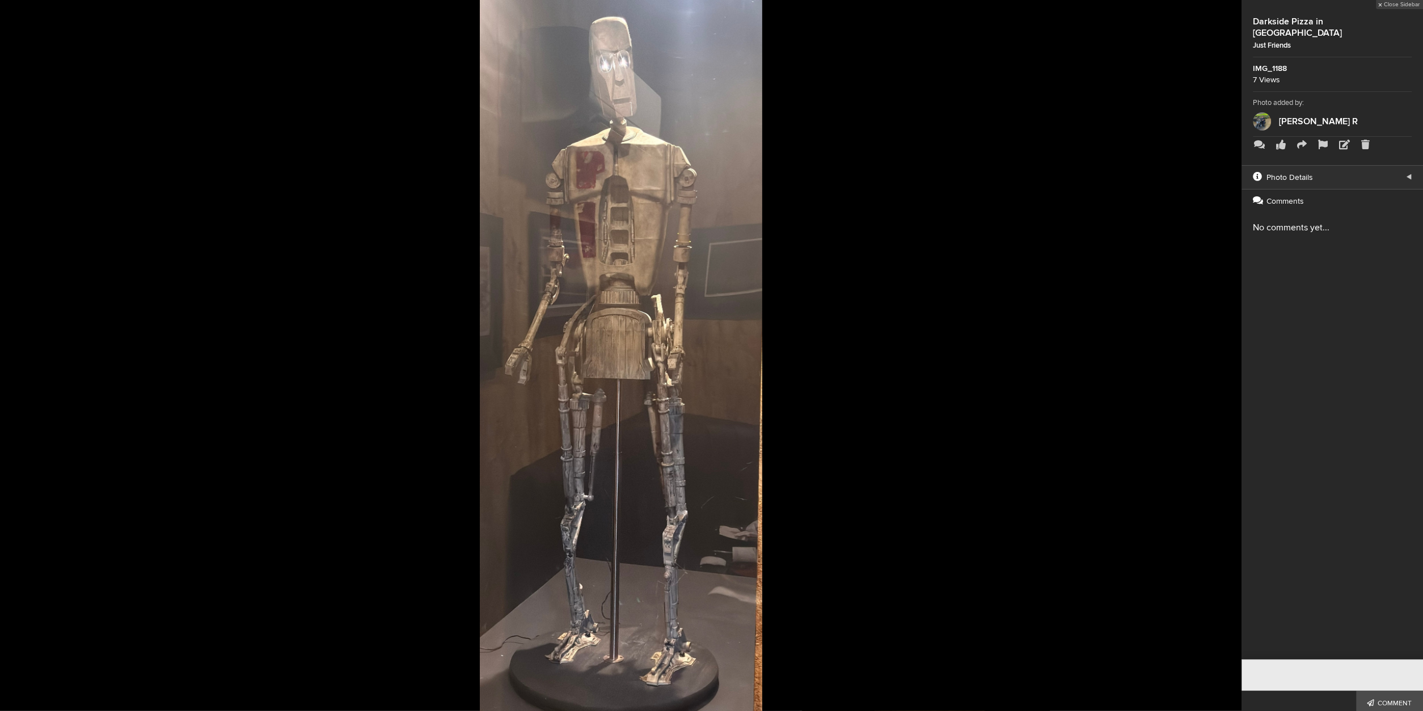
click at [1223, 350] on button at bounding box center [1213, 355] width 57 height 427
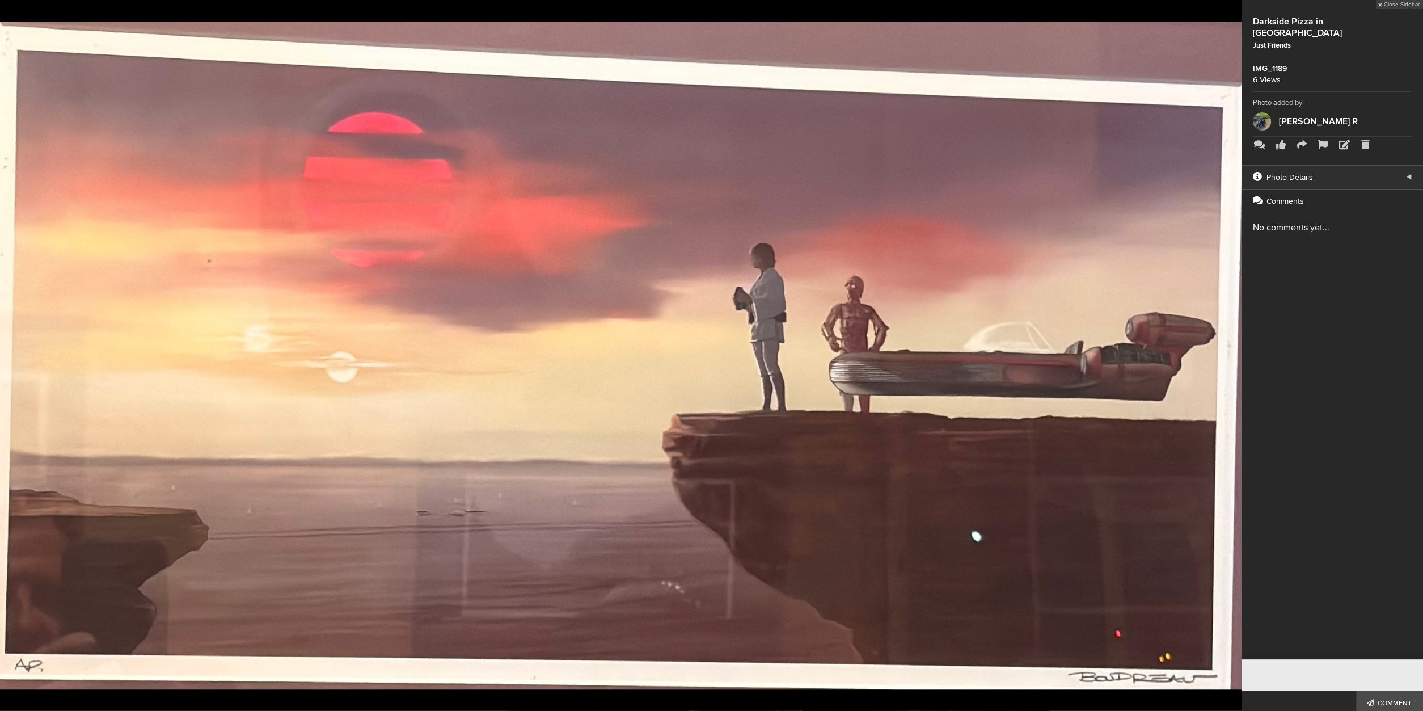
click at [1223, 350] on button at bounding box center [1213, 355] width 57 height 427
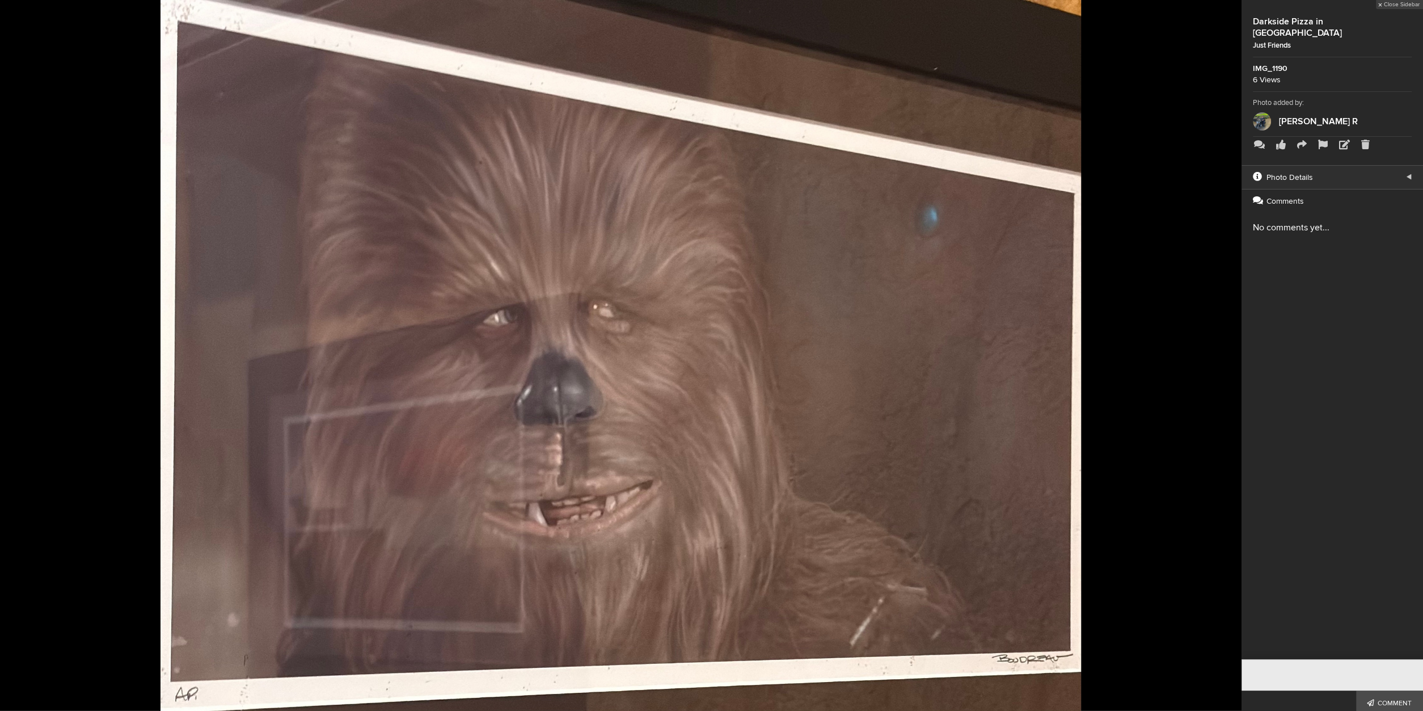
click at [1223, 350] on button at bounding box center [1213, 355] width 57 height 427
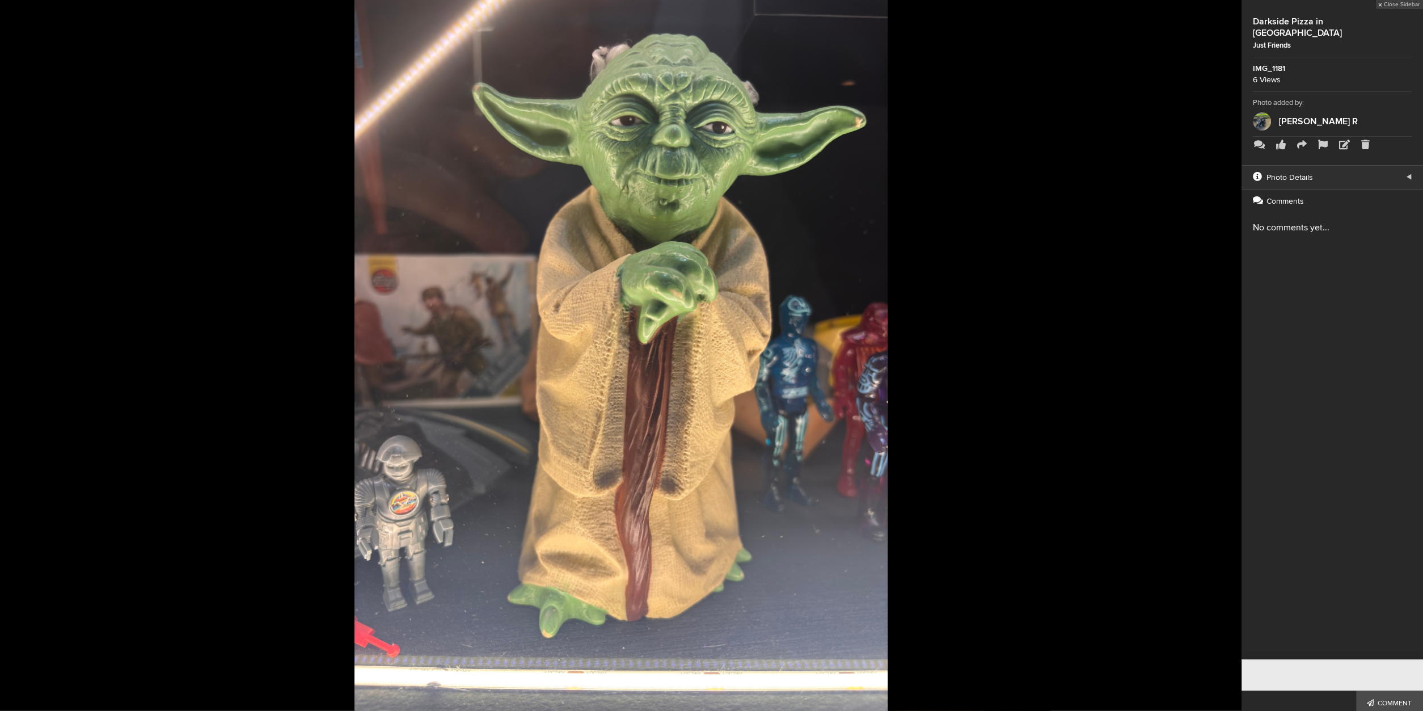
click at [1223, 350] on button at bounding box center [1213, 355] width 57 height 427
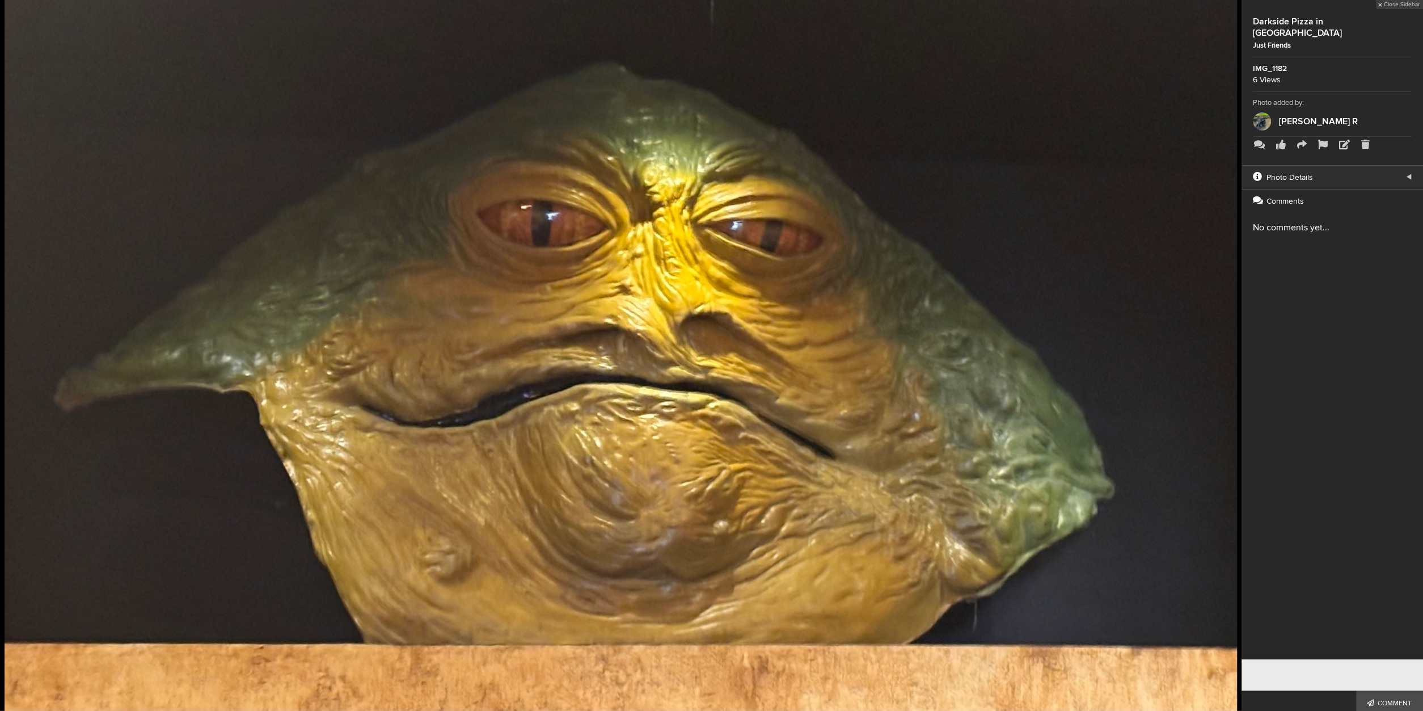
click at [1223, 350] on button at bounding box center [1213, 355] width 57 height 427
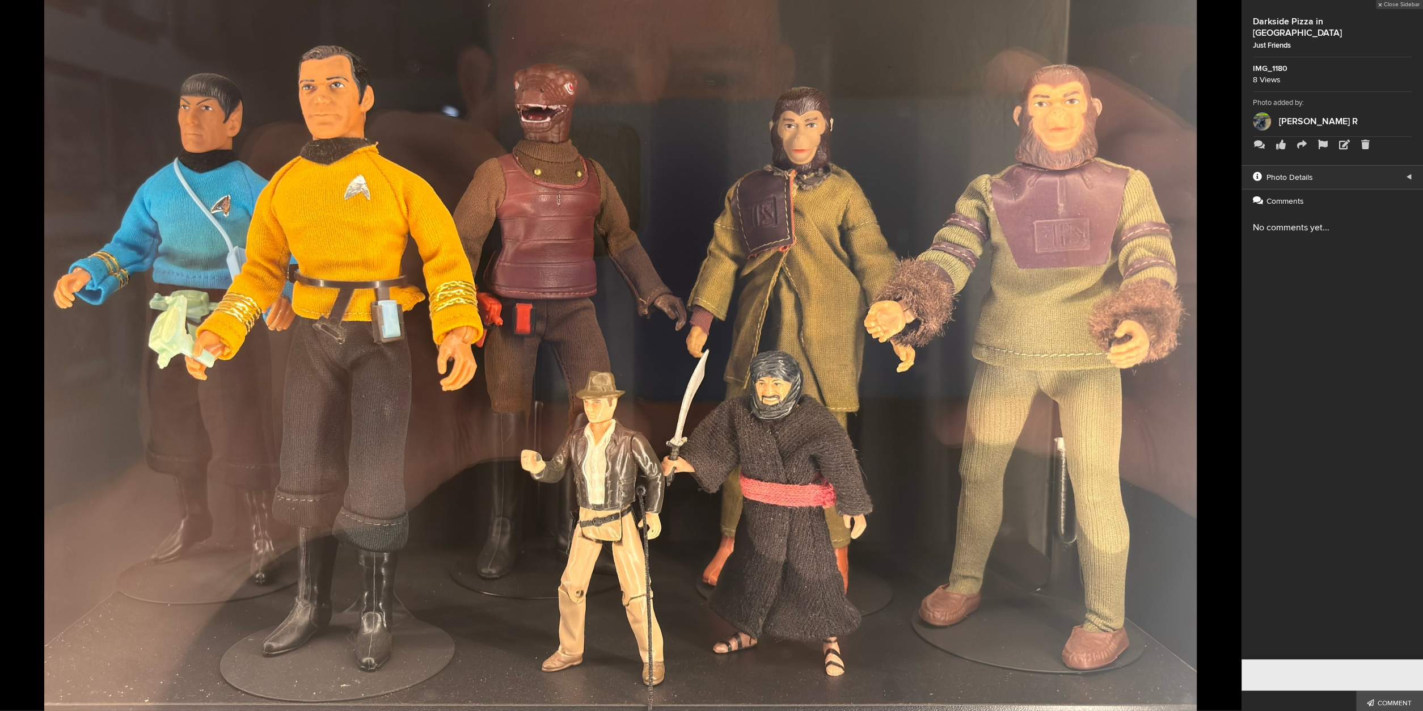
click at [1223, 350] on button at bounding box center [1213, 355] width 57 height 427
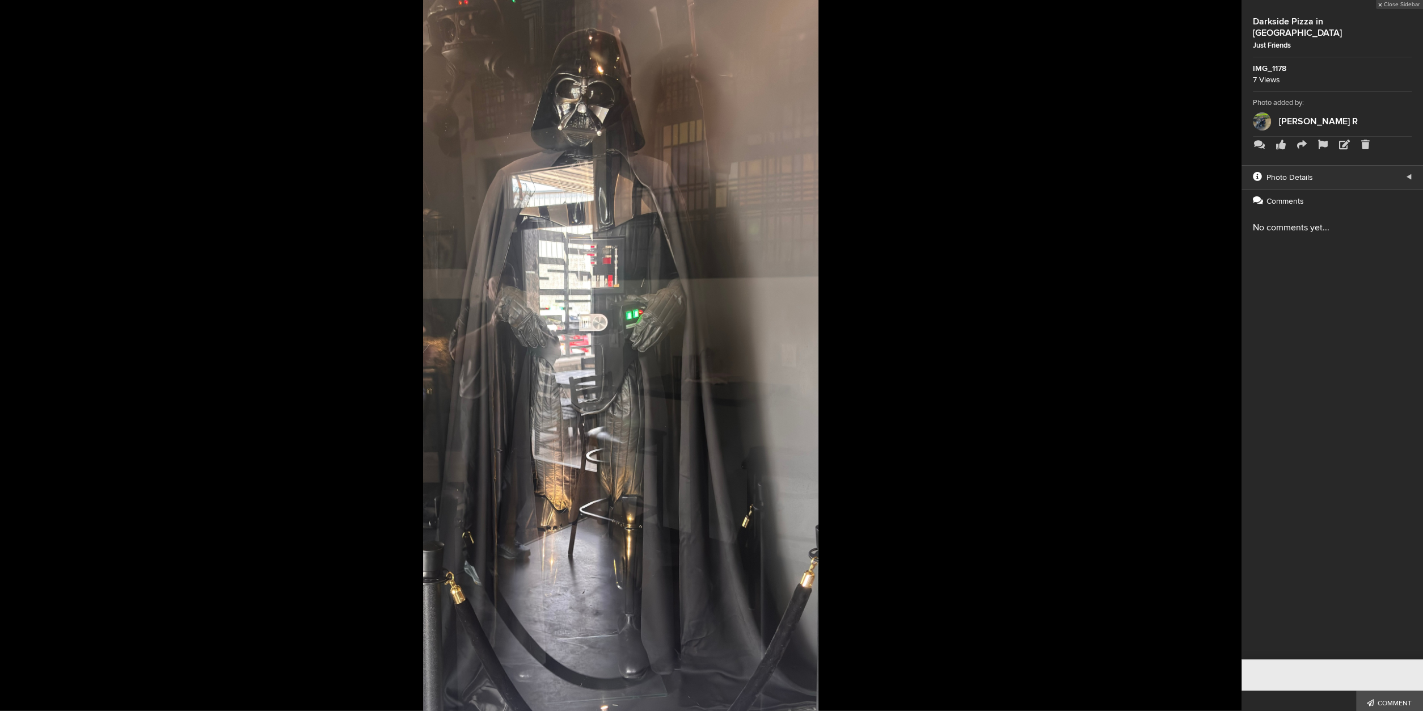
click at [1223, 350] on button at bounding box center [1213, 355] width 57 height 427
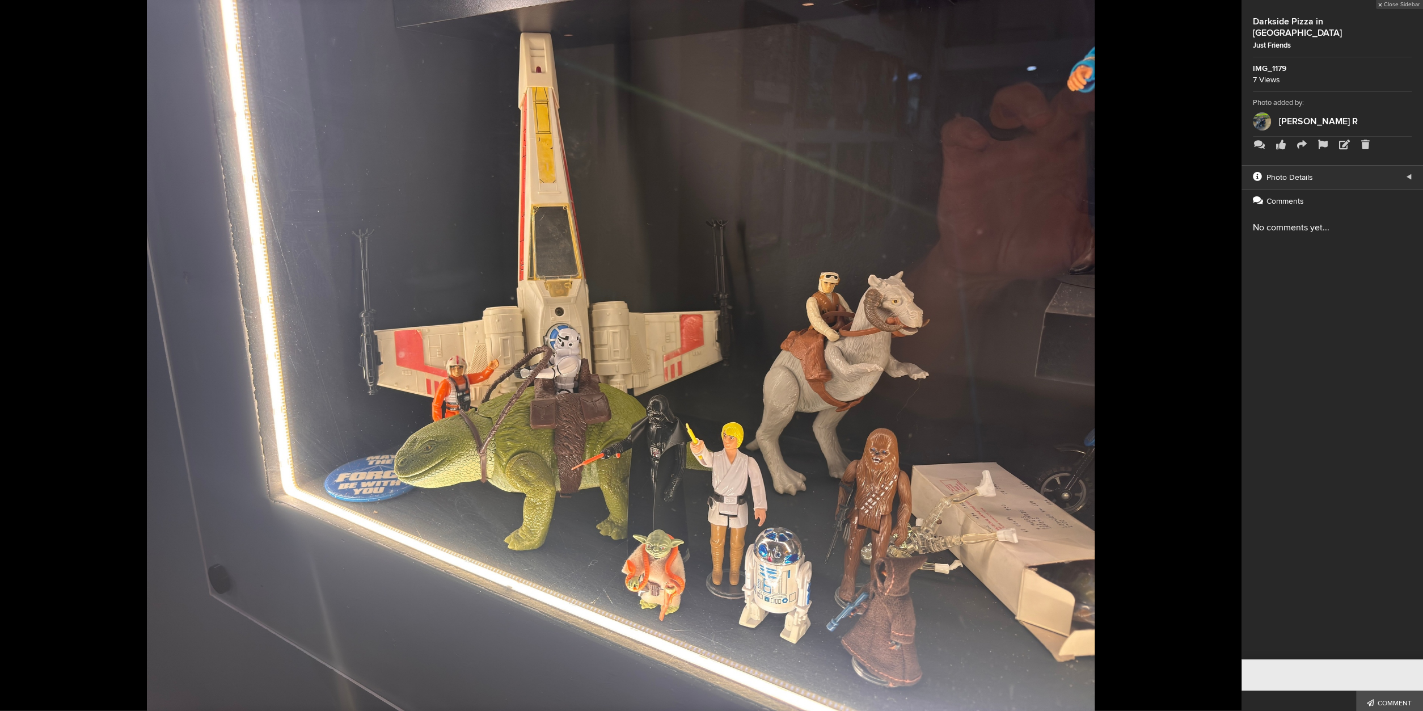
click at [1223, 350] on button at bounding box center [1213, 355] width 57 height 427
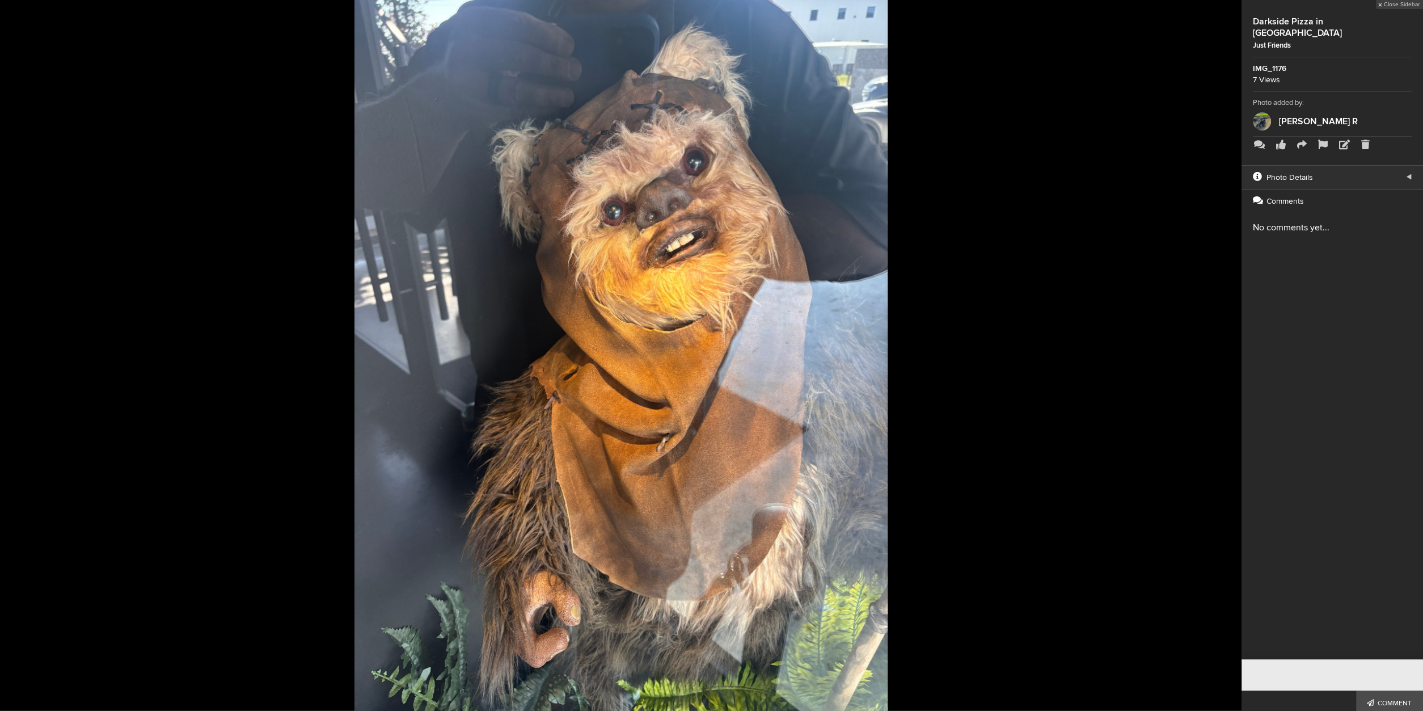
click at [1223, 350] on button at bounding box center [1213, 355] width 57 height 427
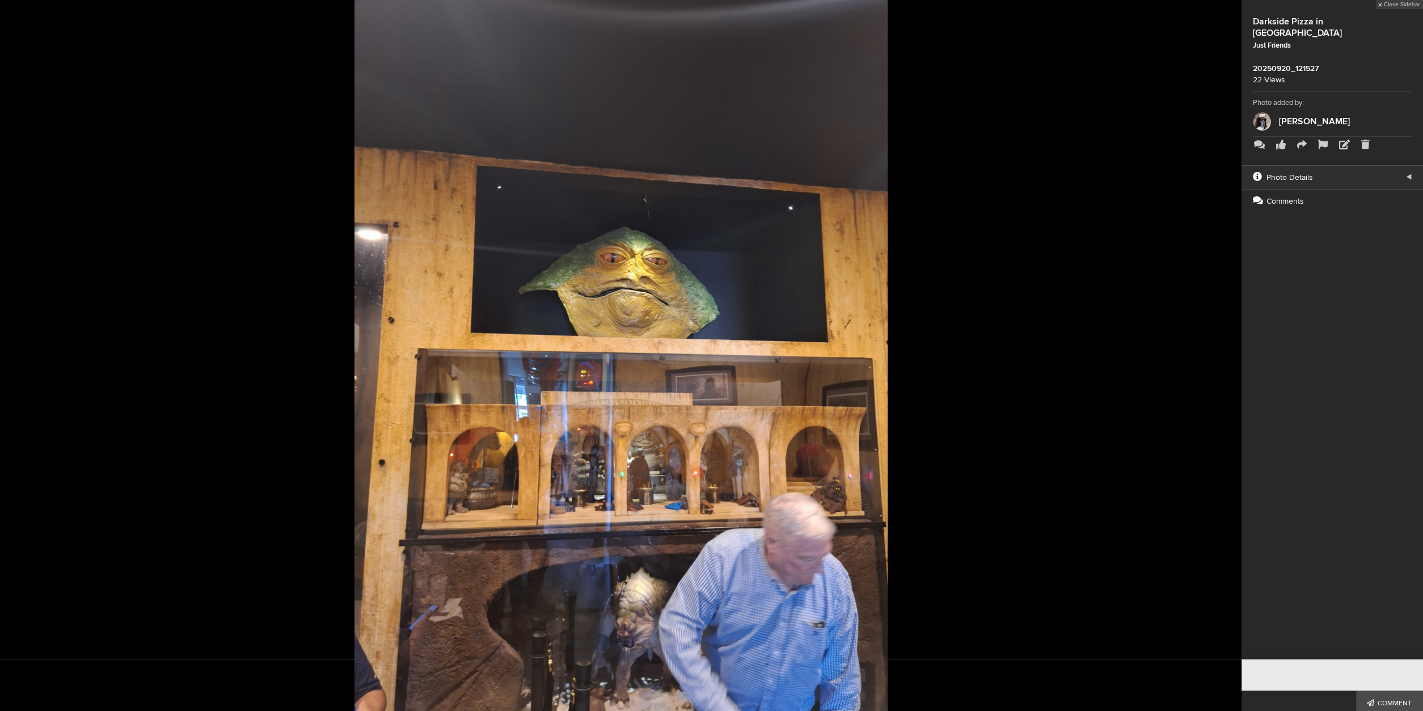
scroll to position [547, 0]
click at [1223, 350] on button at bounding box center [1213, 355] width 57 height 427
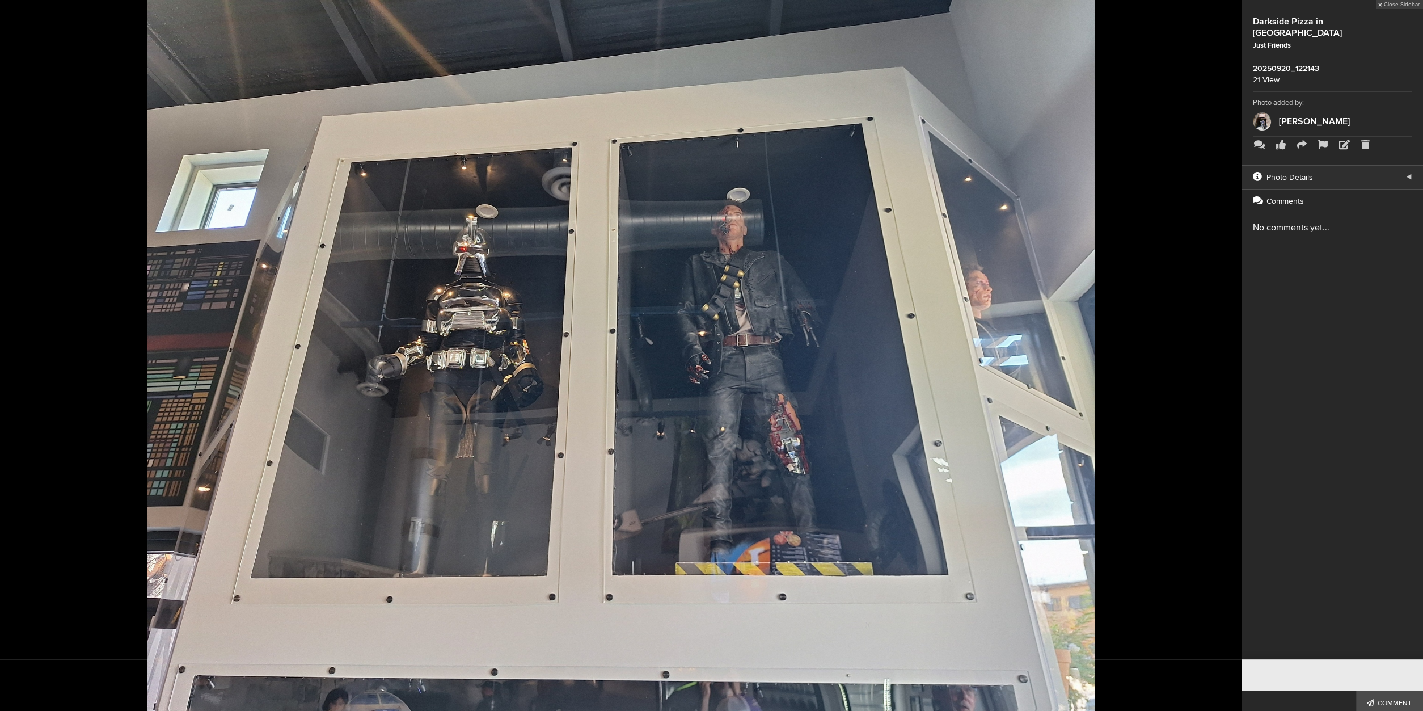
click at [1223, 350] on button at bounding box center [1213, 355] width 57 height 427
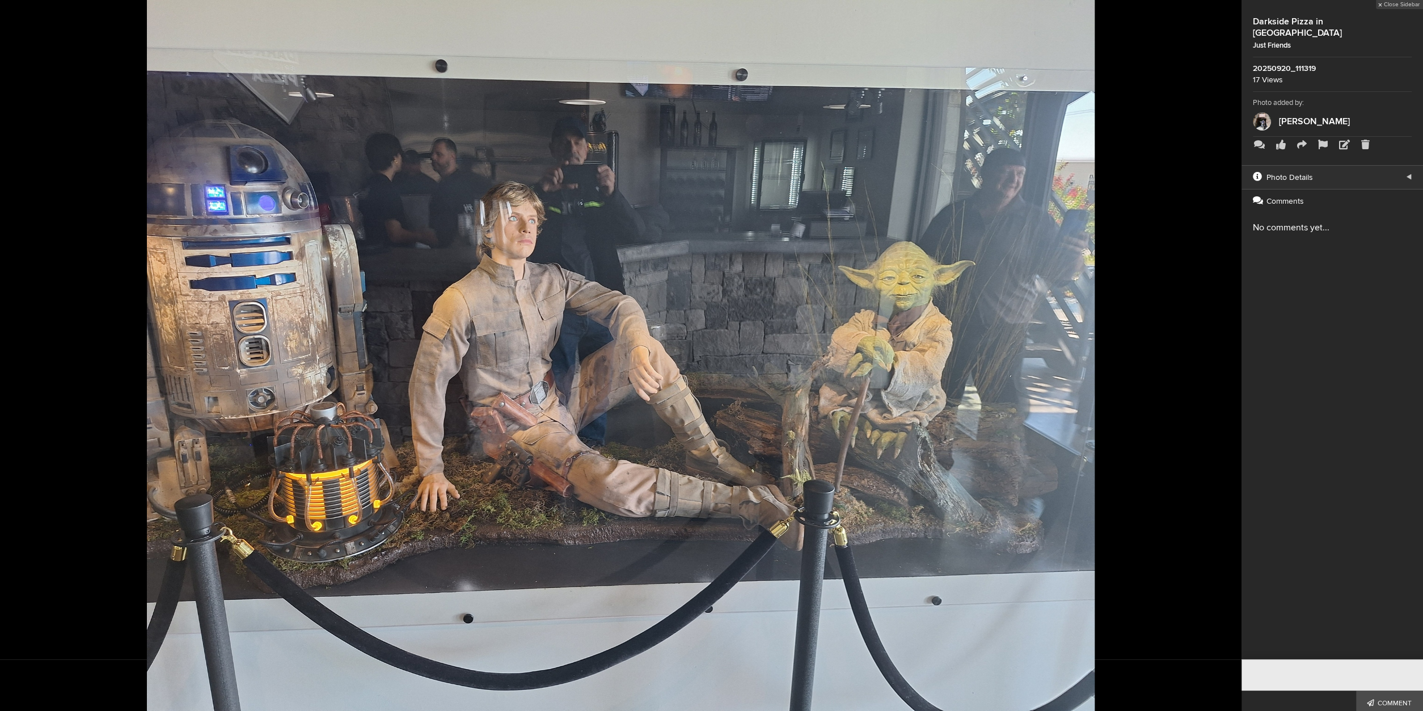
click at [1223, 350] on button at bounding box center [1213, 355] width 57 height 427
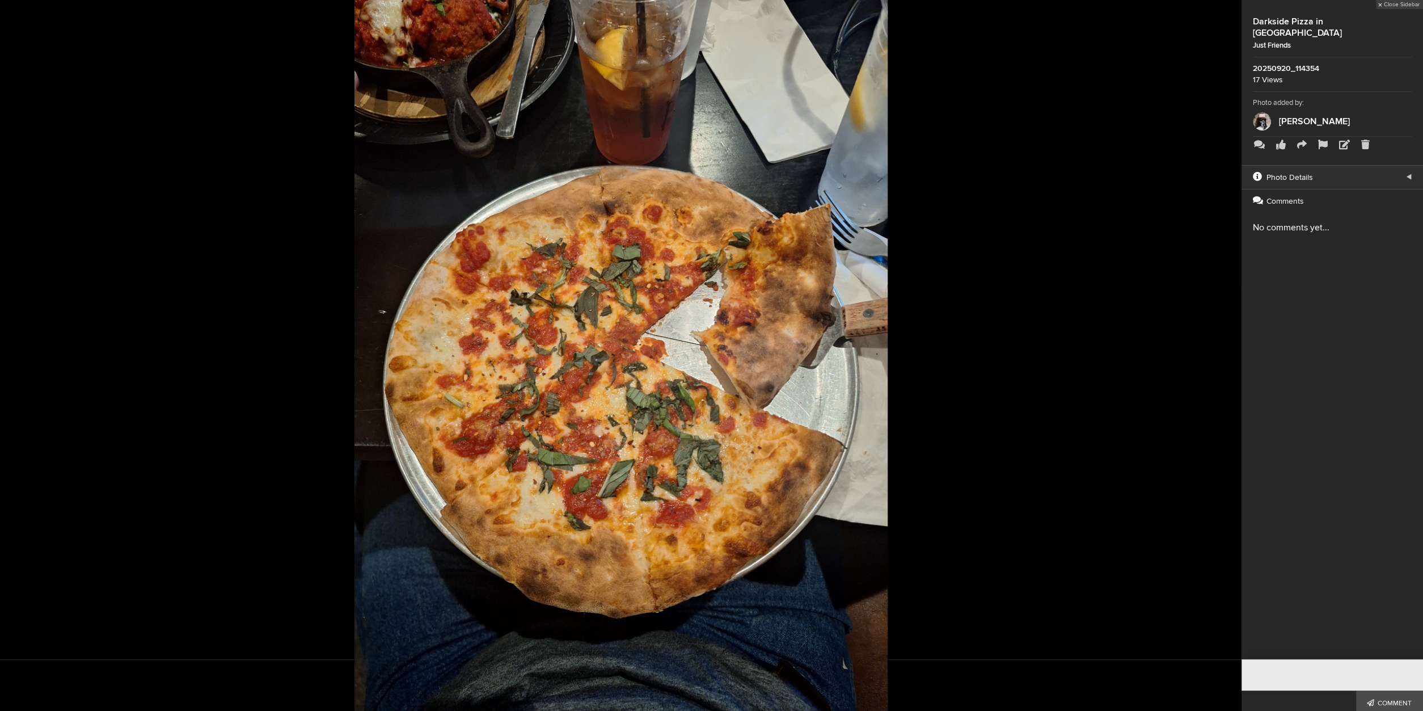
click at [1223, 350] on button at bounding box center [1213, 355] width 57 height 427
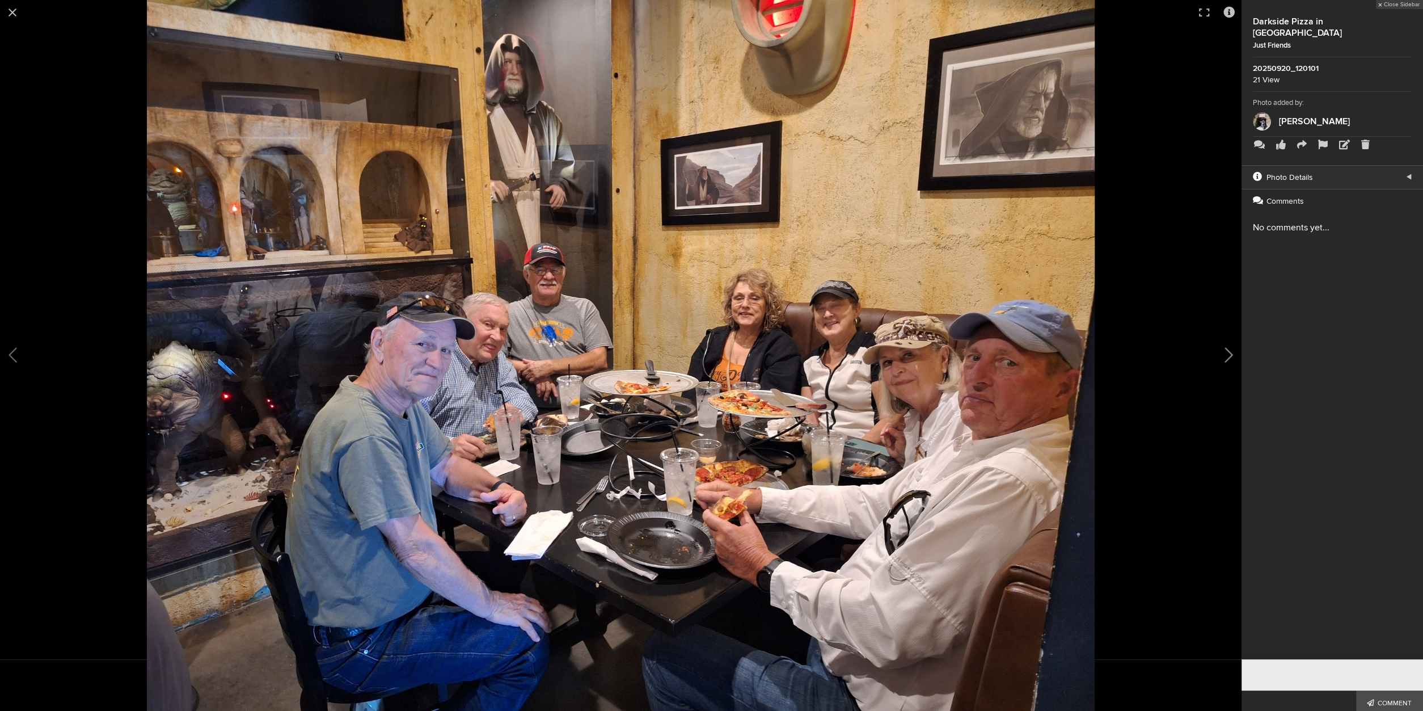
click at [1223, 350] on button at bounding box center [1213, 355] width 57 height 427
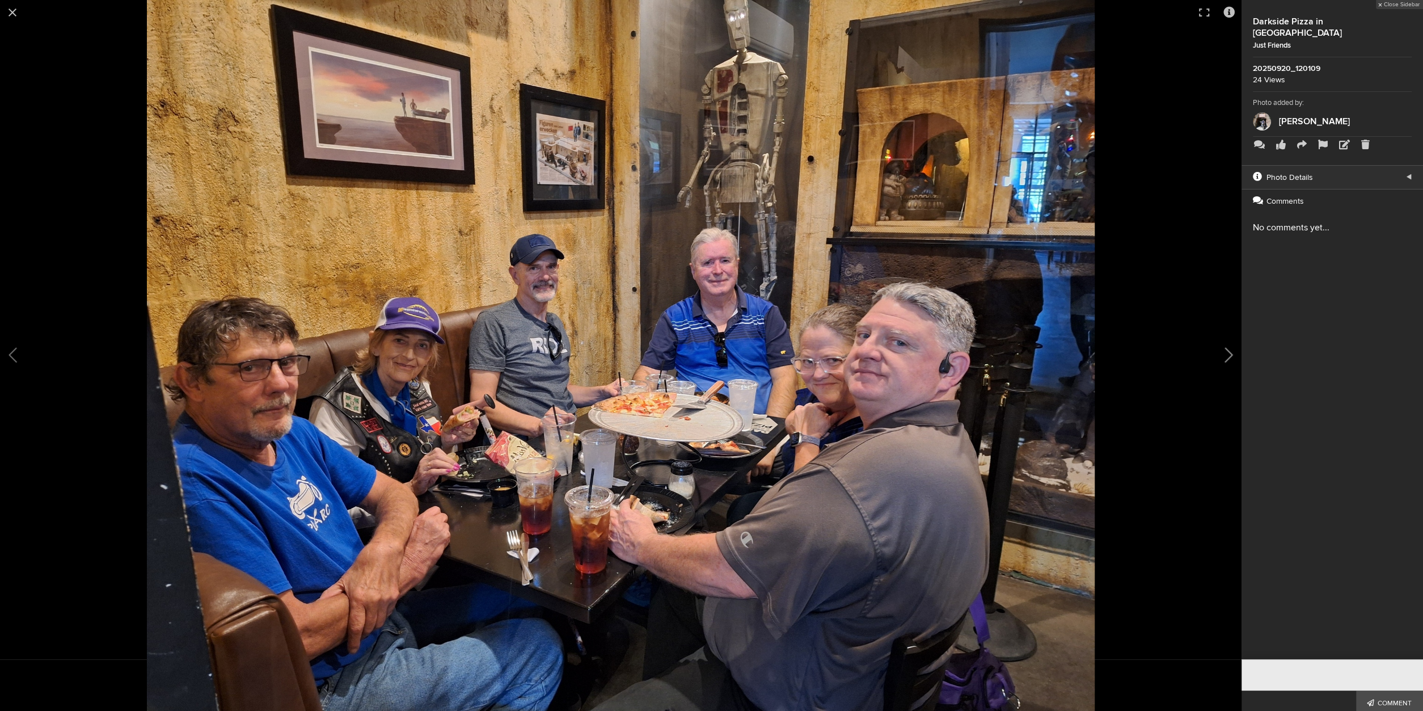
click at [1222, 350] on button at bounding box center [1213, 355] width 57 height 427
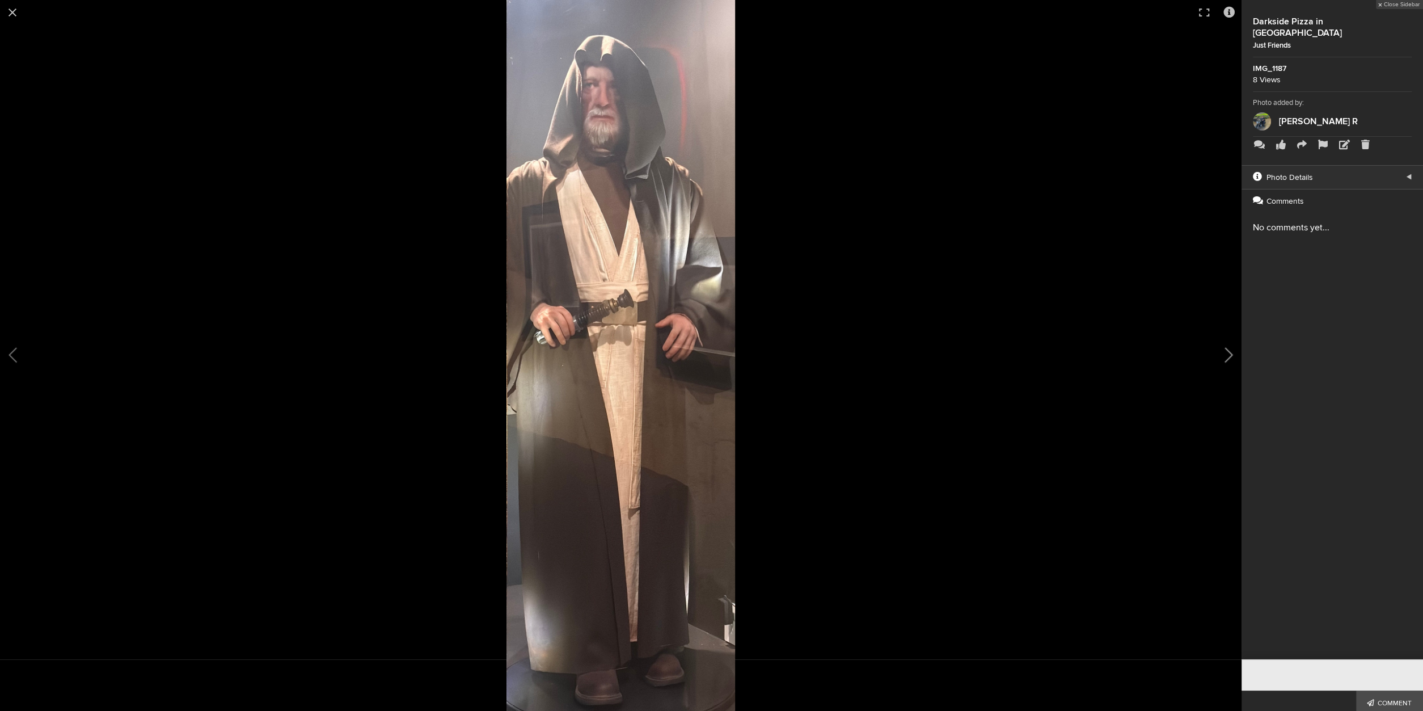
click at [1222, 350] on button at bounding box center [1213, 355] width 57 height 427
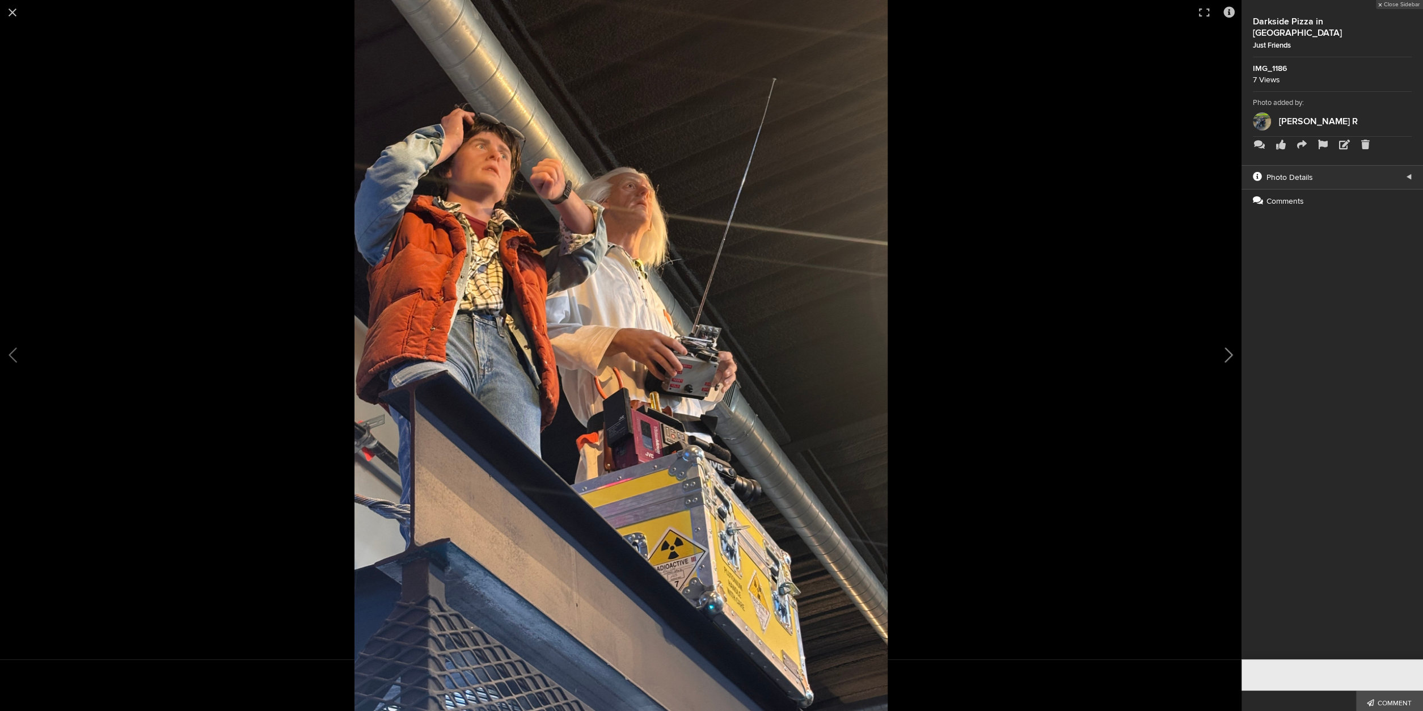
click at [1222, 350] on button at bounding box center [1213, 355] width 57 height 427
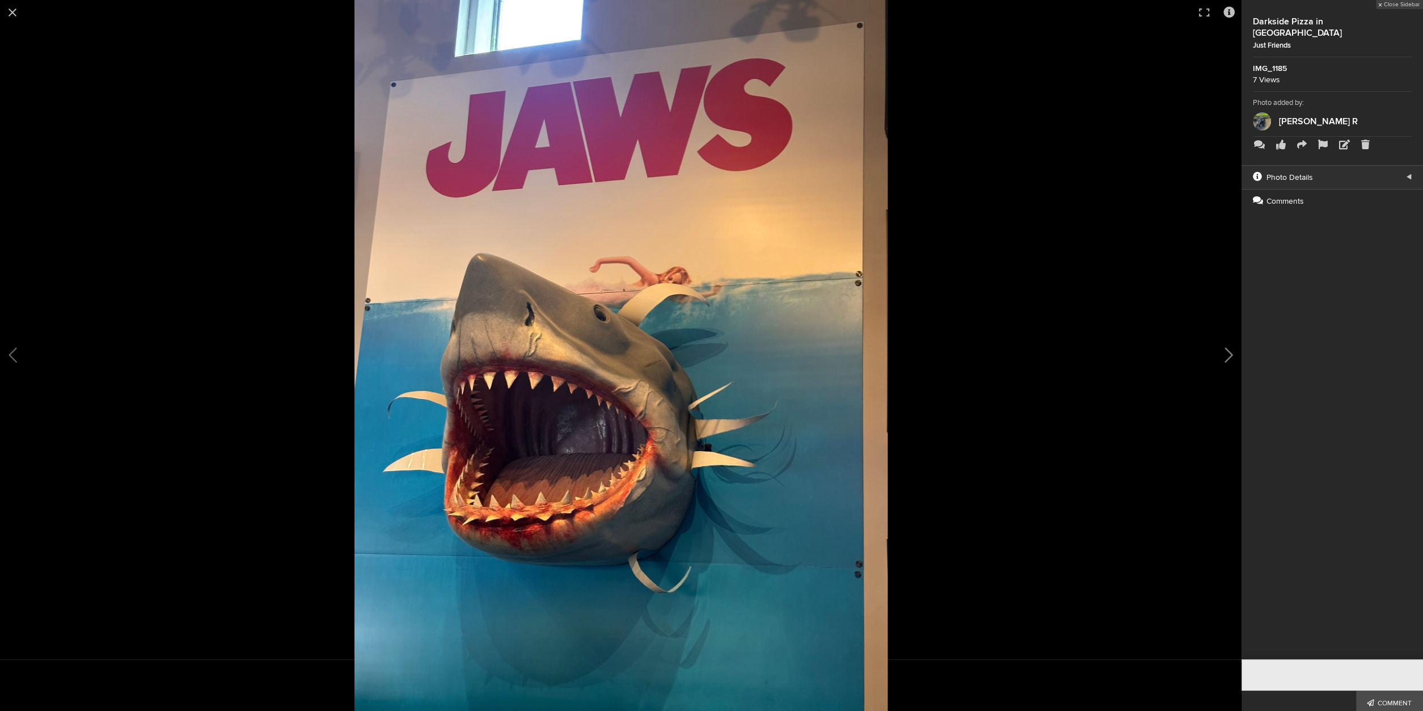
click at [1222, 350] on button at bounding box center [1213, 355] width 57 height 427
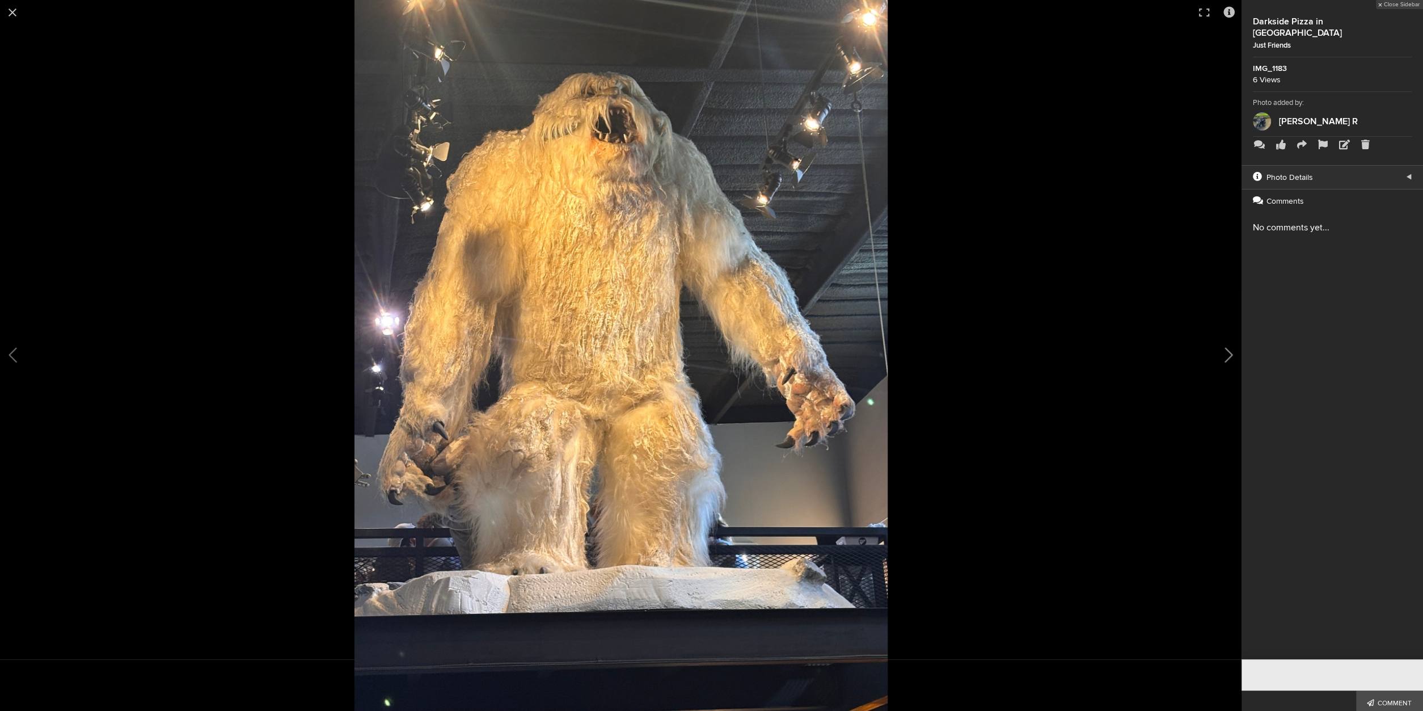
click at [1222, 350] on button at bounding box center [1213, 355] width 57 height 427
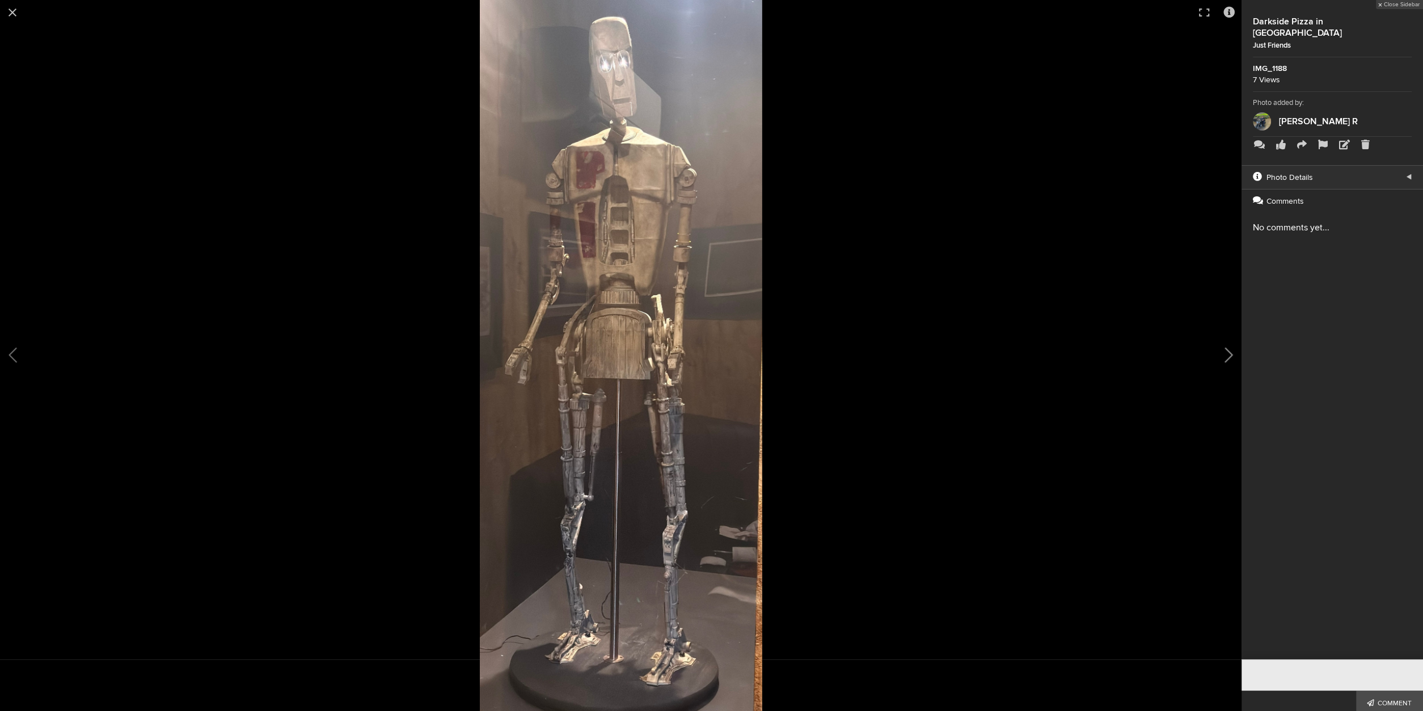
click at [1222, 350] on button at bounding box center [1213, 355] width 57 height 427
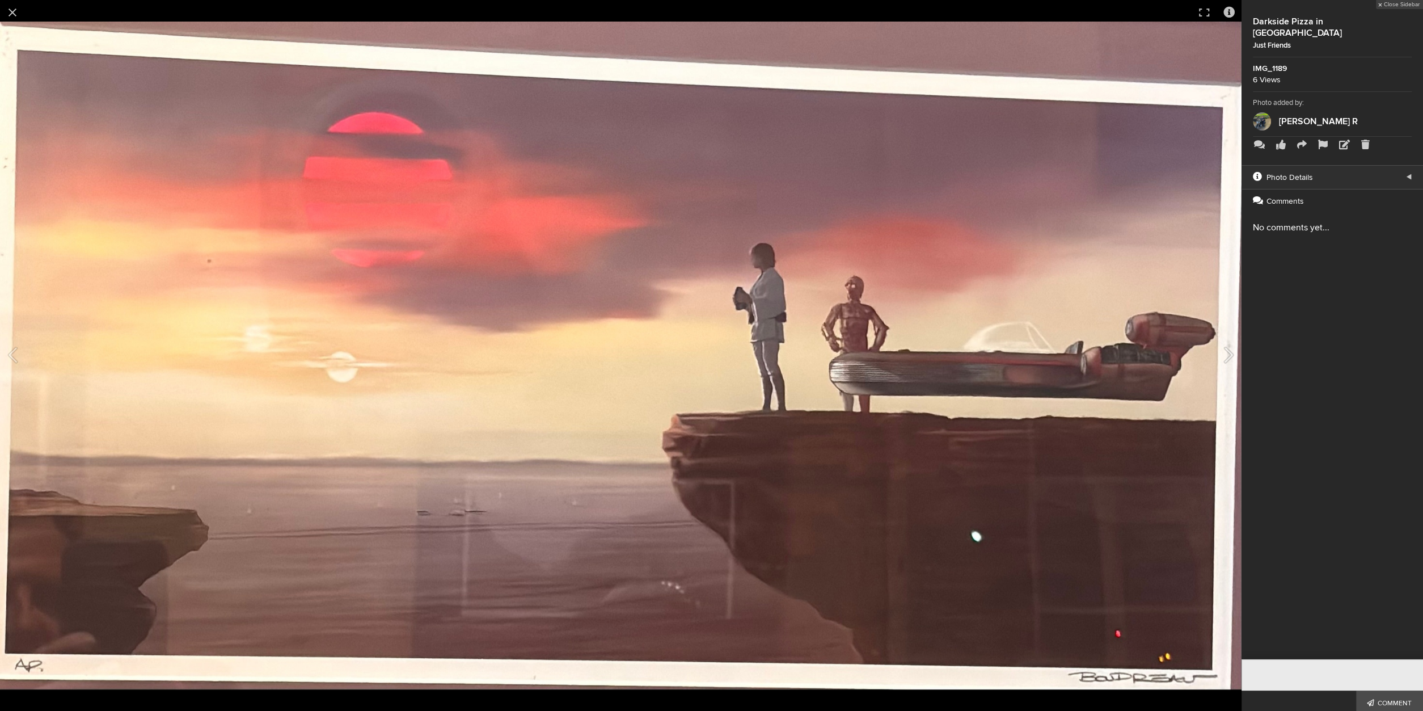
click at [1222, 350] on button at bounding box center [1213, 355] width 57 height 427
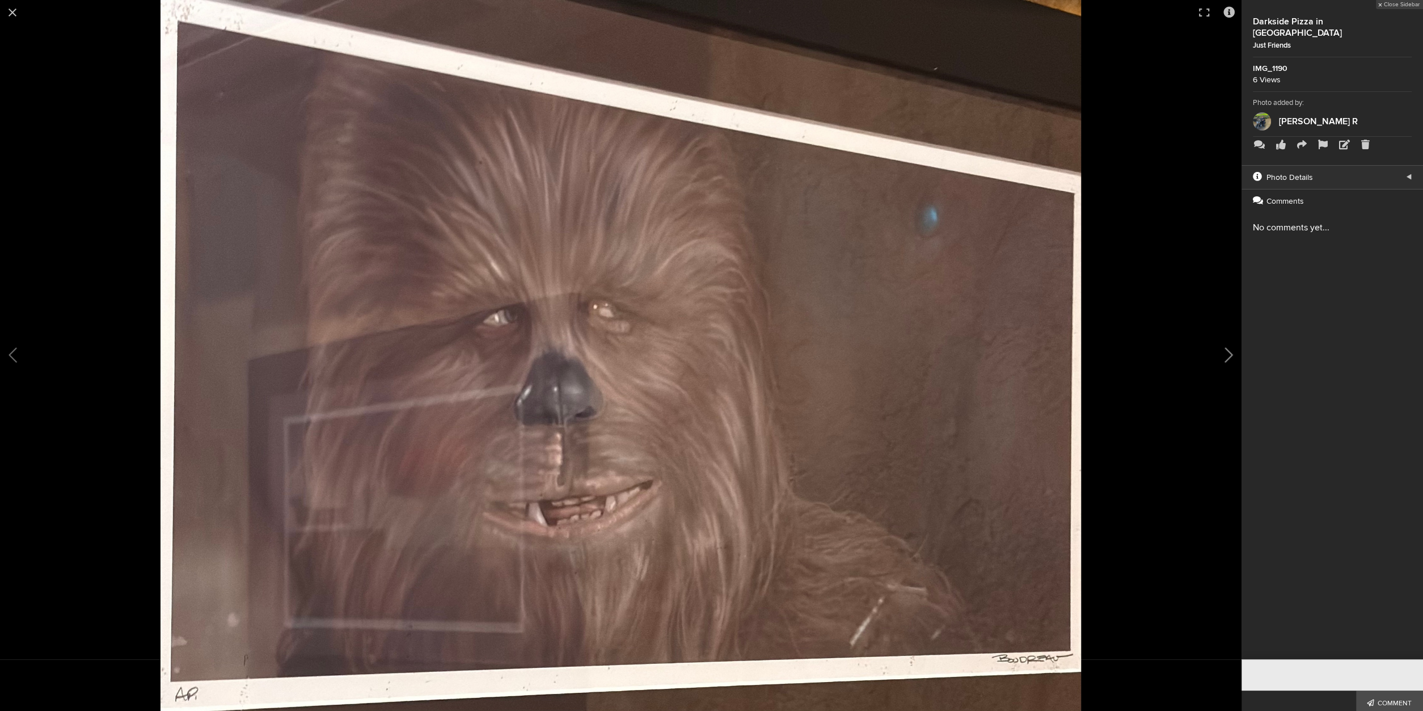
click at [1222, 351] on button at bounding box center [1213, 355] width 57 height 427
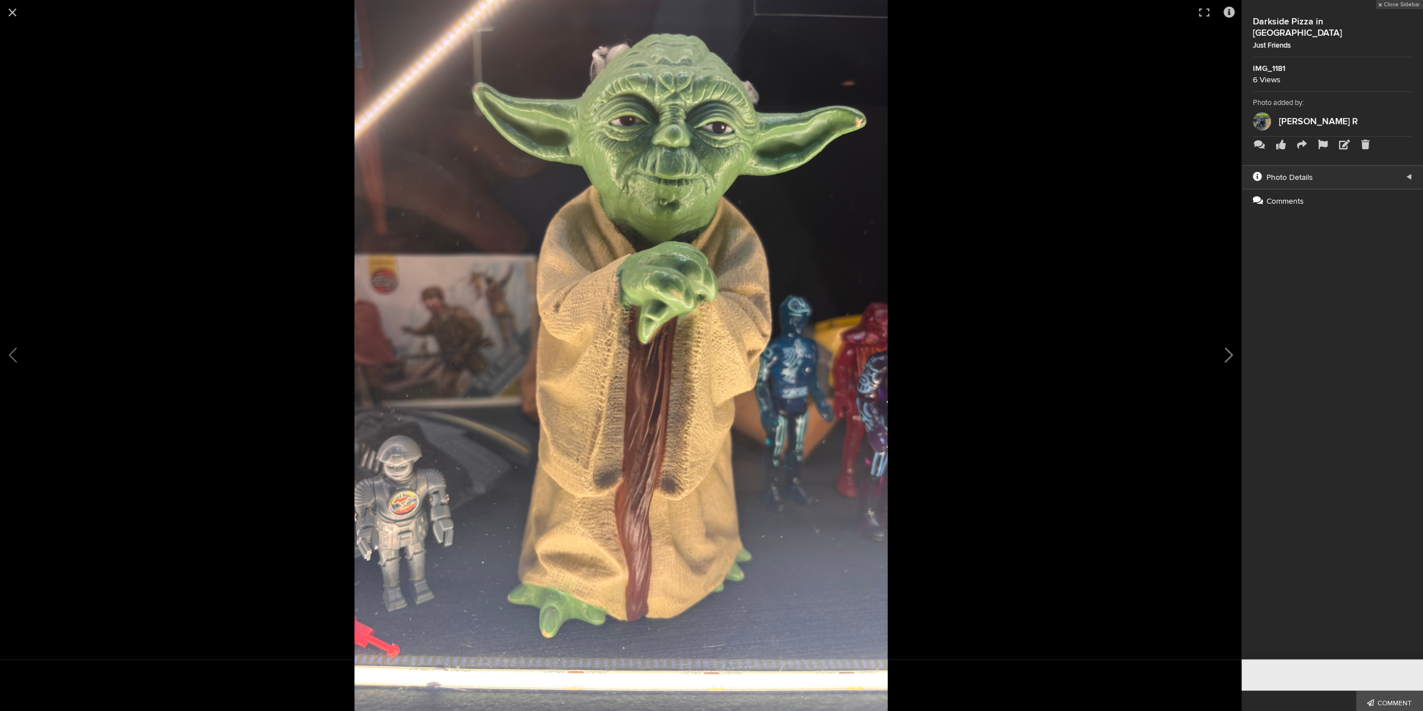
click at [1222, 351] on button at bounding box center [1213, 355] width 57 height 427
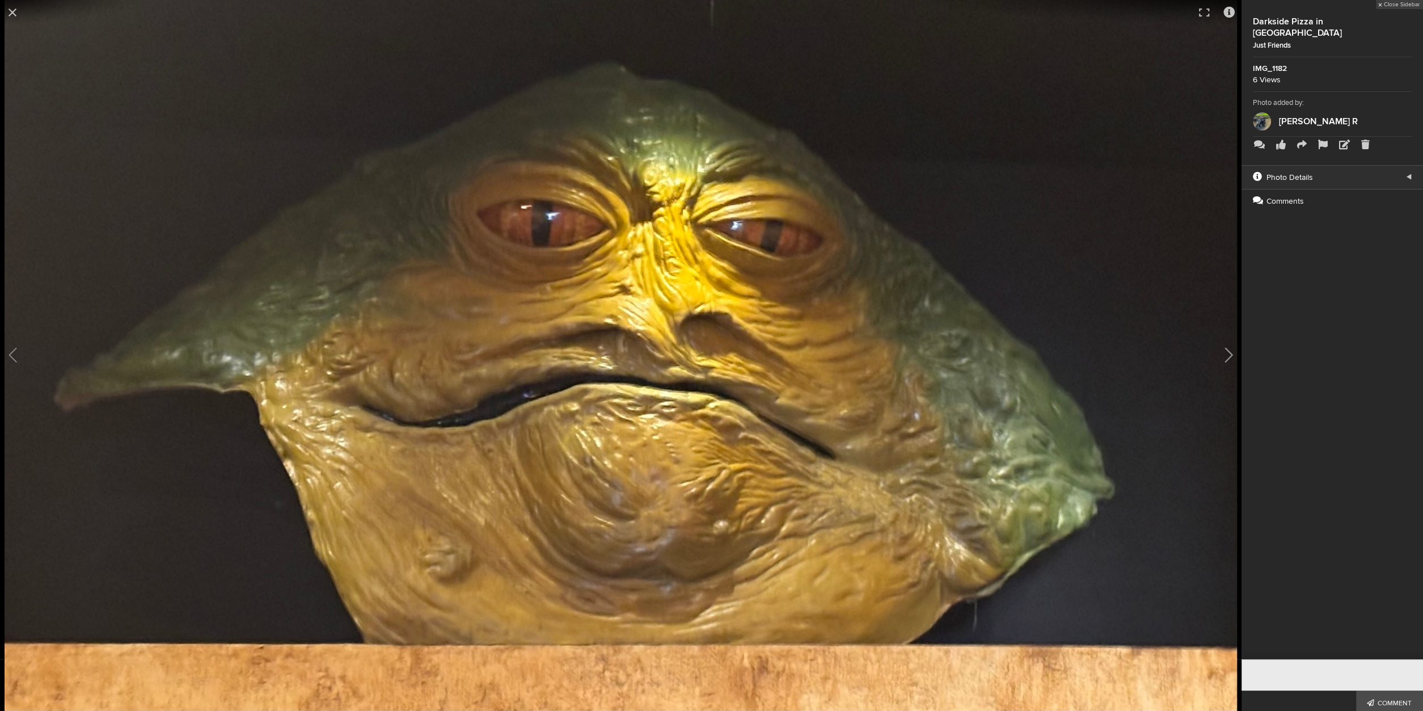
click at [1222, 351] on button at bounding box center [1213, 355] width 57 height 427
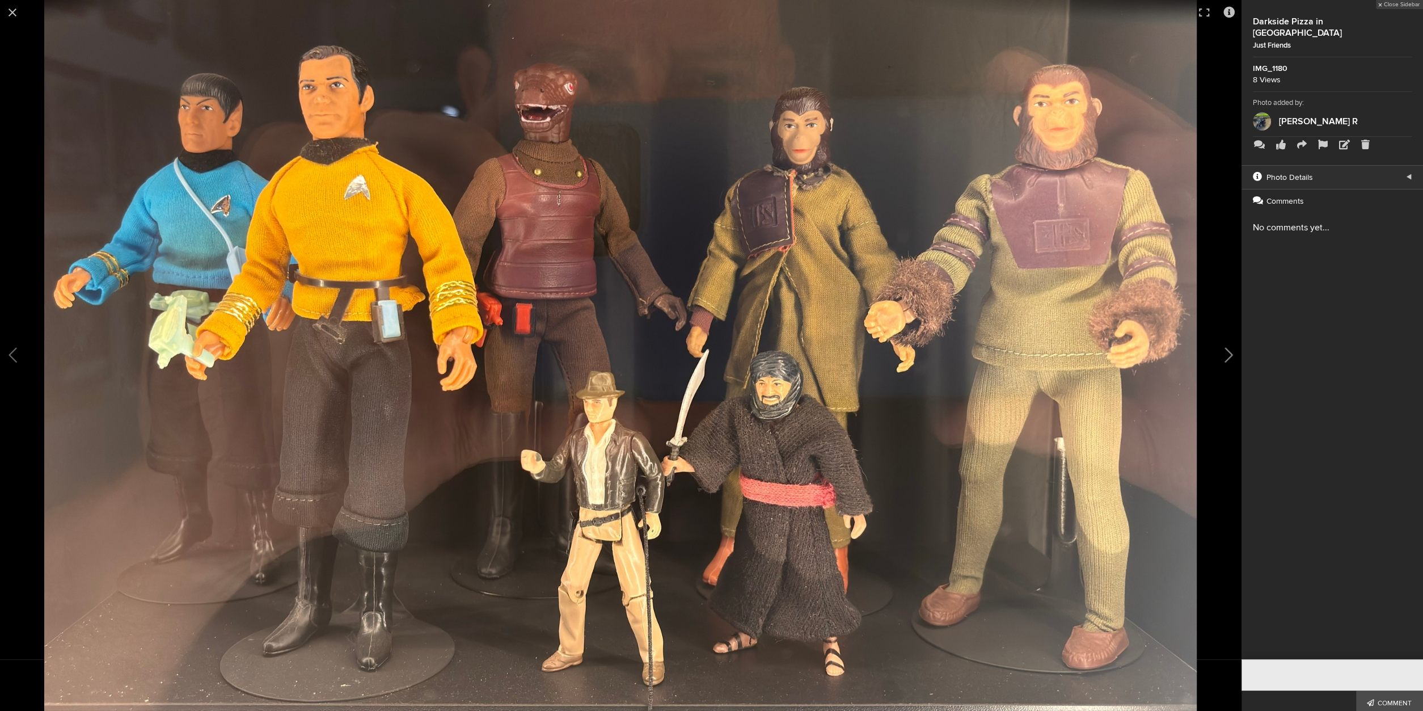
click at [1222, 351] on button at bounding box center [1213, 355] width 57 height 427
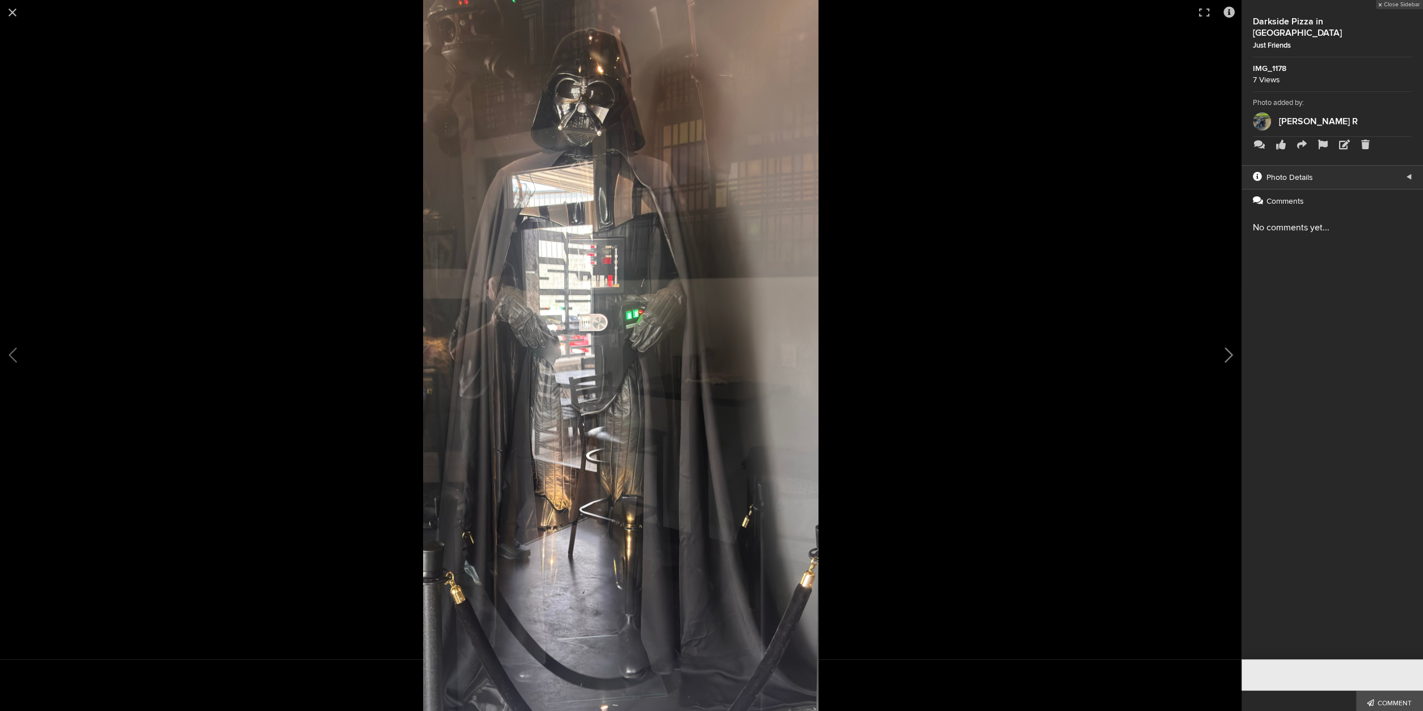
click at [1224, 352] on button at bounding box center [1213, 355] width 57 height 427
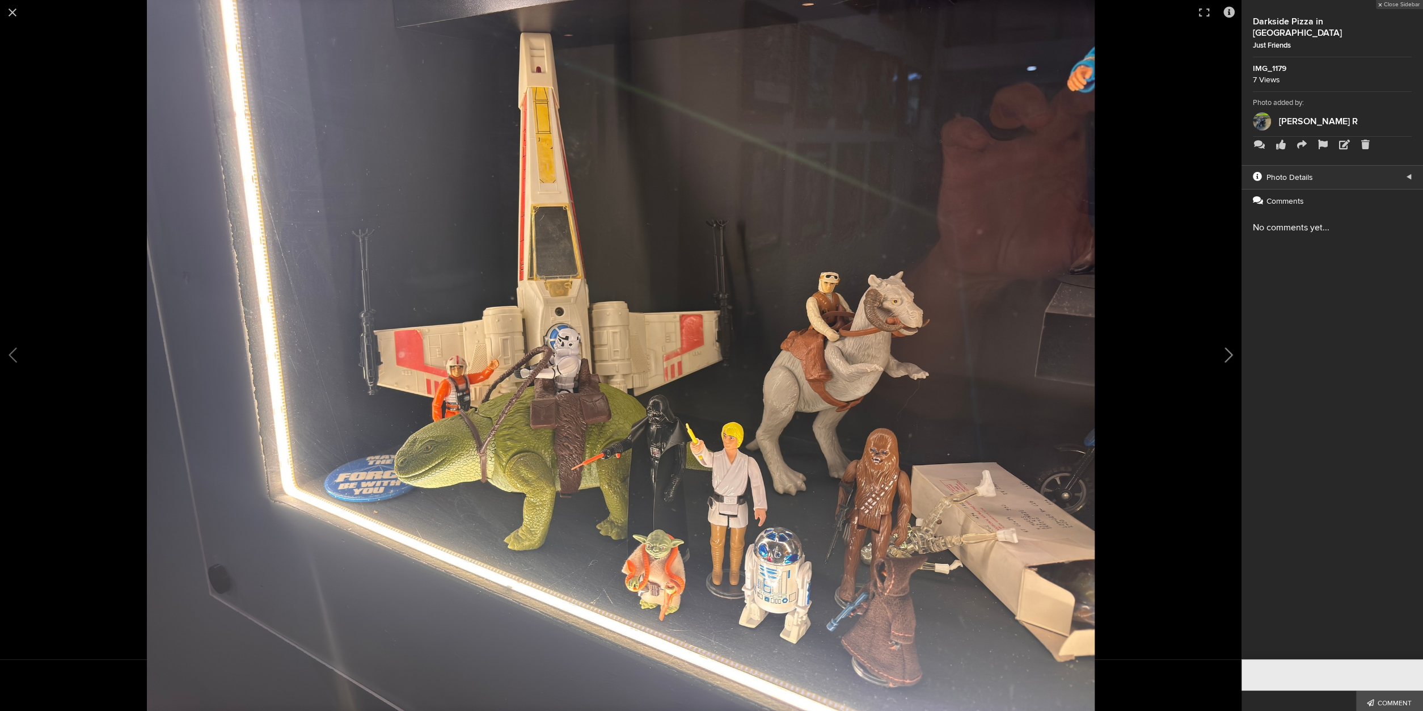
click at [1225, 352] on button at bounding box center [1213, 355] width 57 height 427
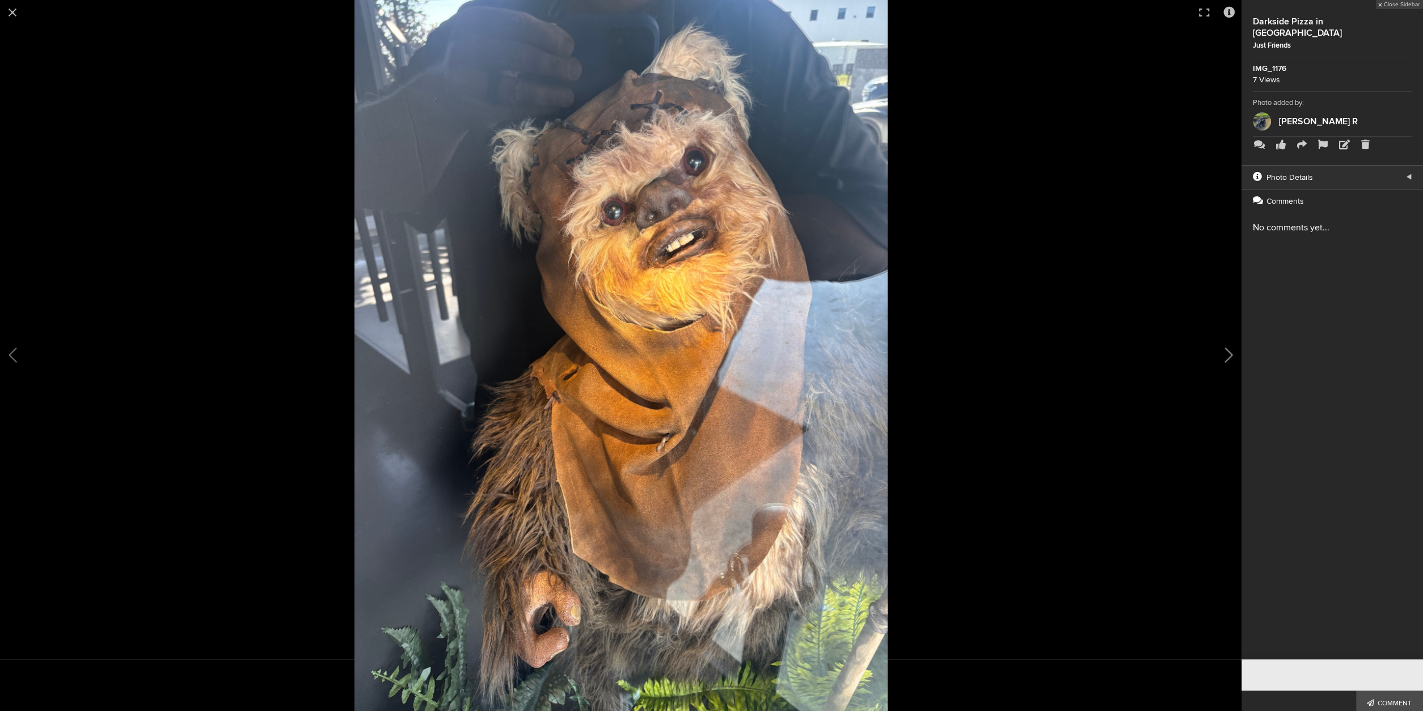
click at [1225, 353] on button at bounding box center [1213, 355] width 57 height 427
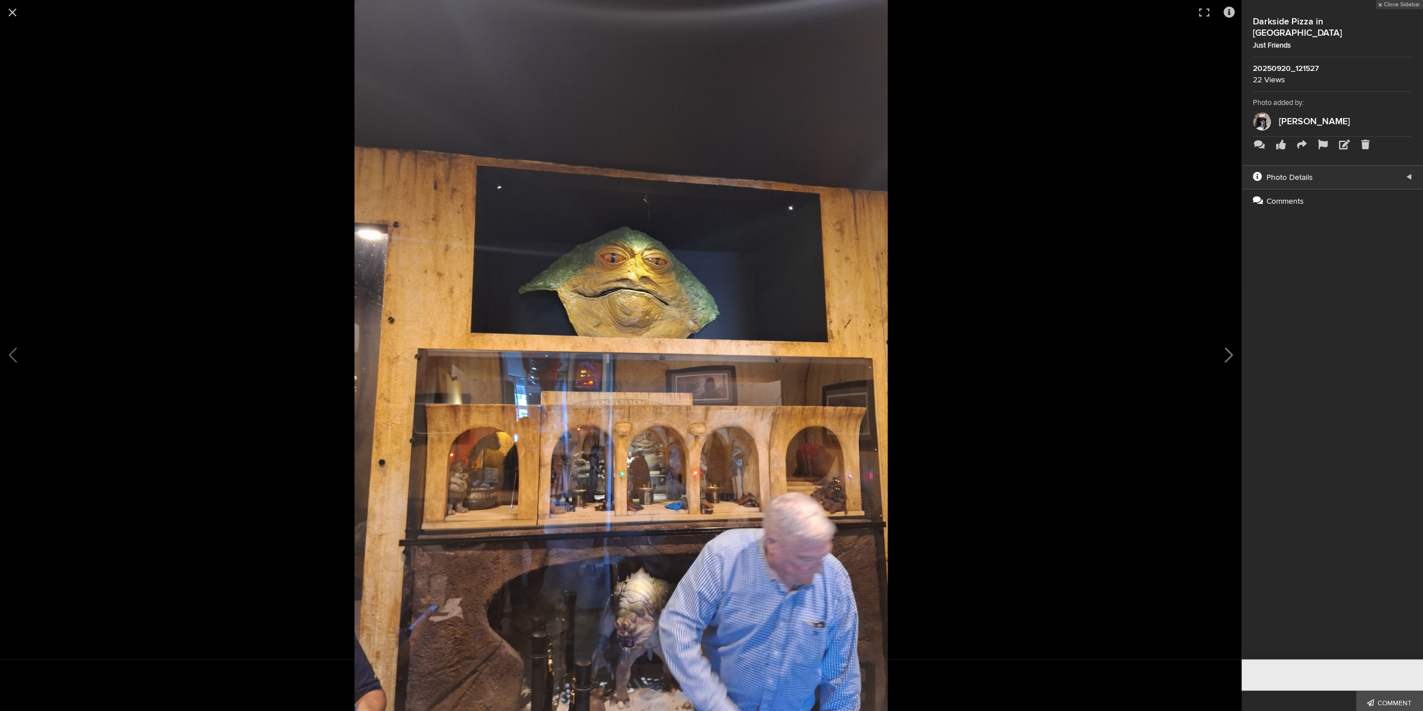
click at [1225, 353] on button at bounding box center [1213, 355] width 57 height 427
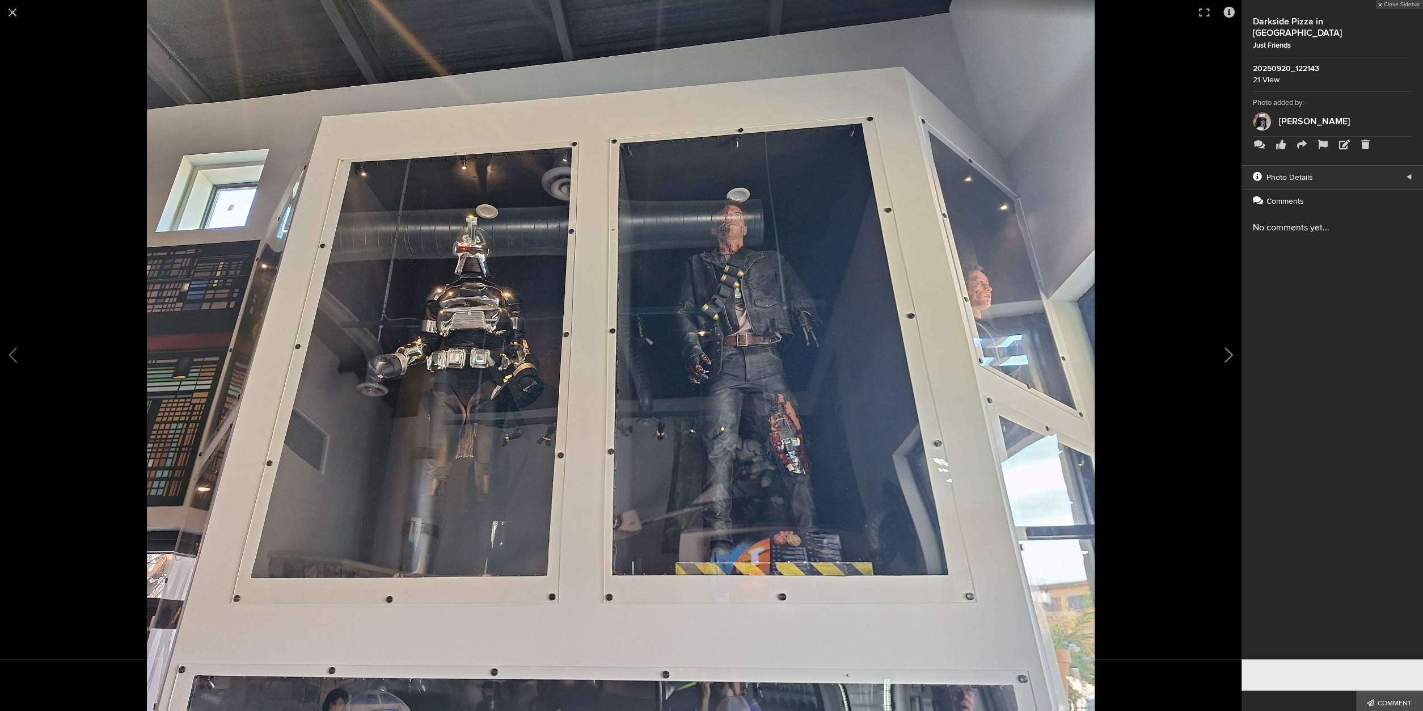
click at [1227, 355] on button at bounding box center [1213, 355] width 57 height 427
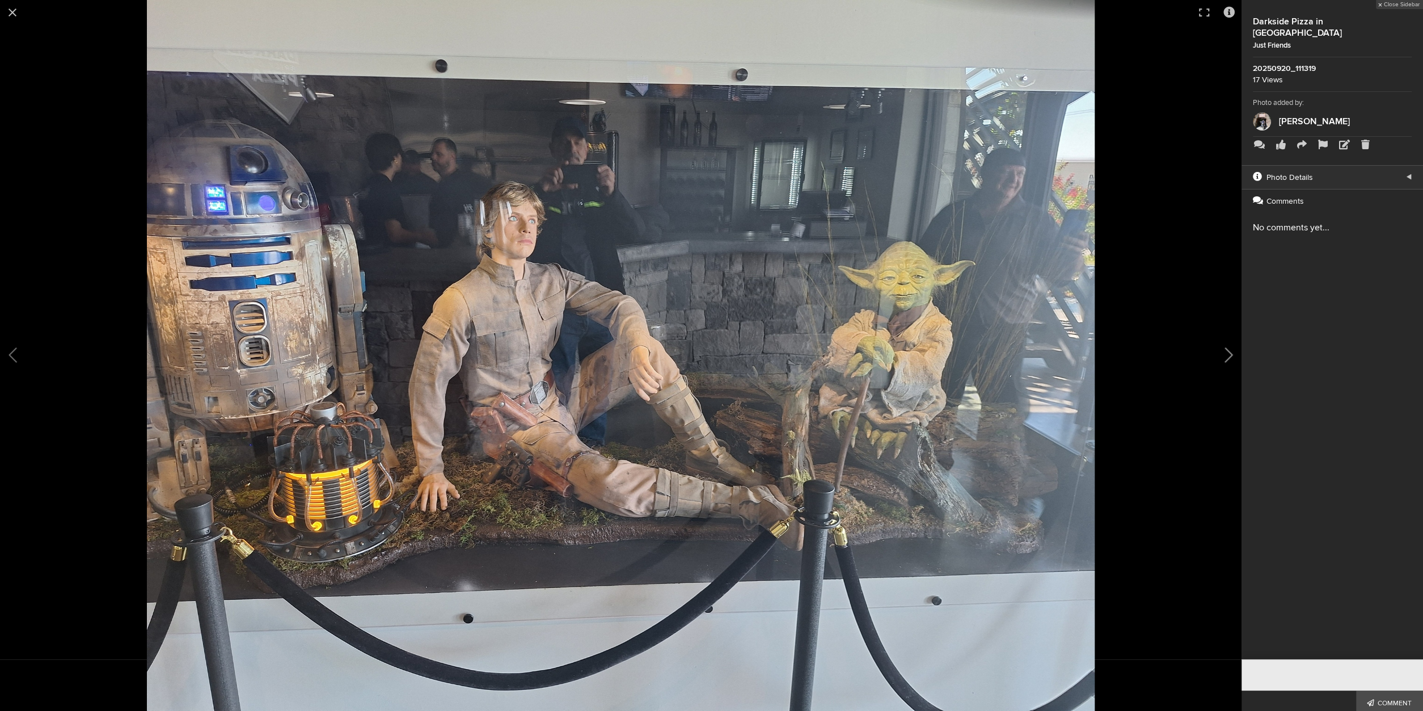
click at [1227, 355] on button at bounding box center [1213, 355] width 57 height 427
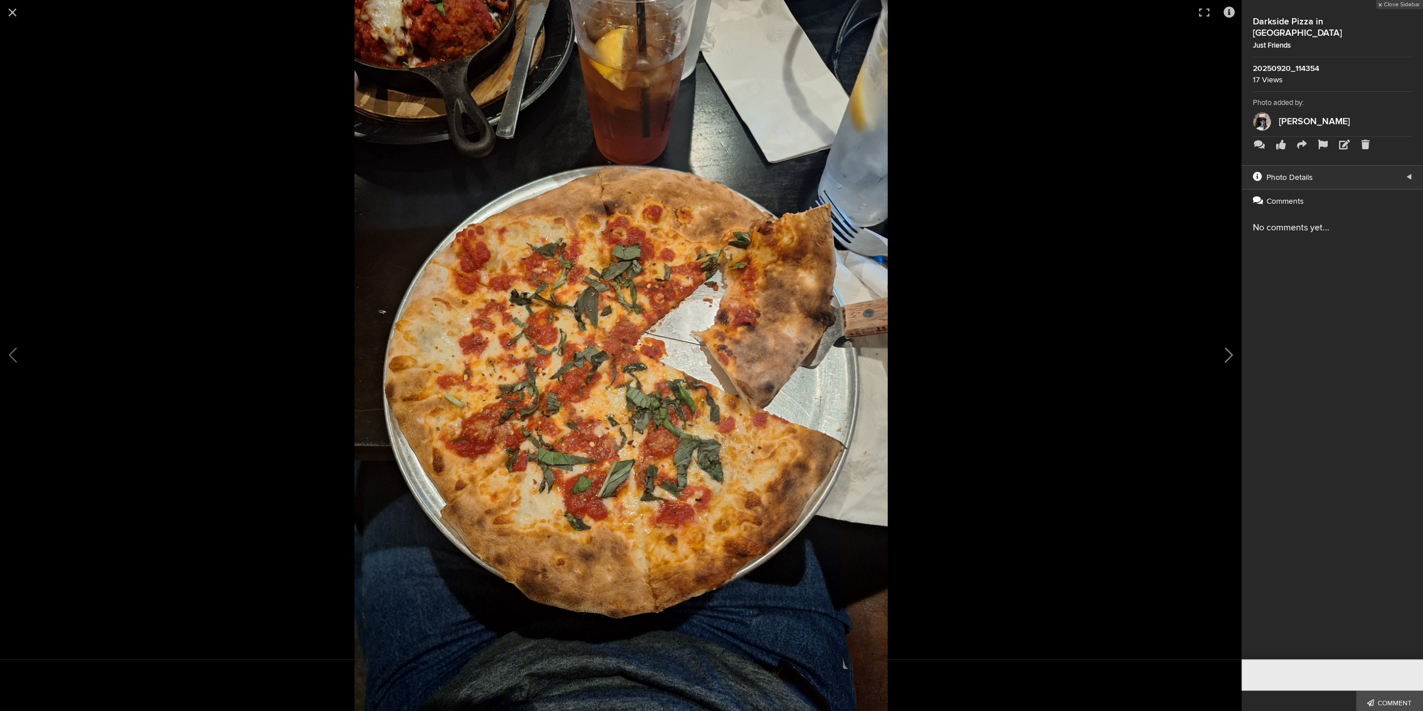
click at [1227, 355] on button at bounding box center [1213, 355] width 57 height 427
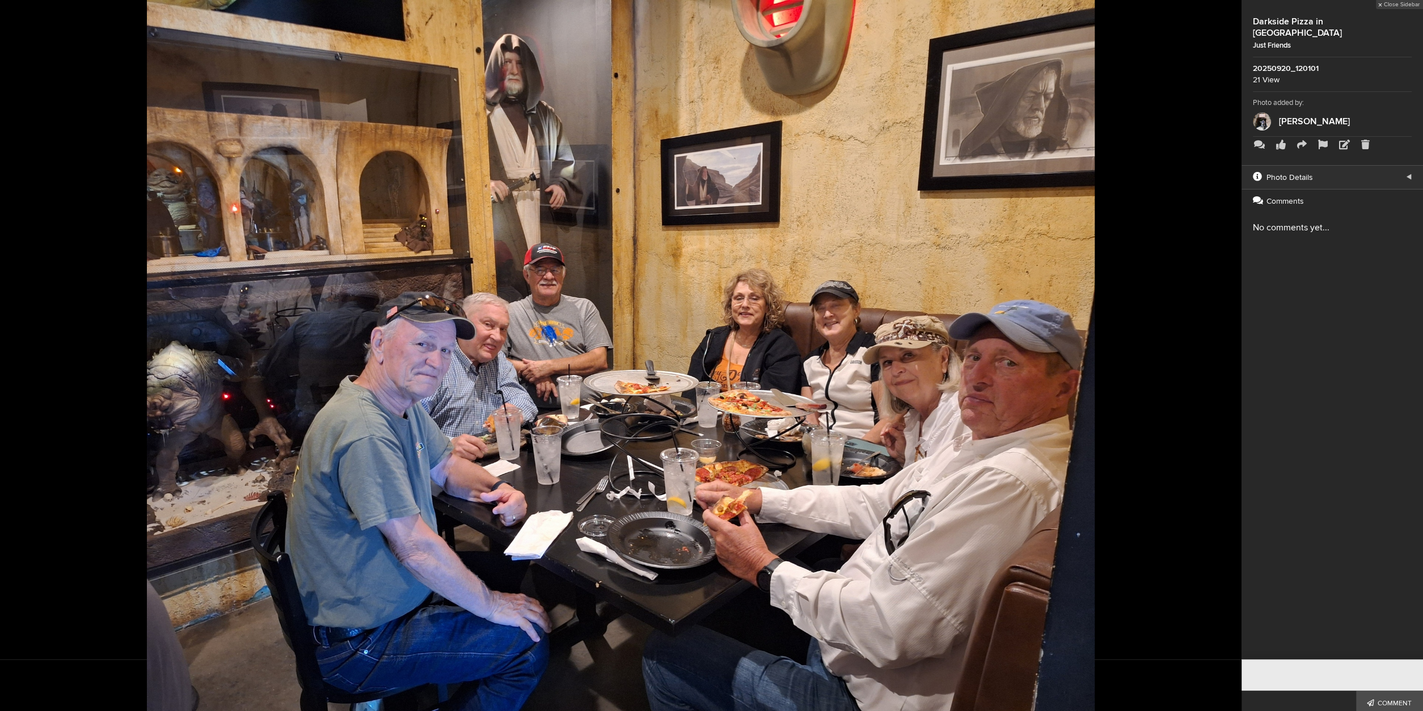
click at [1228, 356] on button at bounding box center [1213, 355] width 57 height 427
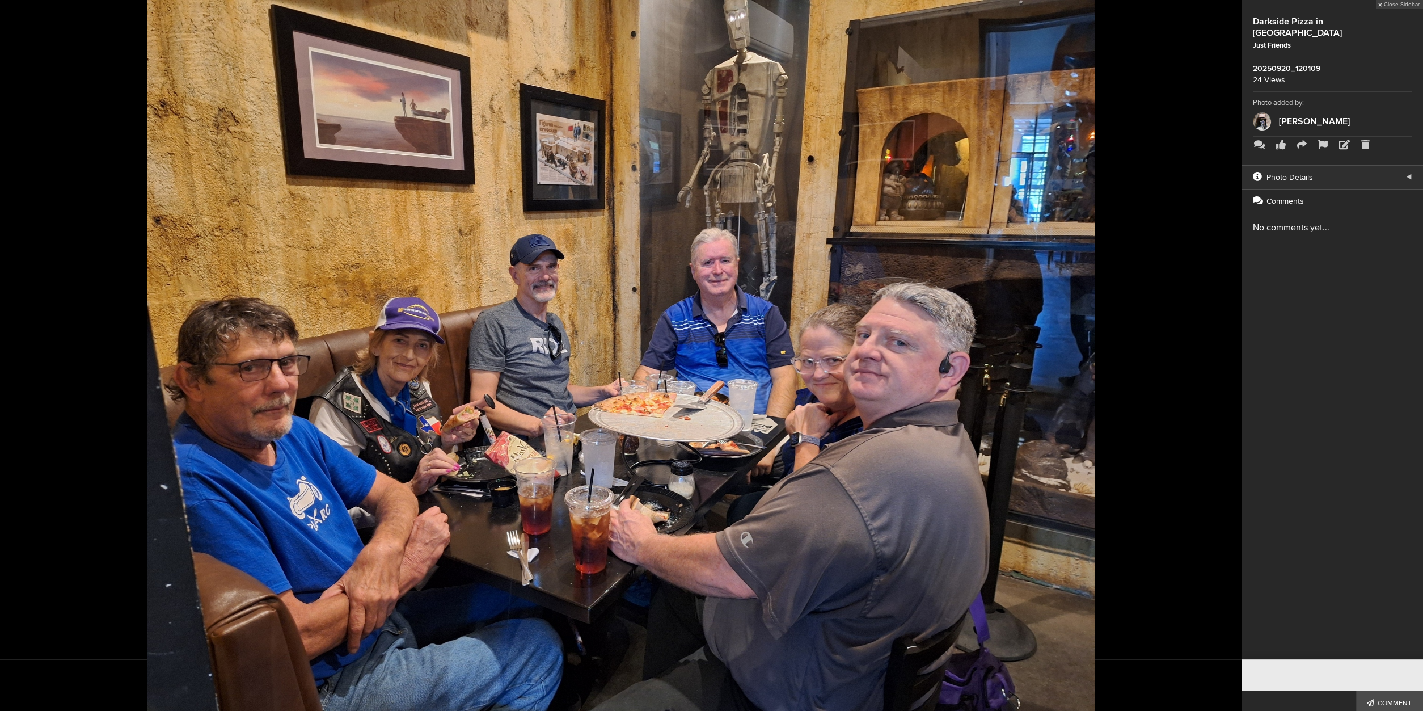
click at [1228, 356] on button at bounding box center [1213, 355] width 57 height 427
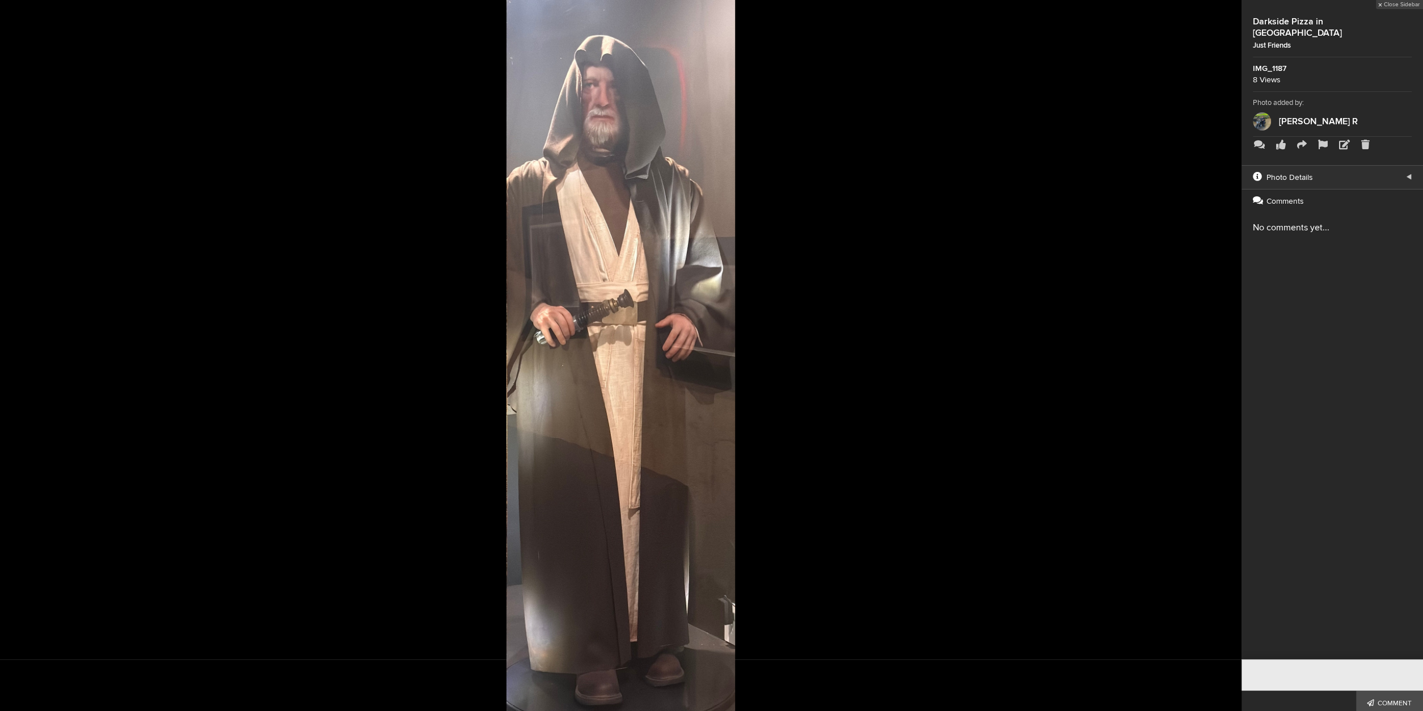
click at [1228, 356] on button at bounding box center [1213, 355] width 57 height 427
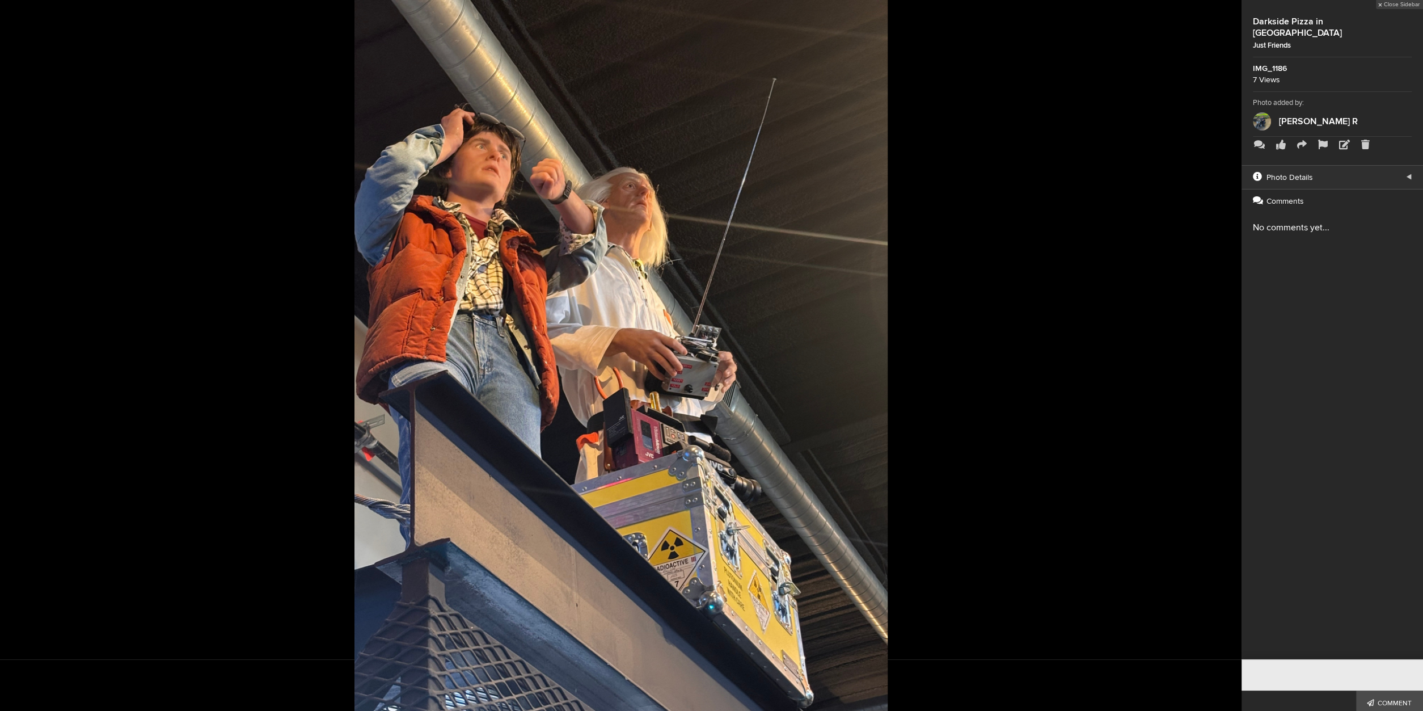
click at [1228, 356] on button at bounding box center [1213, 355] width 57 height 427
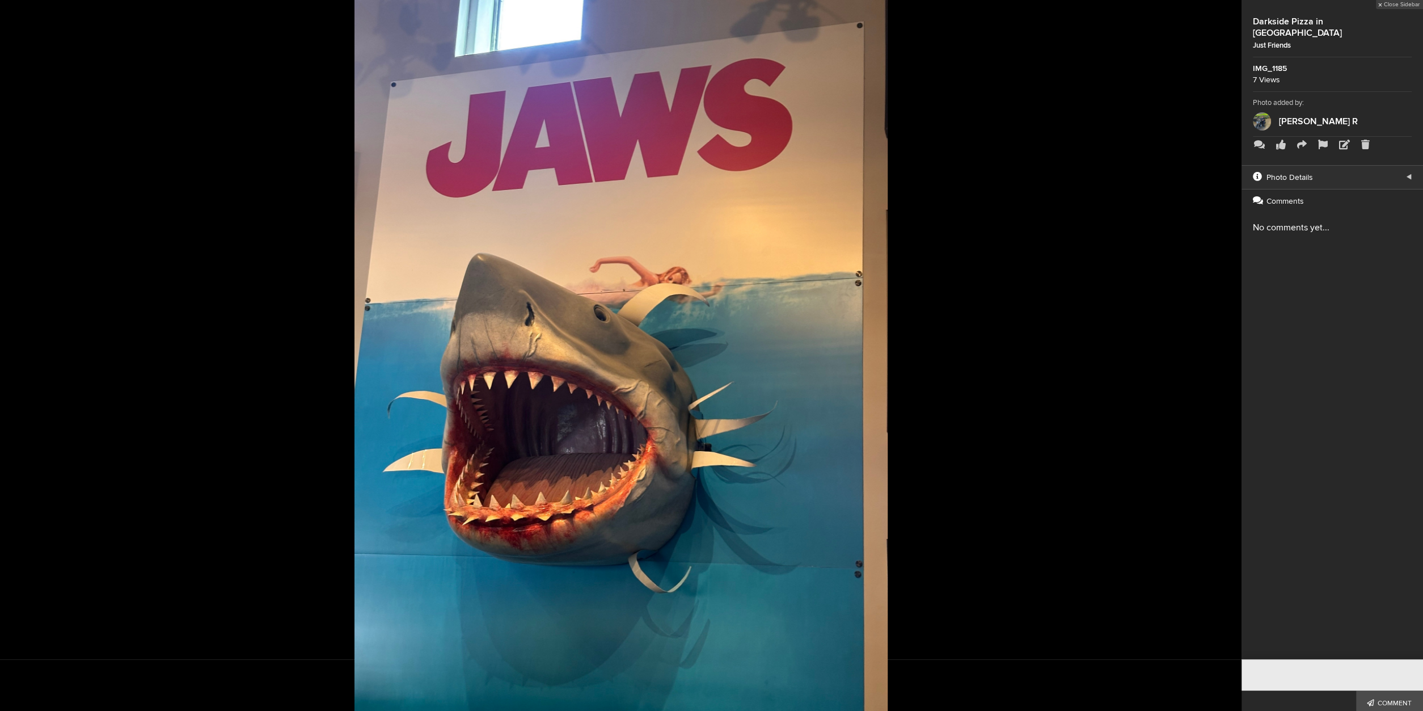
click at [1228, 356] on button at bounding box center [1213, 355] width 57 height 427
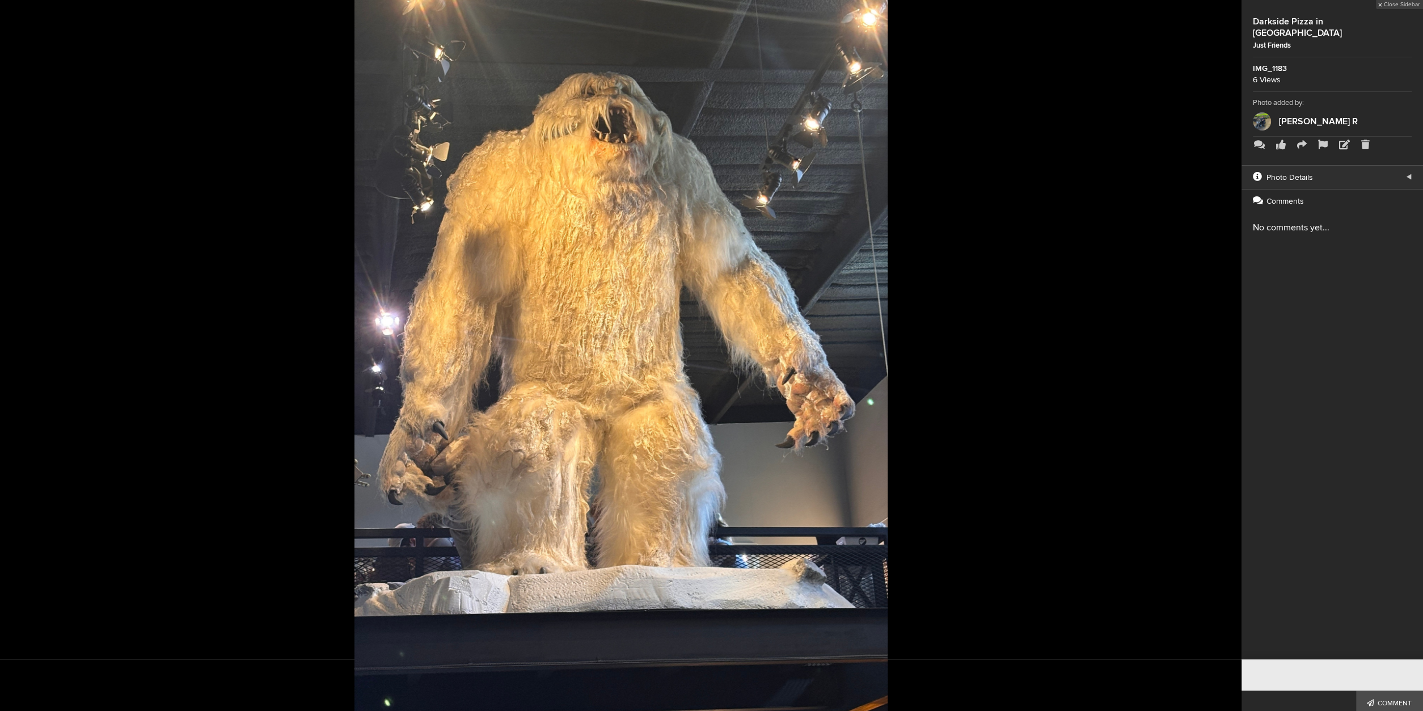
click at [1228, 356] on button at bounding box center [1213, 355] width 57 height 427
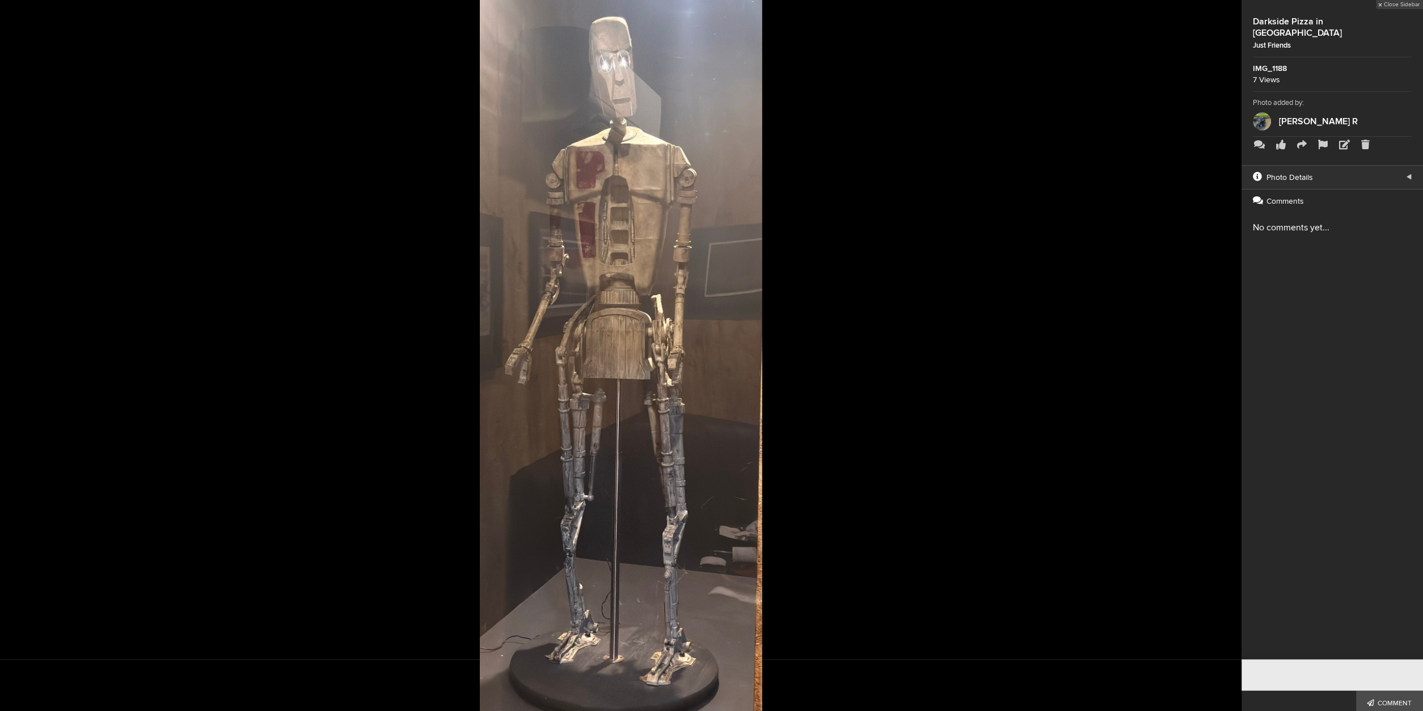
click at [1228, 356] on button at bounding box center [1213, 355] width 57 height 427
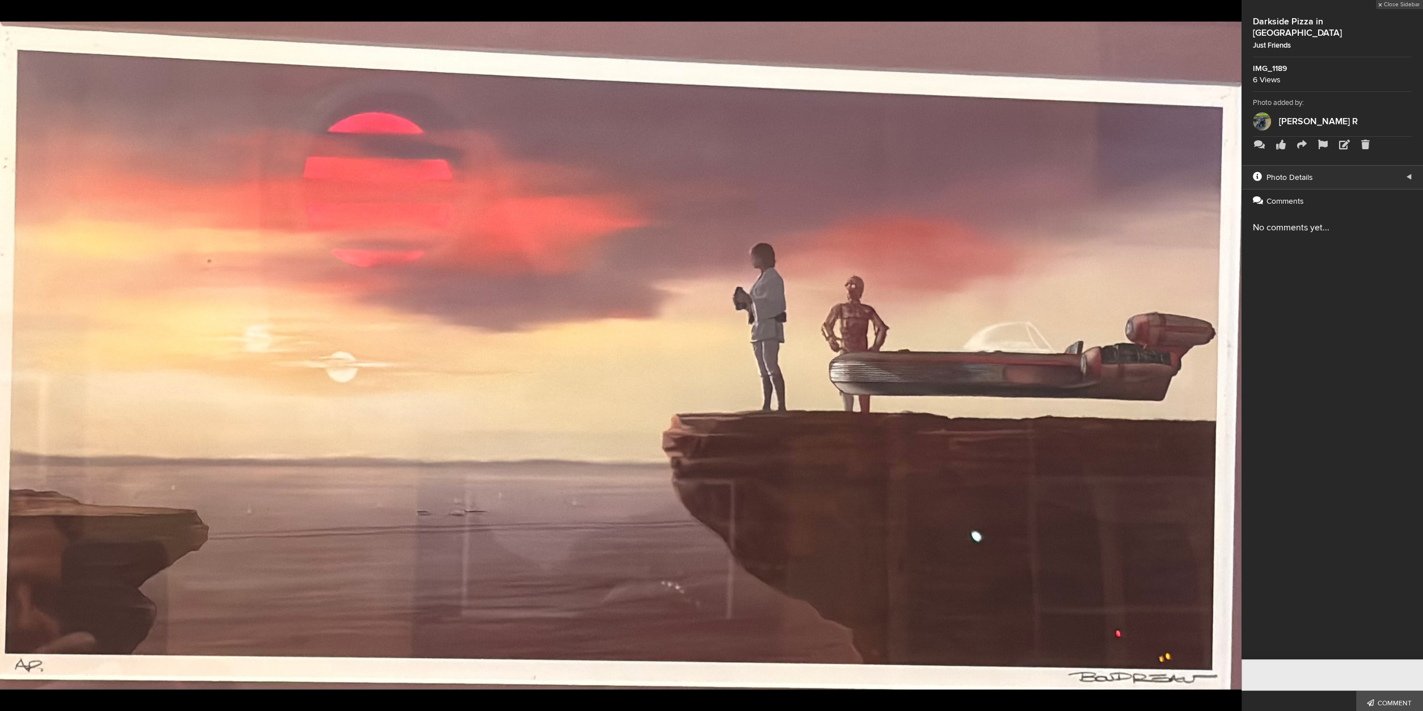
click at [1228, 356] on button at bounding box center [1213, 355] width 57 height 427
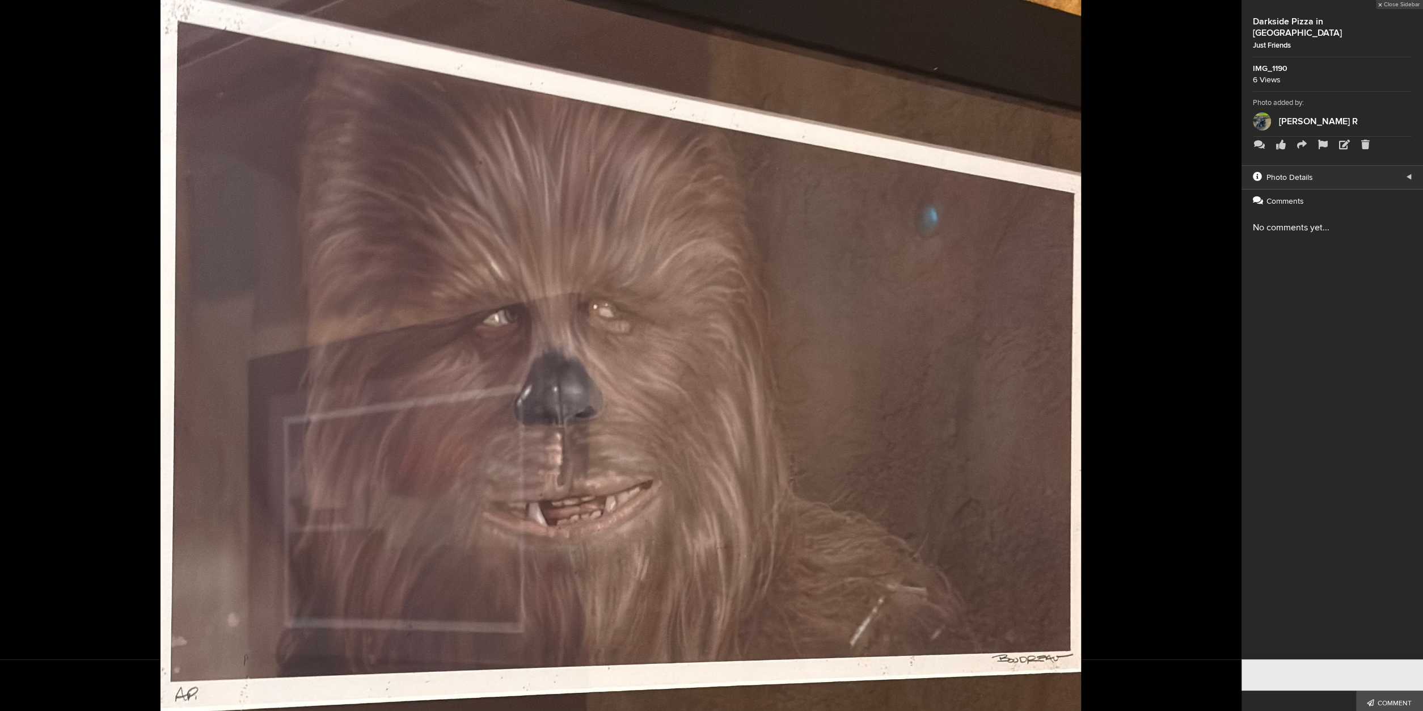
click at [1228, 356] on button at bounding box center [1213, 355] width 57 height 427
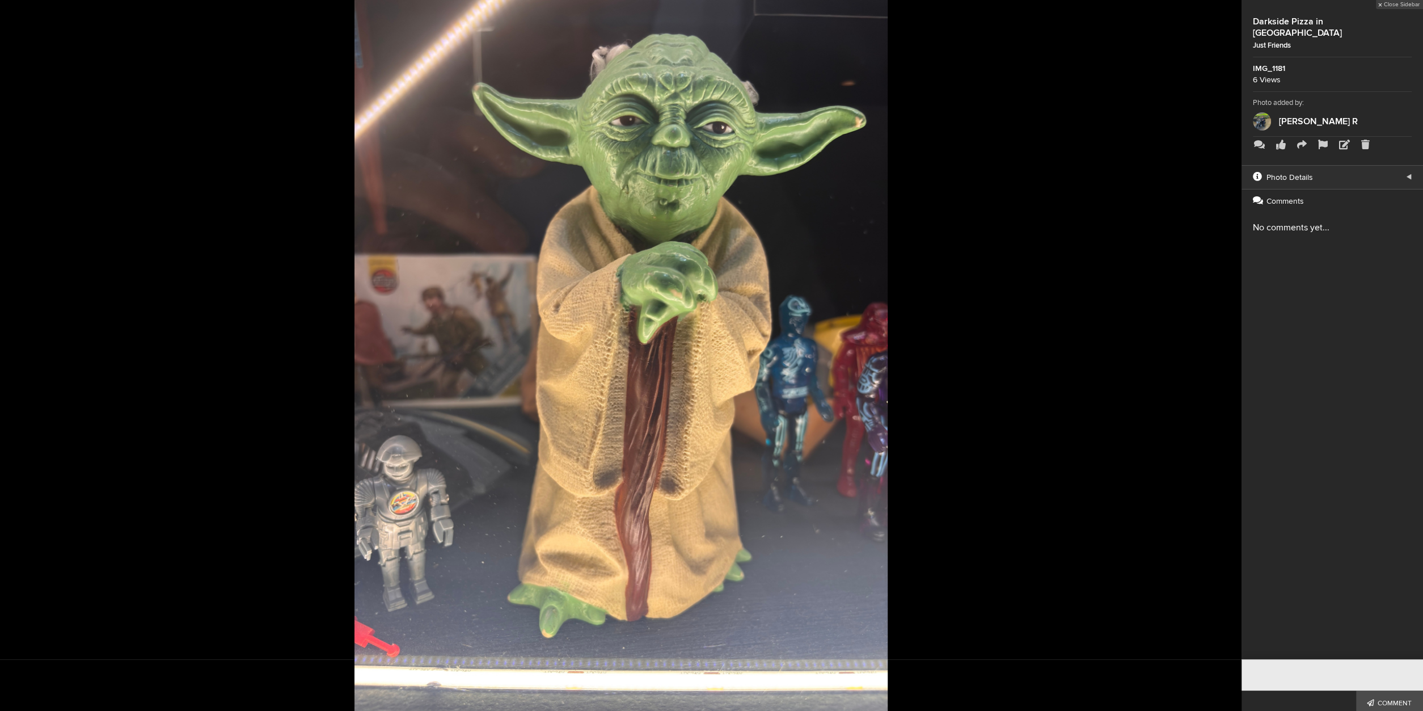
click at [1228, 356] on button at bounding box center [1213, 355] width 57 height 427
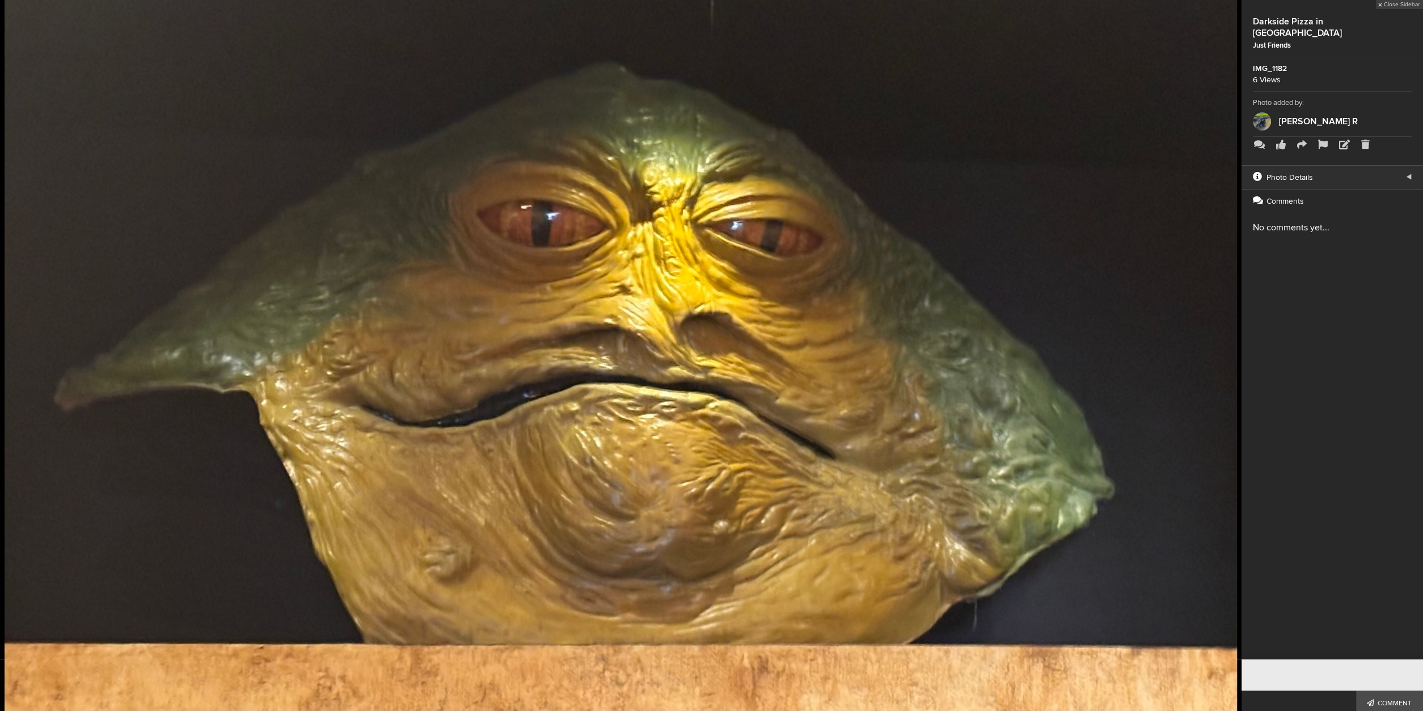
click at [1228, 356] on button at bounding box center [1213, 355] width 57 height 427
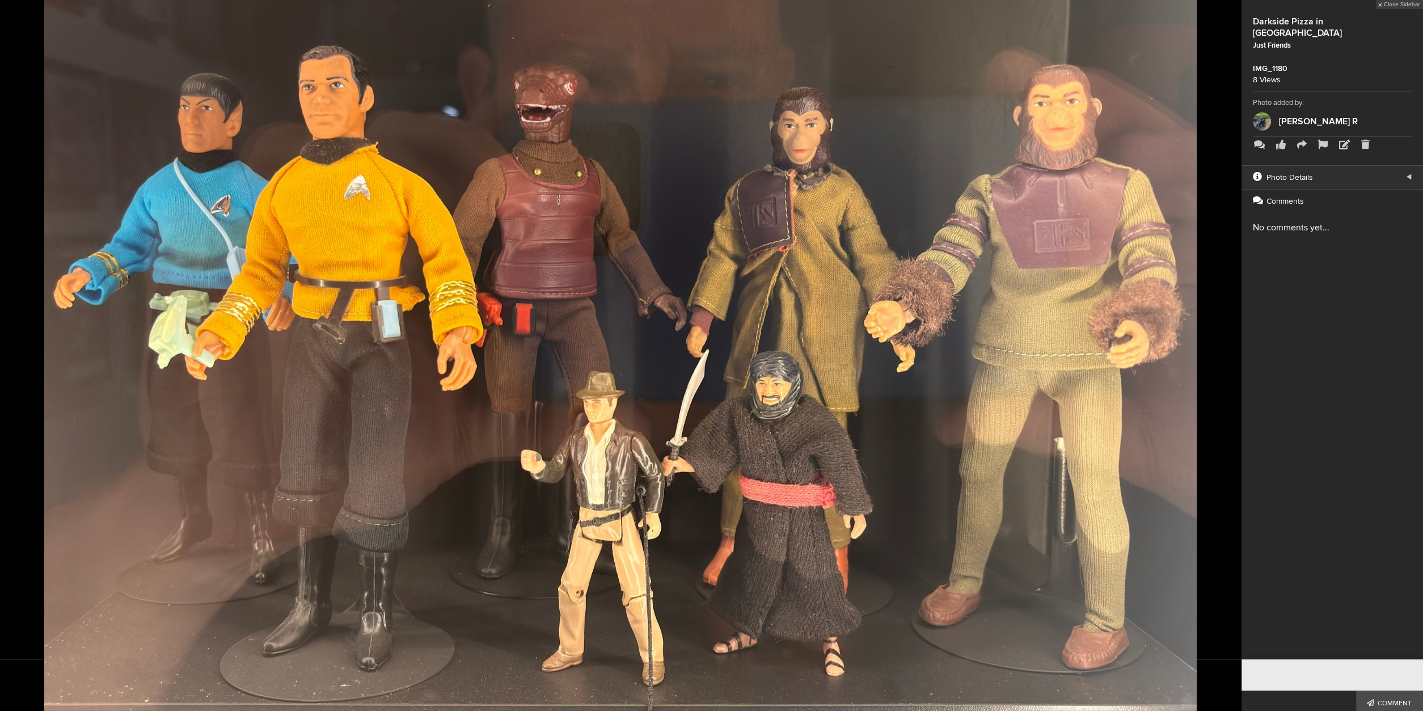
click at [1228, 356] on button at bounding box center [1213, 355] width 57 height 427
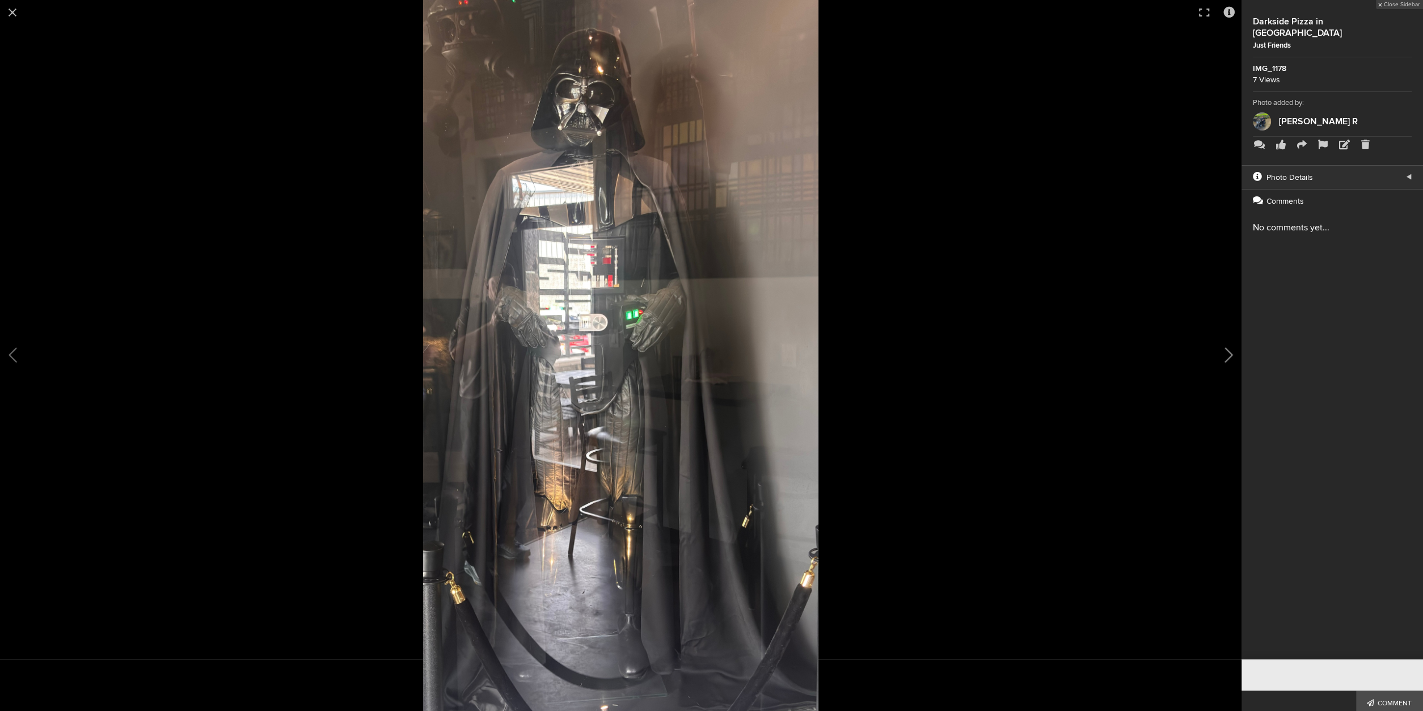
click at [1228, 357] on button at bounding box center [1213, 355] width 57 height 427
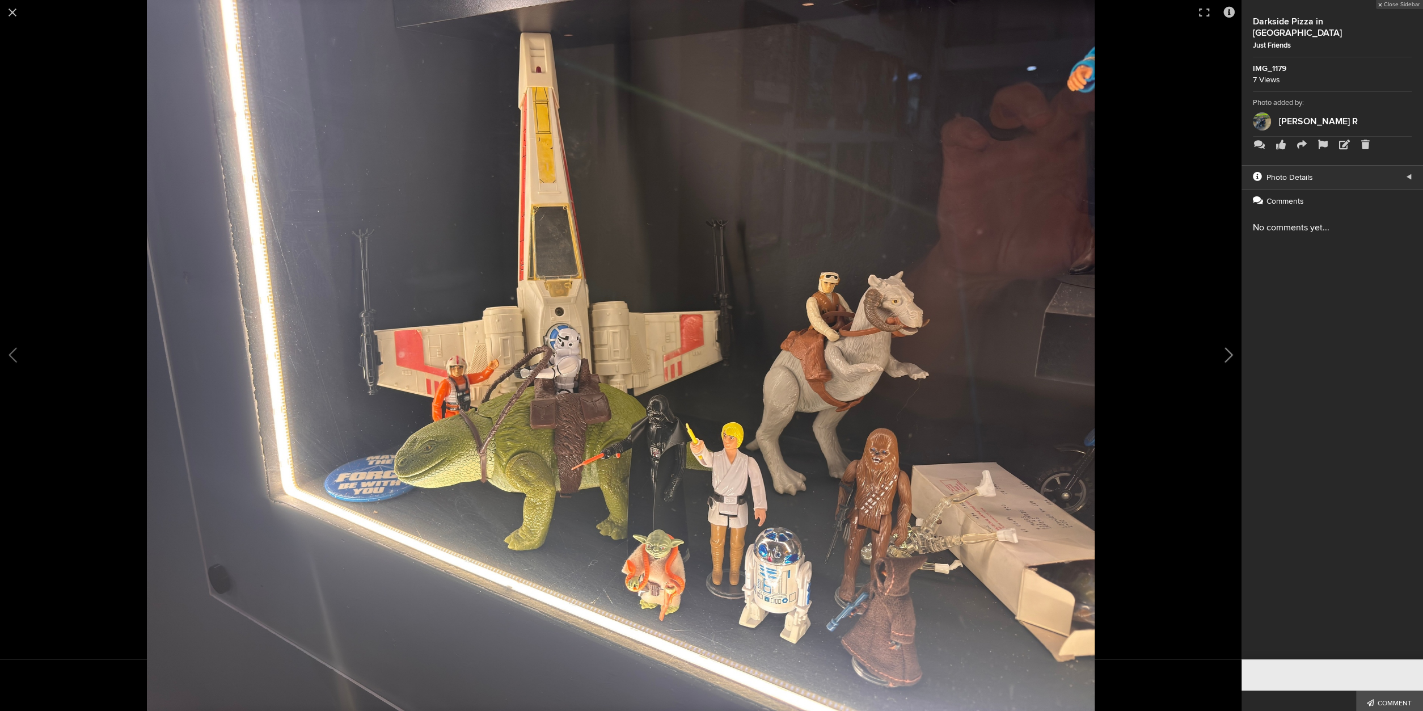
click at [1239, 363] on button at bounding box center [1213, 355] width 57 height 427
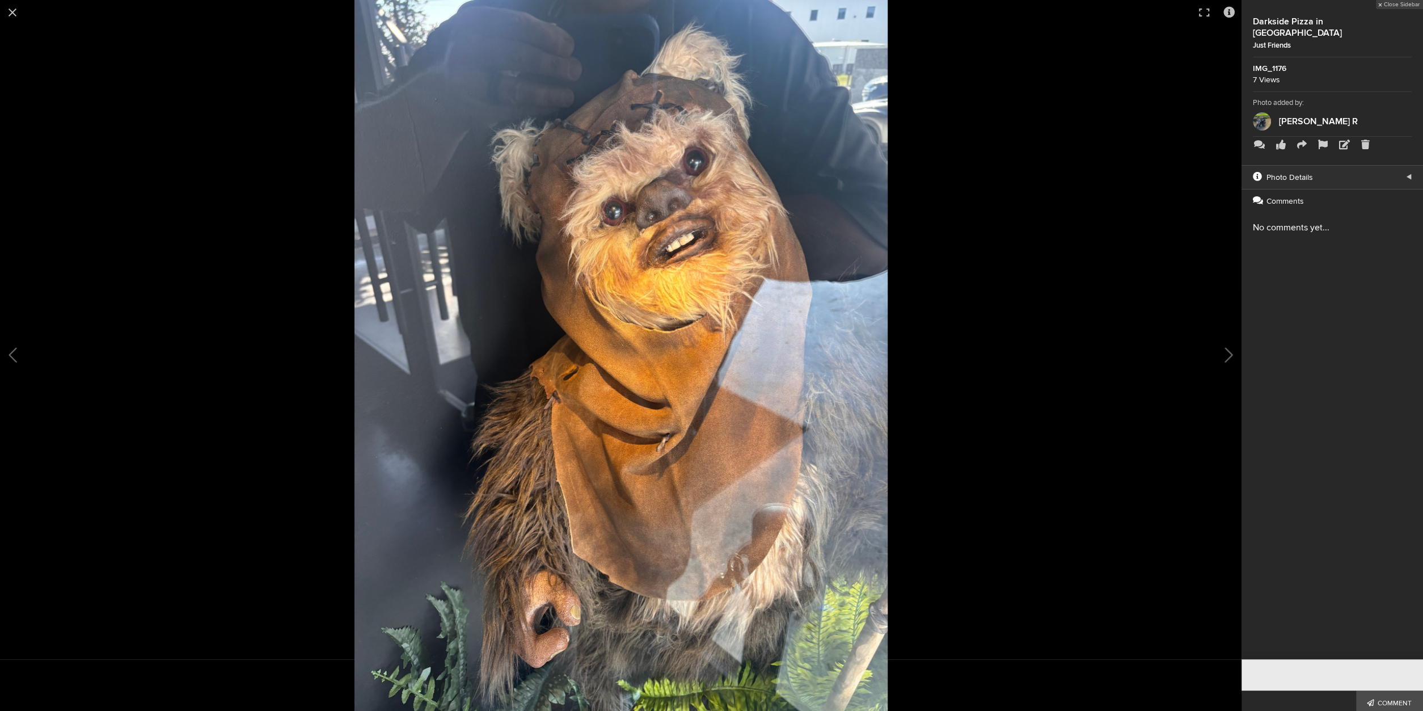
click at [1253, 370] on div "Close Sidebar Darkside Pizza in Boerne Just Friends IMG_1176 7 Views Photo adde…" at bounding box center [1333, 329] width 182 height 659
click at [1252, 369] on div "Close Sidebar Darkside Pizza in Boerne Just Friends IMG_1176 7 Views Photo adde…" at bounding box center [1333, 329] width 182 height 659
click at [1231, 357] on button at bounding box center [1213, 355] width 57 height 427
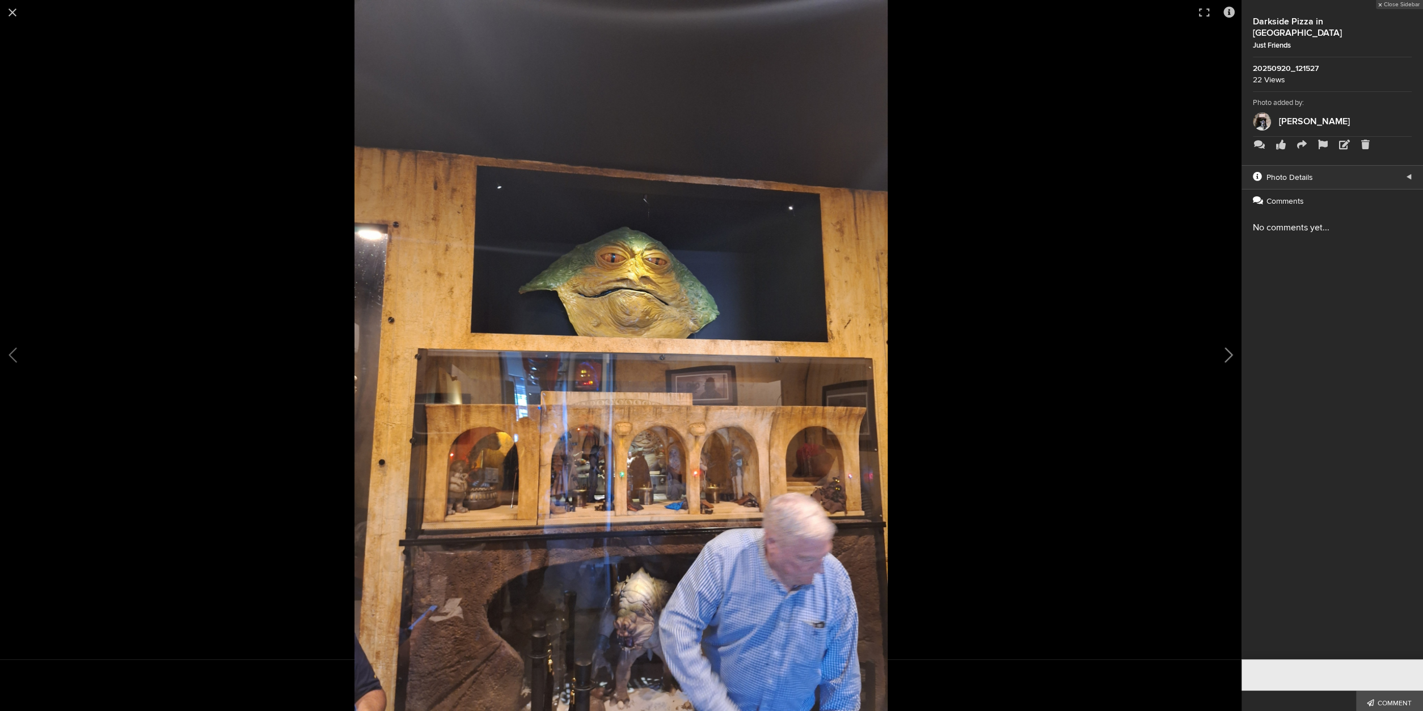
click at [1230, 353] on button at bounding box center [1213, 355] width 57 height 427
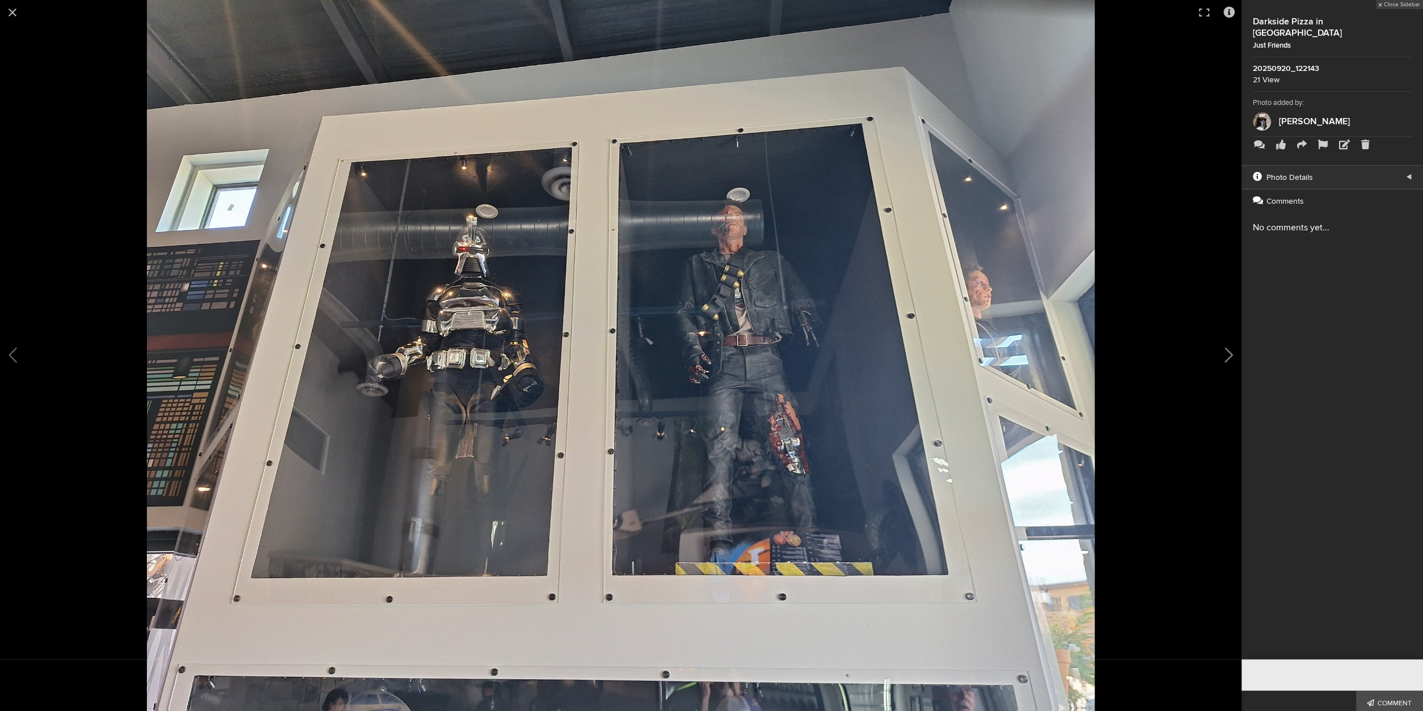
click at [1230, 351] on button at bounding box center [1213, 355] width 57 height 427
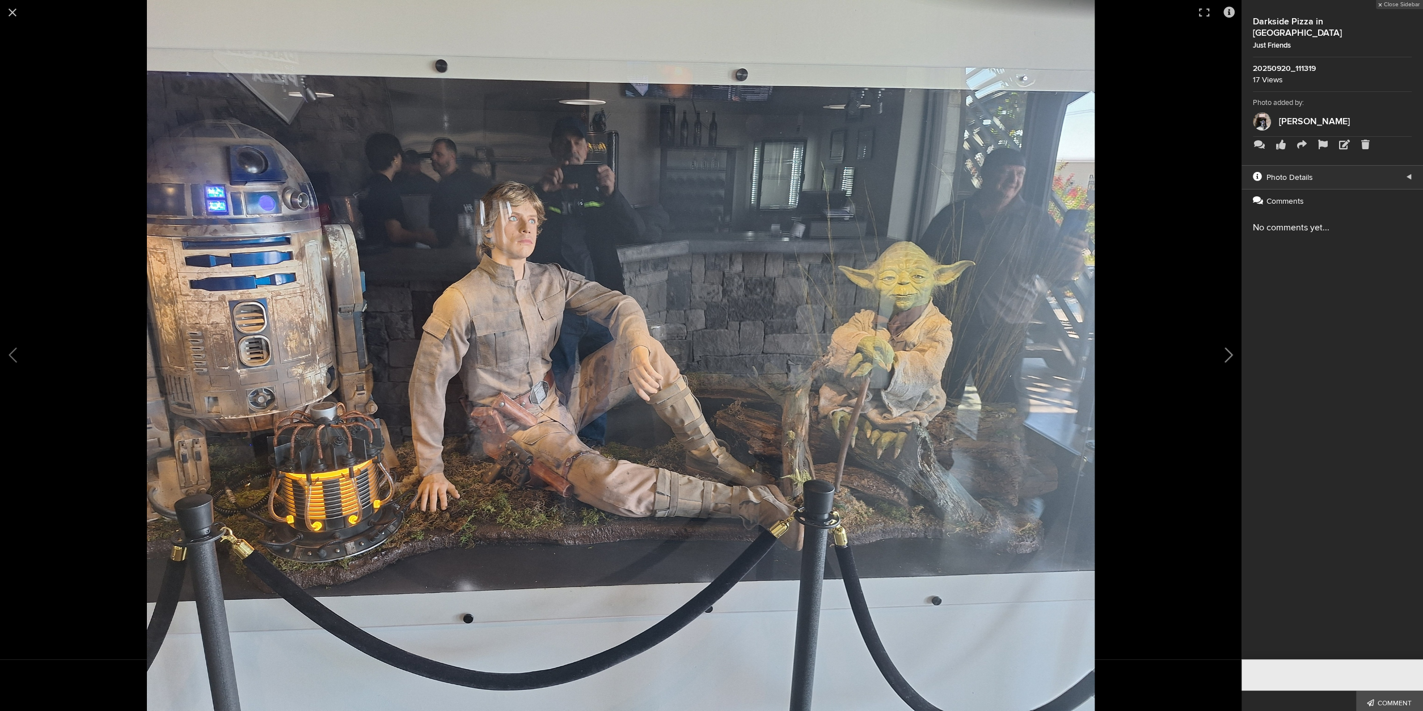
click at [1230, 349] on button at bounding box center [1213, 355] width 57 height 427
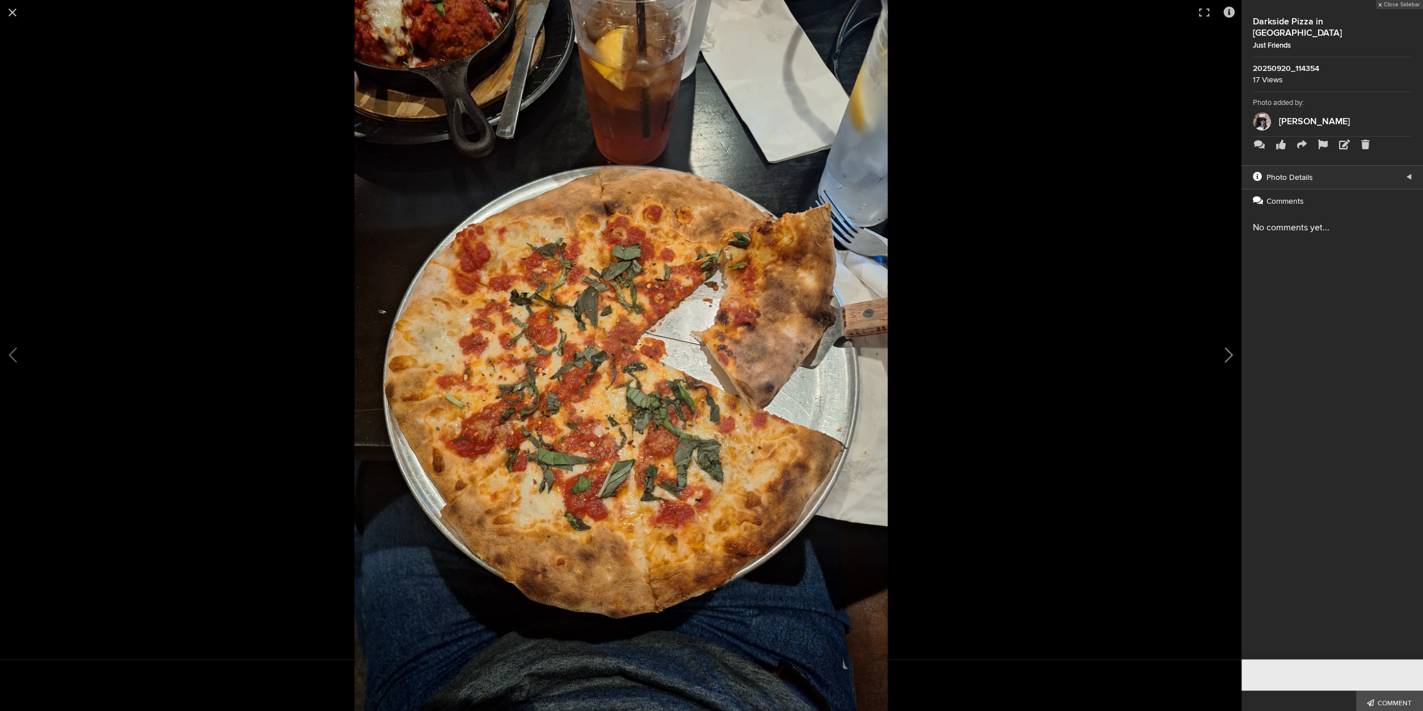
click at [1231, 345] on button at bounding box center [1213, 355] width 57 height 427
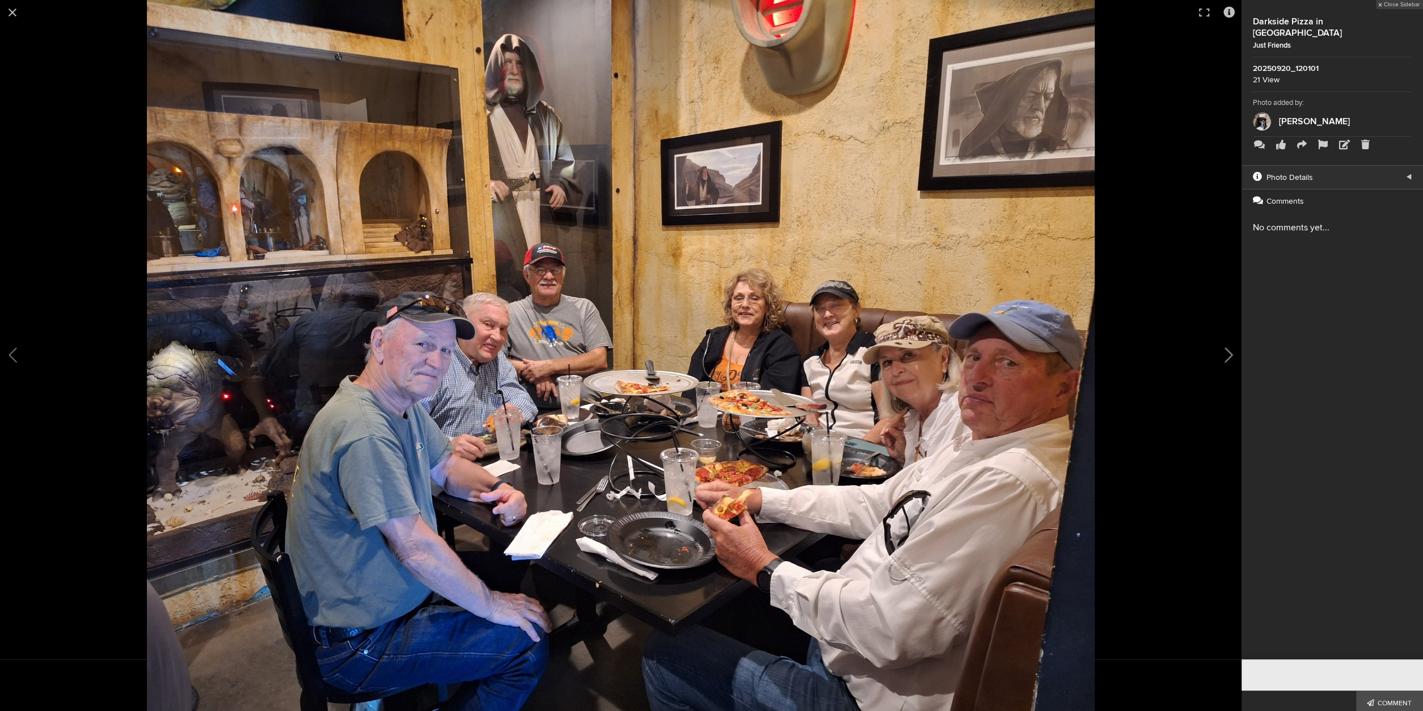
click at [1233, 349] on button at bounding box center [1213, 355] width 57 height 427
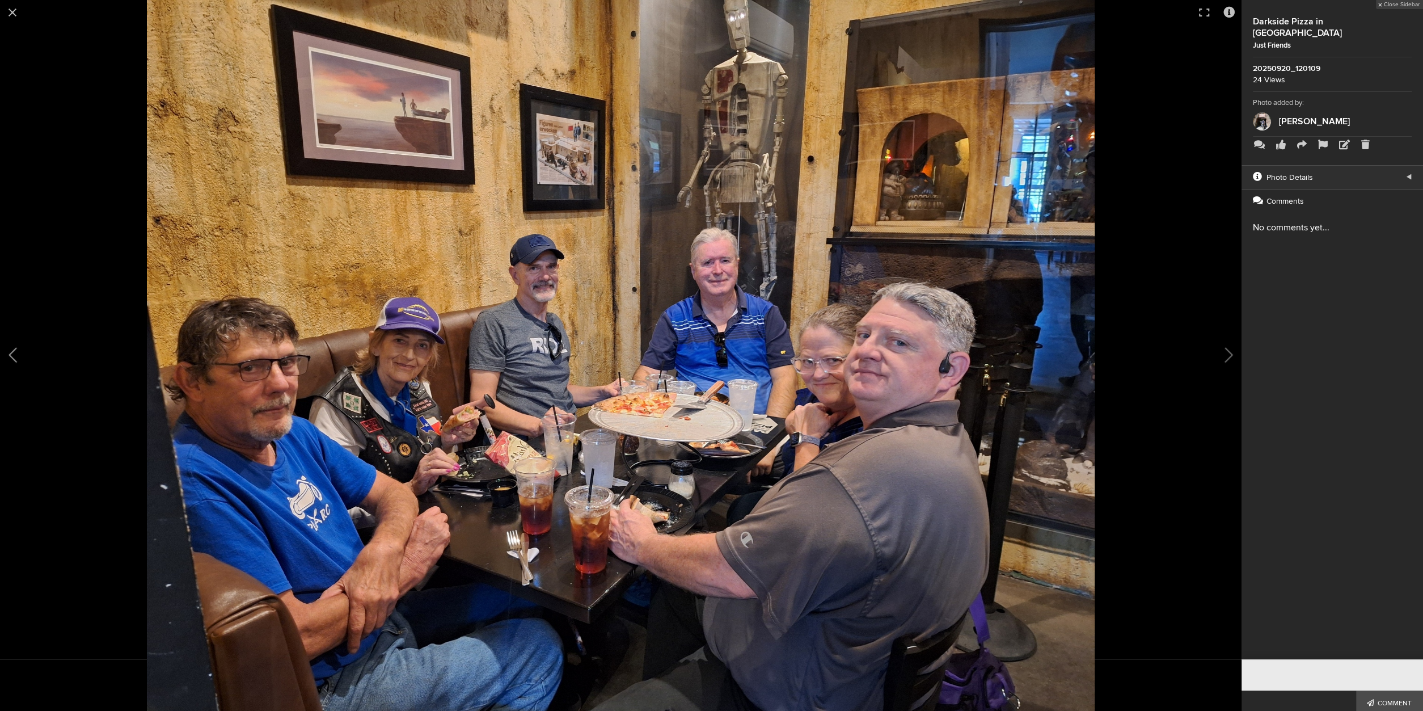
click at [11, 357] on button at bounding box center [28, 355] width 57 height 427
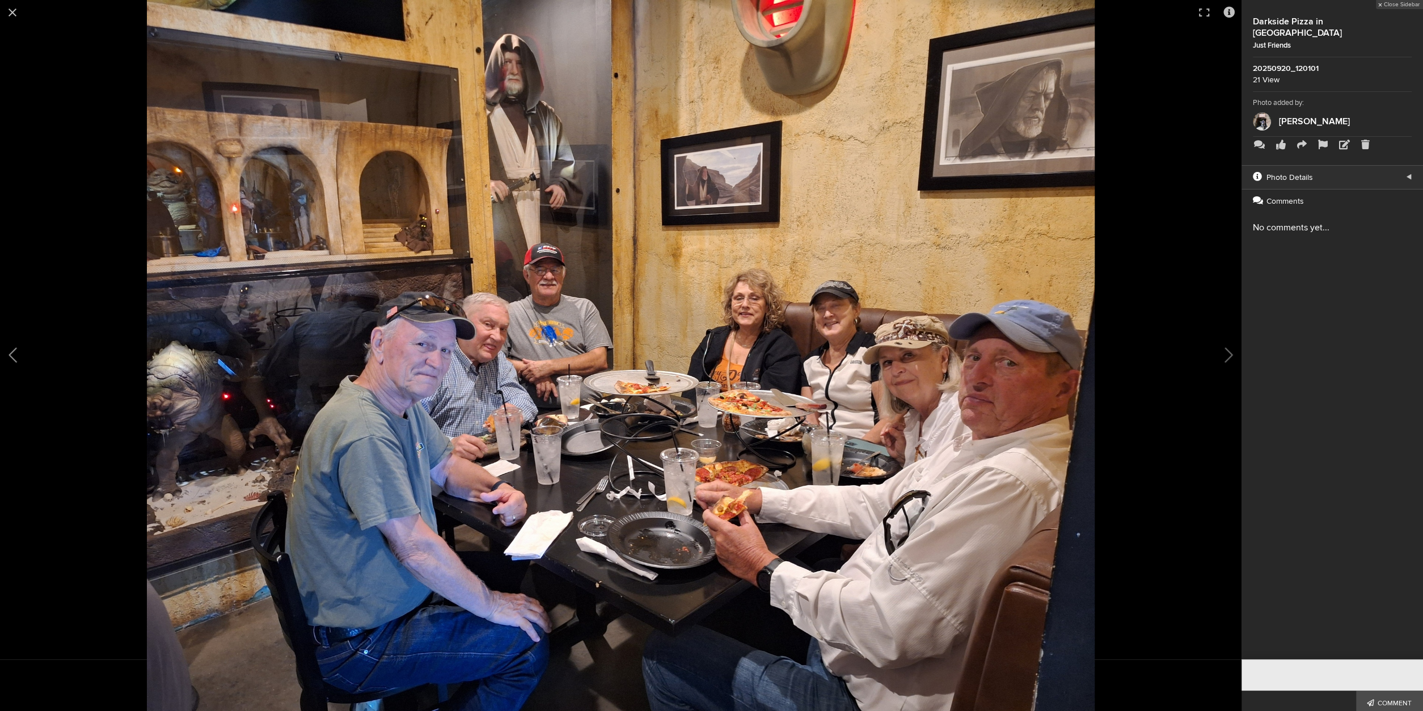
click at [9, 351] on button at bounding box center [28, 355] width 57 height 427
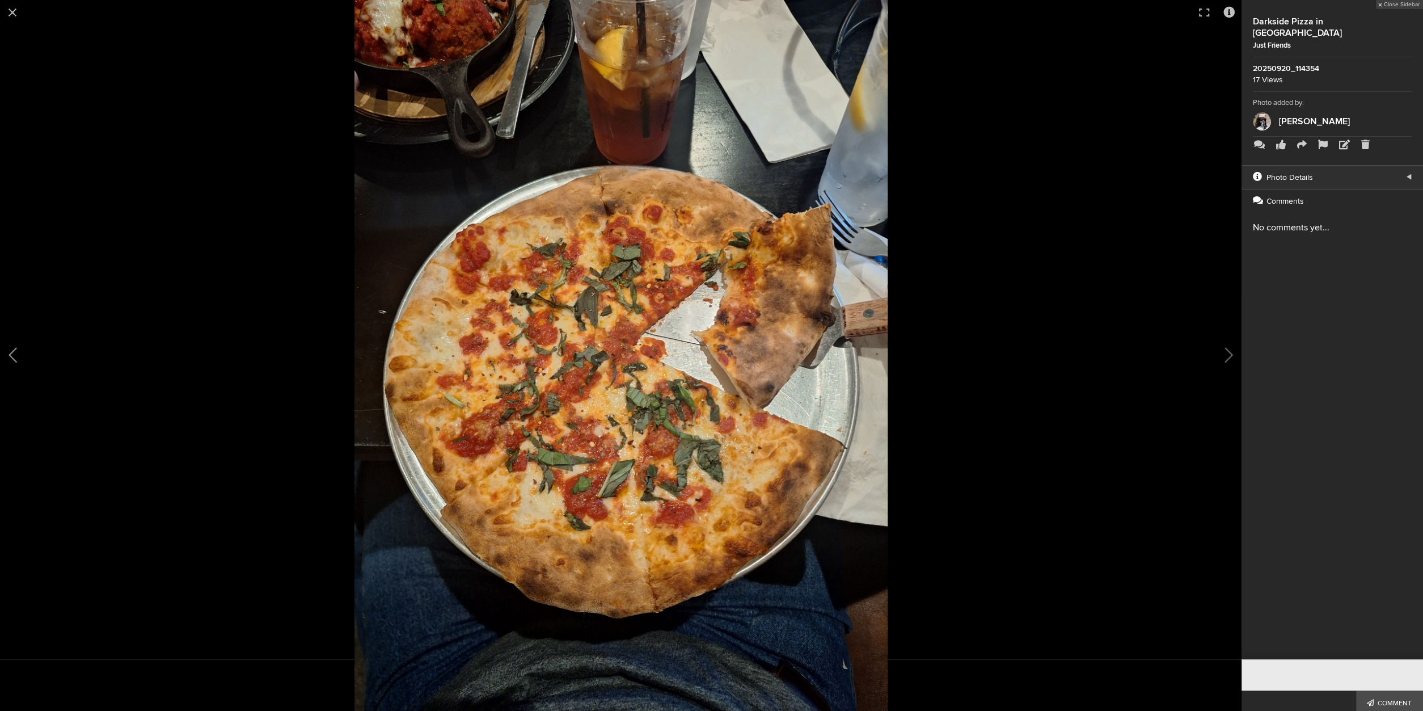
click at [5, 351] on button at bounding box center [28, 355] width 57 height 427
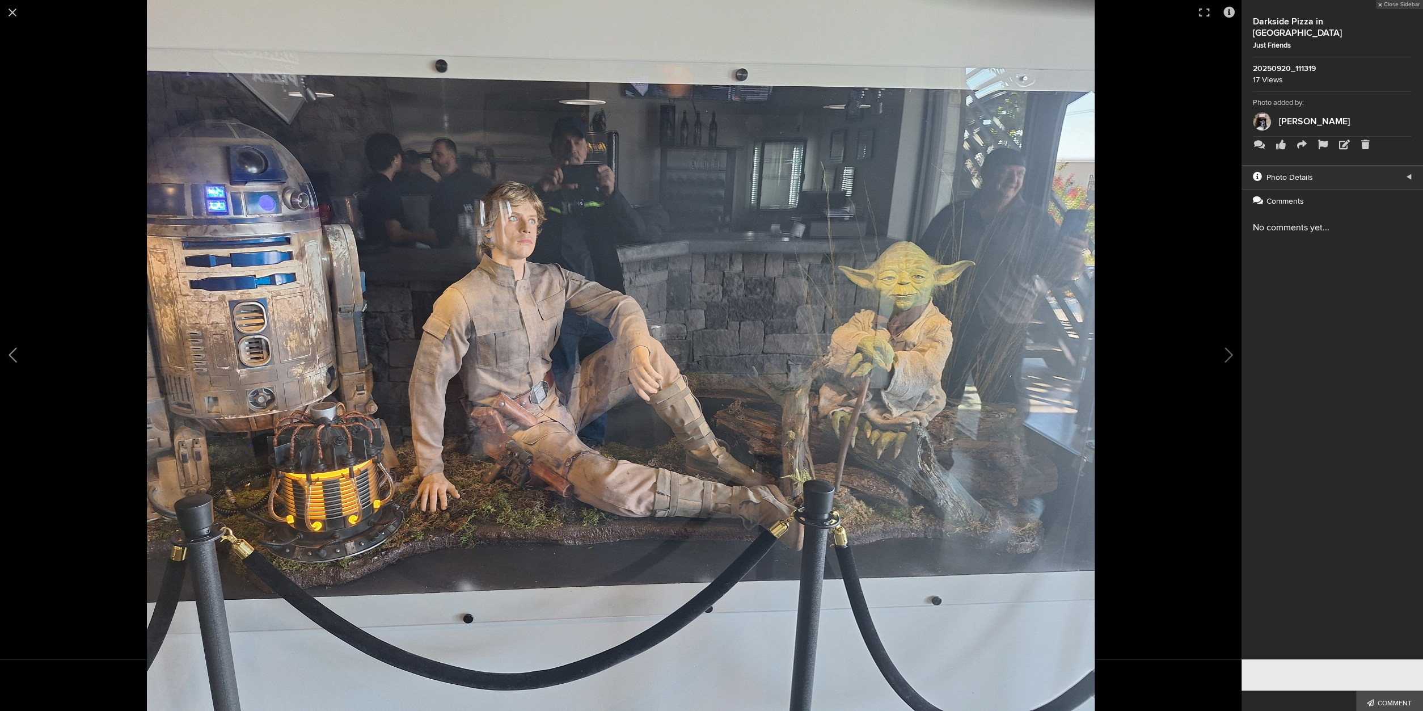
click at [11, 348] on button at bounding box center [28, 355] width 57 height 427
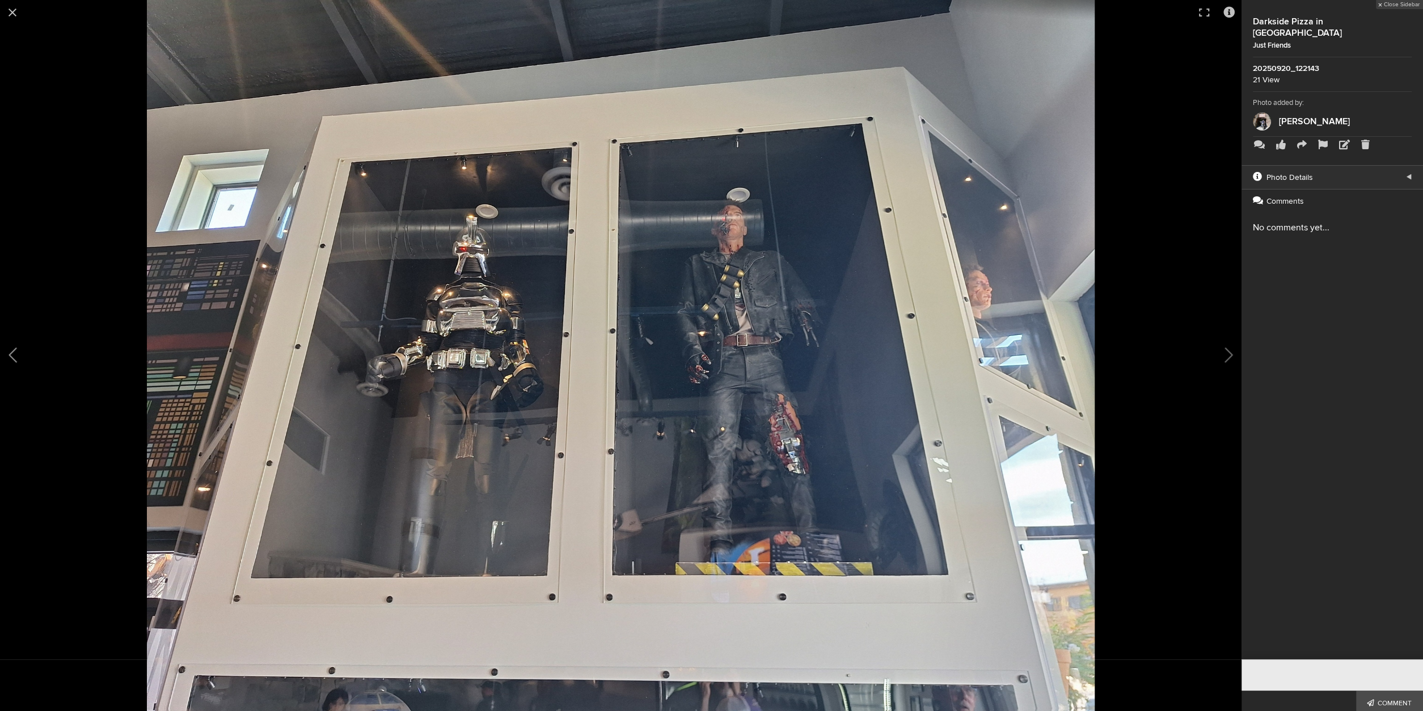
click at [4, 347] on button at bounding box center [28, 355] width 57 height 427
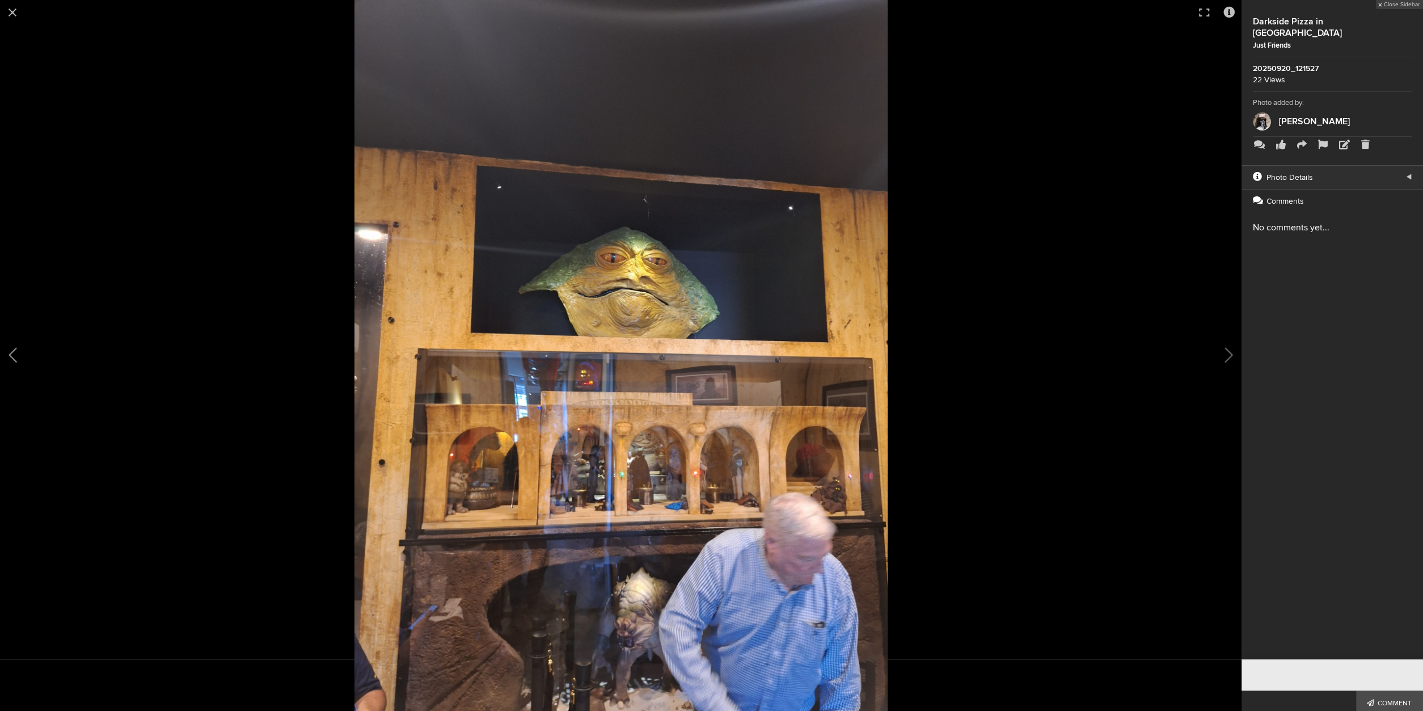
click at [5, 345] on button at bounding box center [28, 355] width 57 height 427
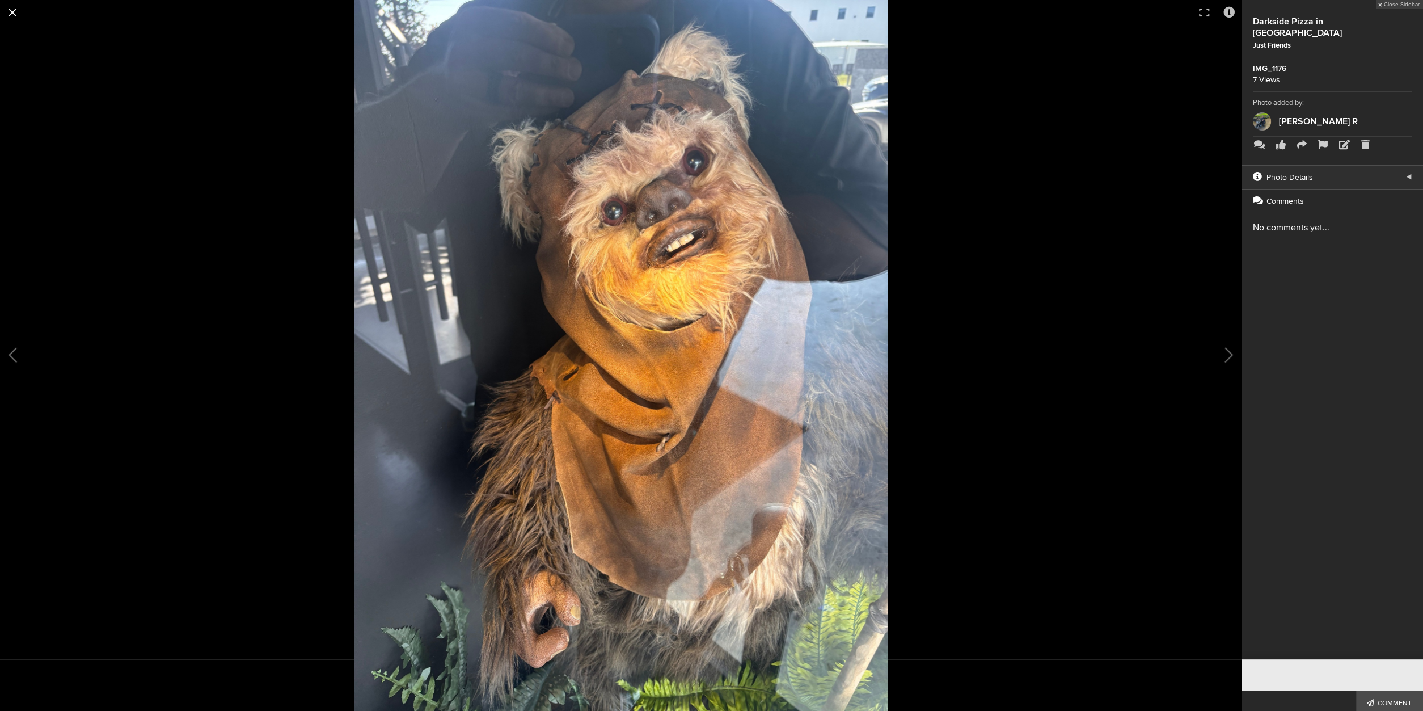
click at [12, 12] on button at bounding box center [12, 12] width 25 height 25
